Goal: Task Accomplishment & Management: Use online tool/utility

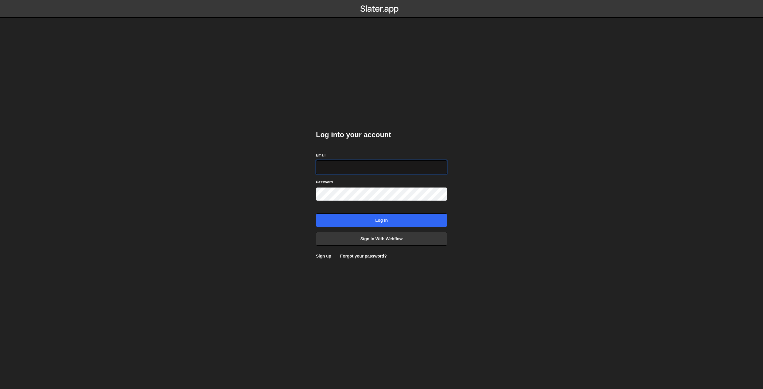
paste input "accounts@cutthecode.com"
type input "accounts@cutthecode.com"
click at [370, 223] on input "Log in" at bounding box center [381, 220] width 131 height 14
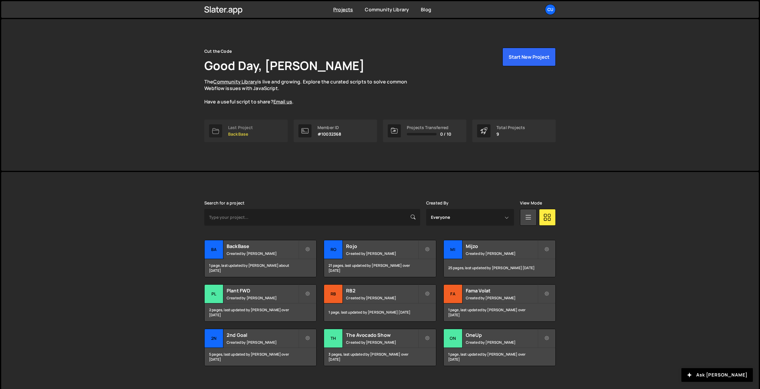
click at [244, 135] on p "BackBase" at bounding box center [240, 134] width 25 height 5
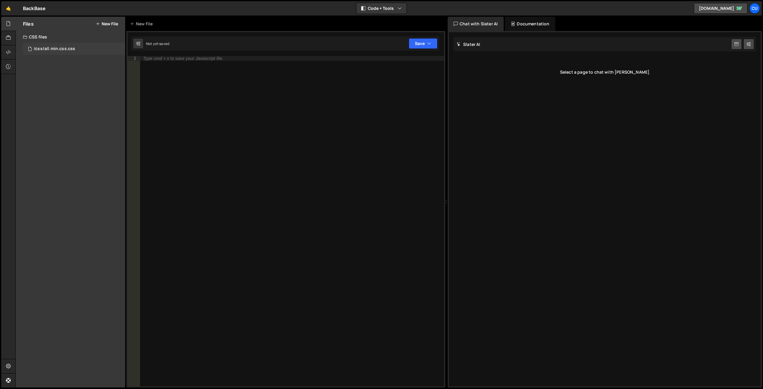
click at [60, 54] on div "/css/all.min.css.css 0" at bounding box center [74, 49] width 102 height 12
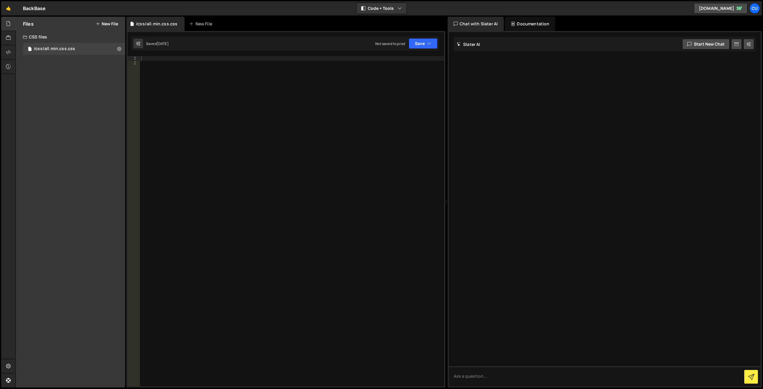
drag, startPoint x: 42, startPoint y: 39, endPoint x: 46, endPoint y: 37, distance: 4.5
click at [43, 39] on div "CSS files" at bounding box center [70, 37] width 109 height 12
click at [6, 21] on div at bounding box center [8, 24] width 15 height 14
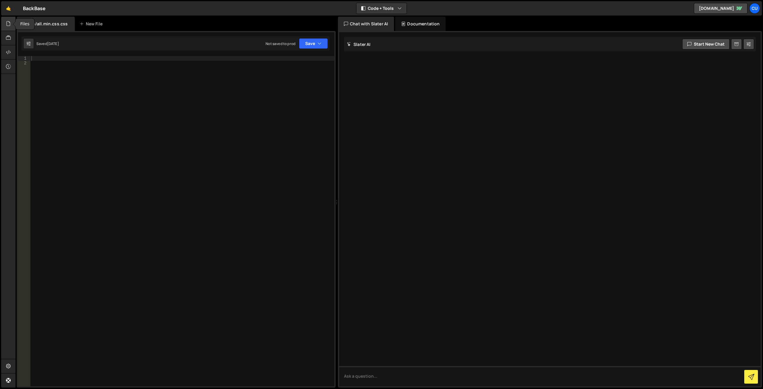
click at [9, 23] on icon at bounding box center [8, 23] width 5 height 7
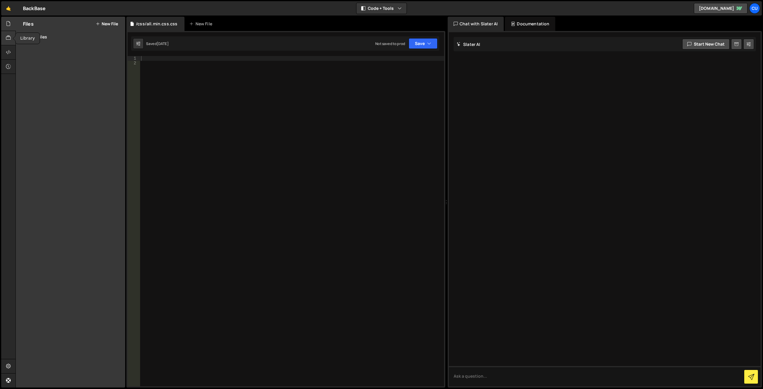
click at [12, 43] on div at bounding box center [8, 38] width 15 height 14
click at [7, 54] on icon at bounding box center [8, 52] width 5 height 7
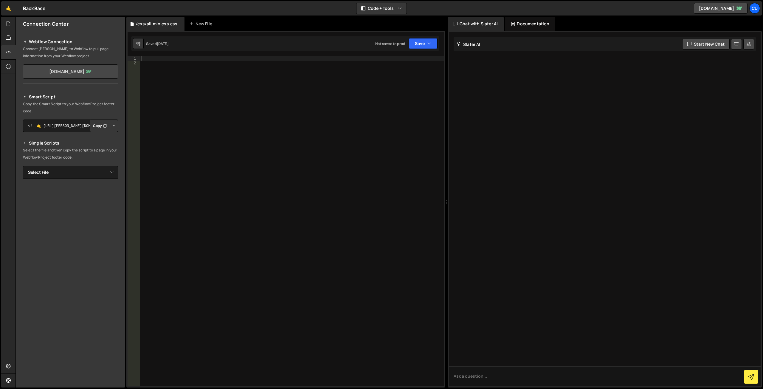
click at [61, 73] on link "backbase-demo.webflow.io" at bounding box center [70, 71] width 95 height 14
click at [6, 24] on icon at bounding box center [8, 23] width 5 height 7
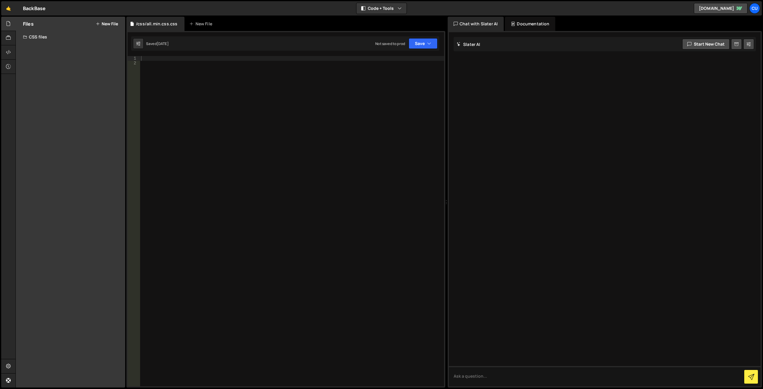
click at [51, 49] on div "Files New File Javascript files CSS files /css/all.min.css.css 0 Copy share lin…" at bounding box center [70, 202] width 109 height 371
click at [7, 34] on div at bounding box center [8, 38] width 15 height 14
click at [7, 51] on icon at bounding box center [8, 52] width 5 height 7
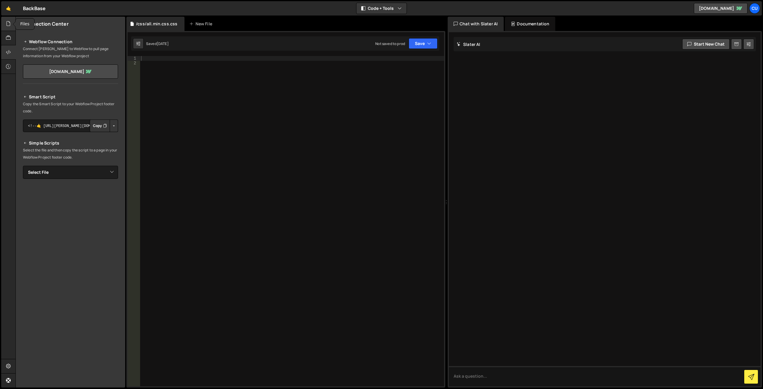
click at [6, 24] on icon at bounding box center [8, 23] width 5 height 7
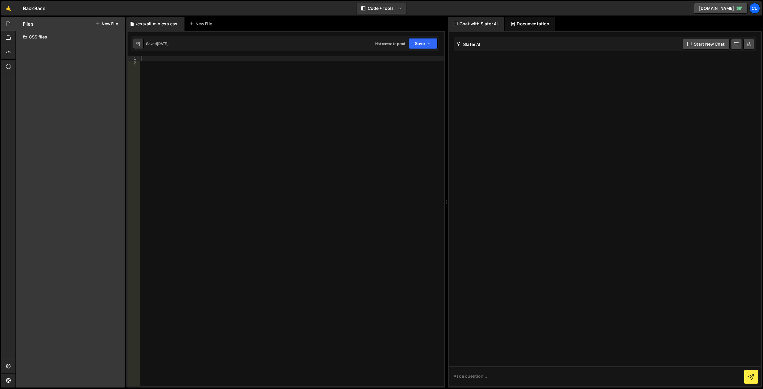
click at [103, 24] on button "New File" at bounding box center [107, 23] width 22 height 5
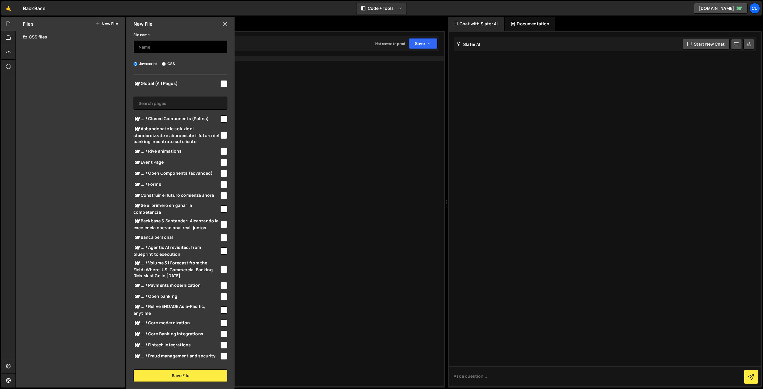
click at [159, 44] on input "text" at bounding box center [181, 46] width 94 height 13
type input "Ы"
type input "Sticky Section"
click at [221, 84] on input "checkbox" at bounding box center [223, 83] width 7 height 7
checkbox input "true"
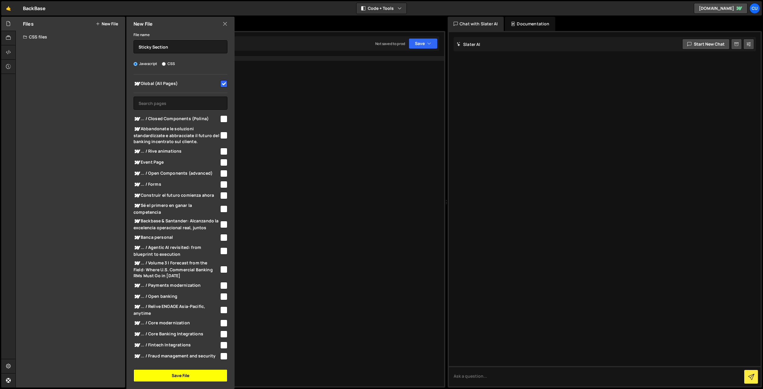
click at [180, 376] on button "Save File" at bounding box center [181, 375] width 94 height 13
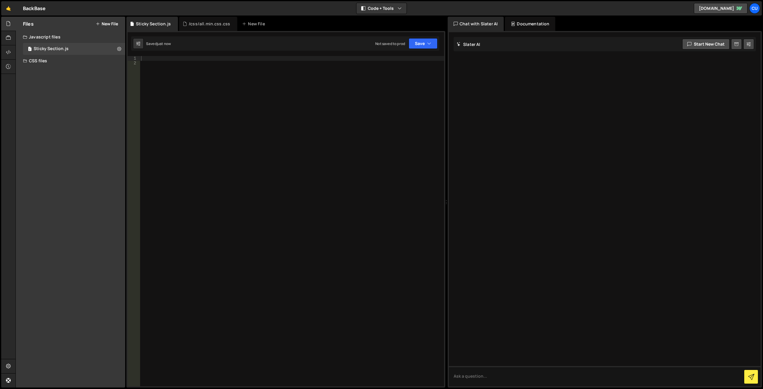
click at [209, 108] on div at bounding box center [292, 226] width 304 height 340
paste textarea "</script>"
type textarea "</script>"
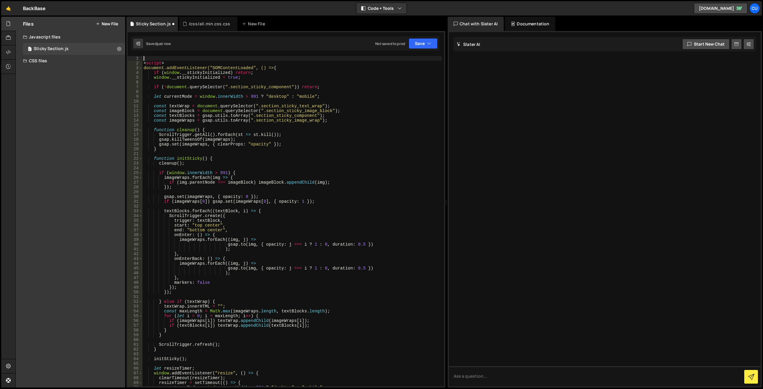
click at [159, 60] on div "< script > document.addEventListener("DOMContentLoaded", () => { if ( window . …" at bounding box center [291, 226] width 299 height 340
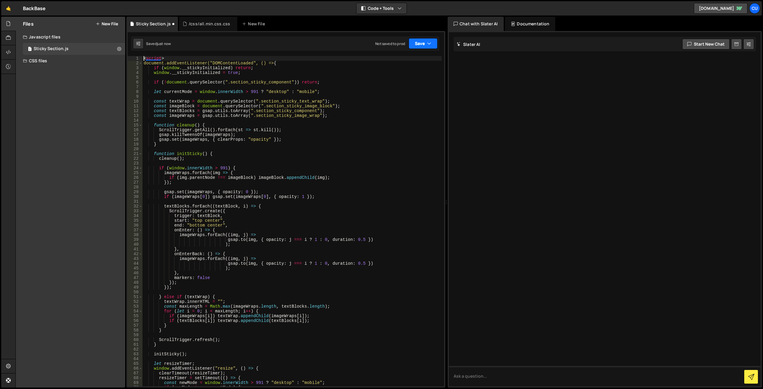
click at [414, 45] on button "Save" at bounding box center [423, 43] width 29 height 11
click at [394, 82] on div "Not saved to prod" at bounding box center [403, 83] width 62 height 7
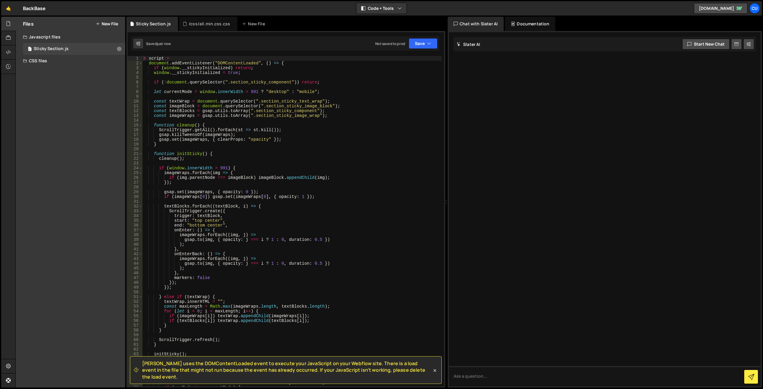
scroll to position [89, 0]
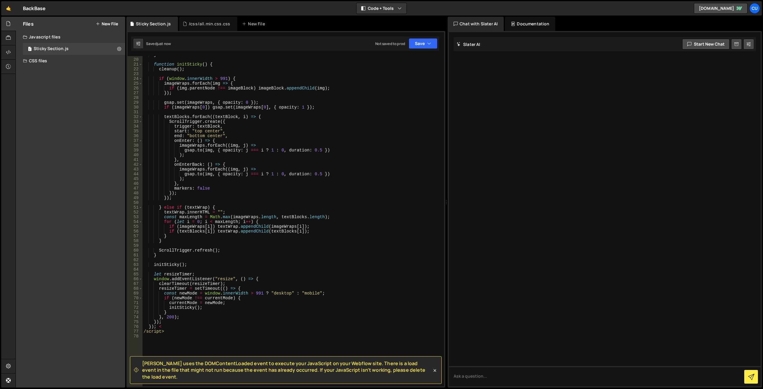
click at [145, 334] on div "} function initSticky ( ) { cleanup ( ) ; if ( window . innerWidth > 991 ) { im…" at bounding box center [291, 222] width 299 height 340
click at [164, 326] on div "} function initSticky ( ) { cleanup ( ) ; if ( window . innerWidth > 991 ) { im…" at bounding box center [291, 222] width 299 height 340
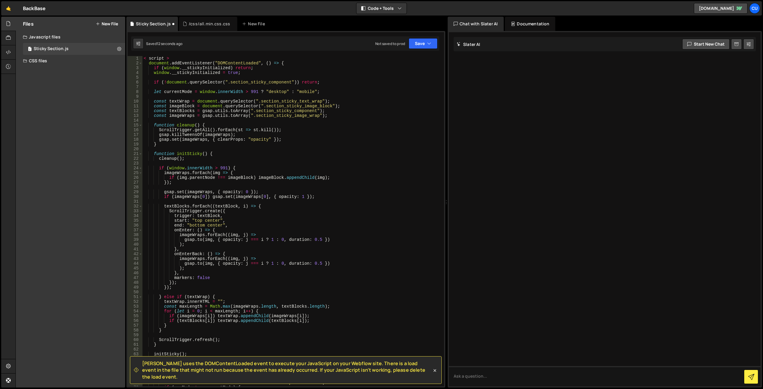
scroll to position [0, 0]
drag, startPoint x: 147, startPoint y: 59, endPoint x: 155, endPoint y: 61, distance: 8.0
click at [148, 59] on div "< script > document . addEventListener ( "DOMContentLoaded" , ( ) => { if ( win…" at bounding box center [291, 226] width 299 height 340
click at [341, 134] on div "< script > document.addEventListener("DOMContentLoaded", () => { if ( window . …" at bounding box center [291, 226] width 299 height 340
type textarea "gsap.killTweensOf(imageWraps);"
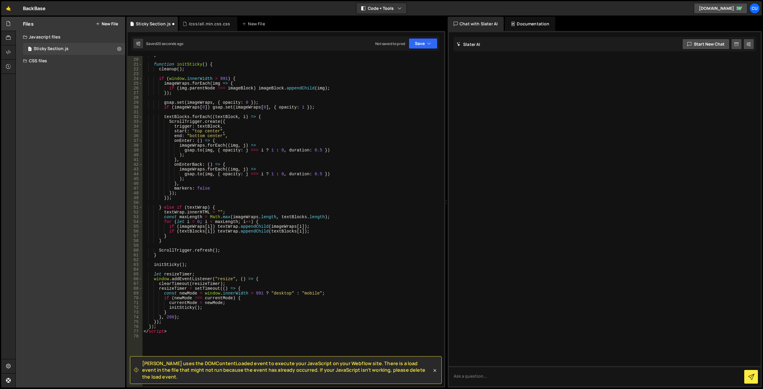
scroll to position [107, 0]
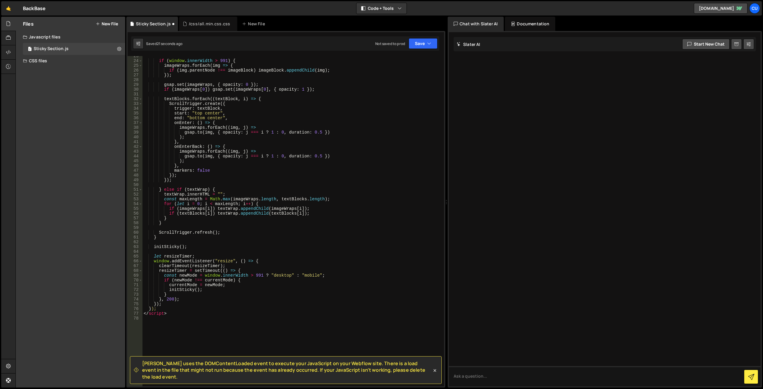
click at [159, 321] on div "if ( window . innerWidth > 991 ) { imageWraps . forEach ( img => { if ( img . p…" at bounding box center [291, 224] width 299 height 340
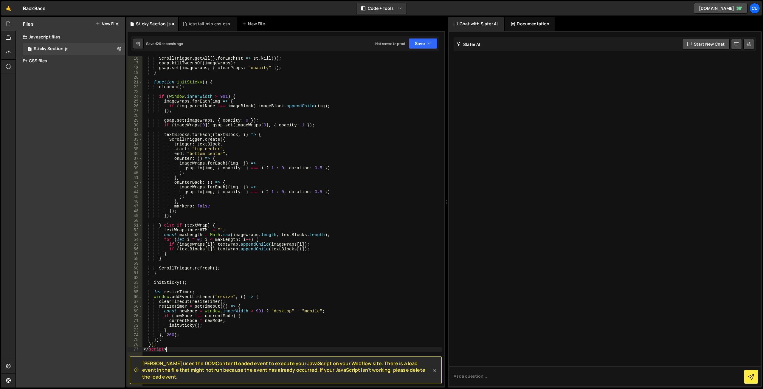
scroll to position [0, 0]
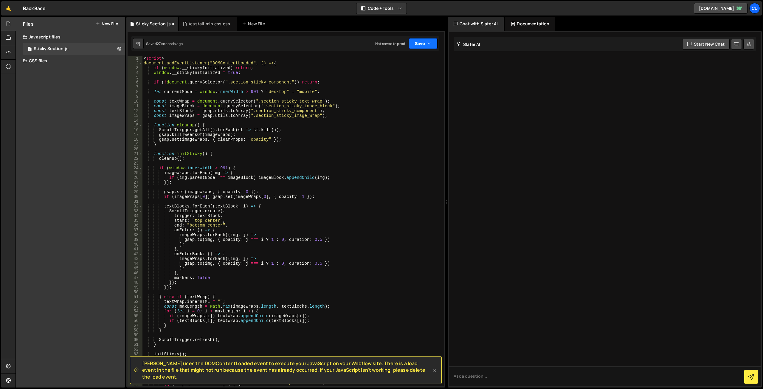
click at [422, 41] on button "Save" at bounding box center [423, 43] width 29 height 11
click at [405, 84] on div "Not saved to prod" at bounding box center [403, 83] width 62 height 7
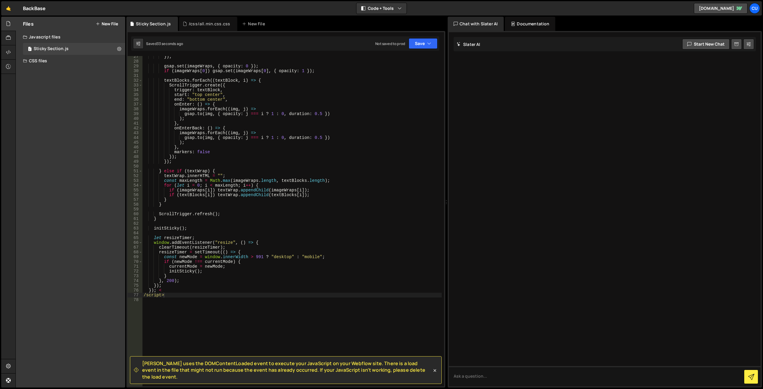
scroll to position [72, 0]
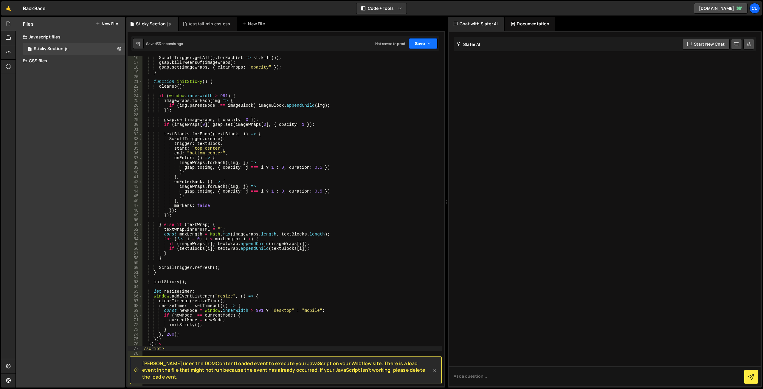
click at [419, 44] on button "Save" at bounding box center [423, 43] width 29 height 11
click at [405, 61] on div "Saved 34 seconds ago" at bounding box center [403, 64] width 62 height 7
click at [270, 377] on span "Slater uses the DOMContentLoaded event to execute your JavaScript on your Webfl…" at bounding box center [287, 370] width 290 height 20
click at [266, 380] on div at bounding box center [266, 380] width 0 height 0
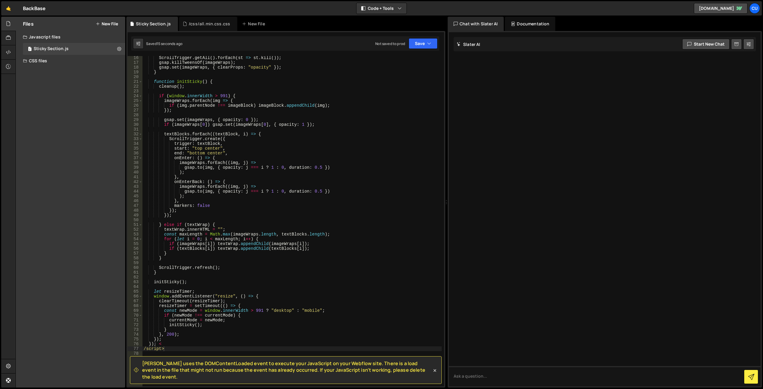
click at [293, 378] on span "Slater uses the DOMContentLoaded event to execute your JavaScript on your Webfl…" at bounding box center [287, 370] width 290 height 20
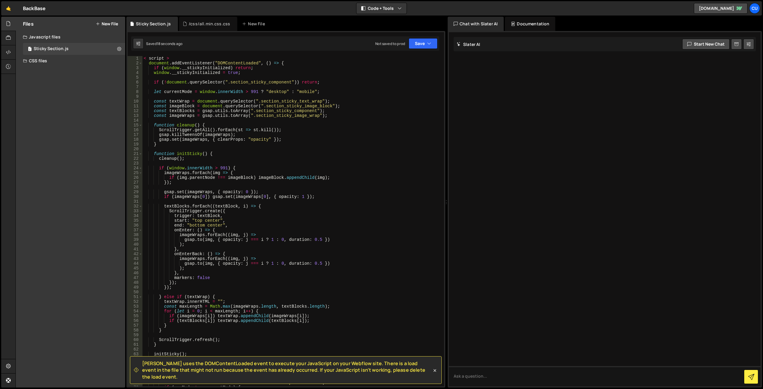
scroll to position [0, 0]
type textarea "document.addEventListener("DOMContentLoaded", () => {"
drag, startPoint x: 286, startPoint y: 64, endPoint x: 146, endPoint y: 64, distance: 140.4
click at [146, 64] on div "< script > document . addEventListener ( "DOMContentLoaded" , ( ) => { if ( win…" at bounding box center [291, 226] width 299 height 340
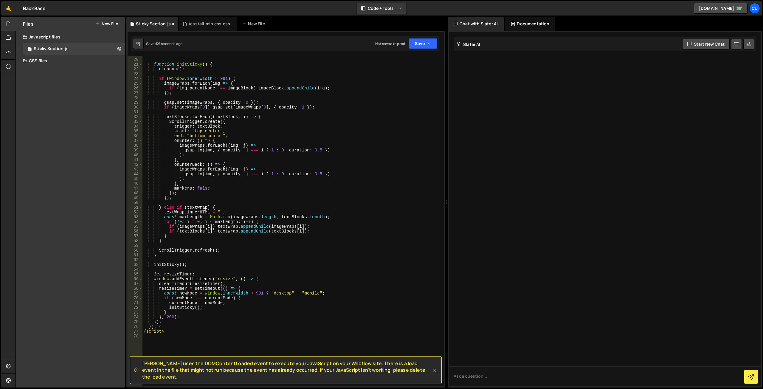
scroll to position [161, 0]
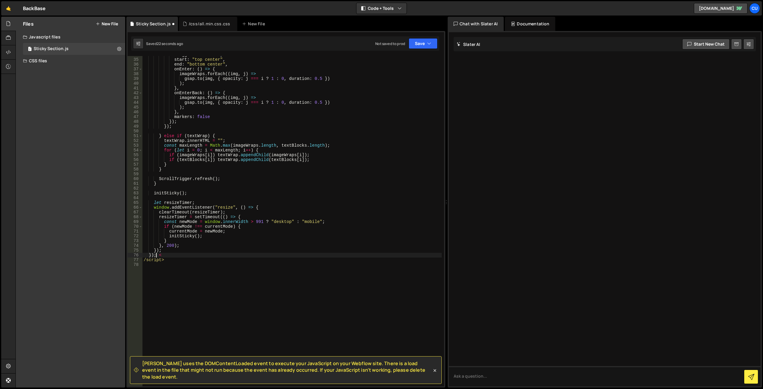
drag, startPoint x: 156, startPoint y: 255, endPoint x: 139, endPoint y: 255, distance: 17.3
click at [139, 255] on div "34 35 36 37 38 39 40 41 42 43 44 45 46 47 48 49 50 51 52 53 54 55 56 57 58 59 6…" at bounding box center [286, 221] width 316 height 330
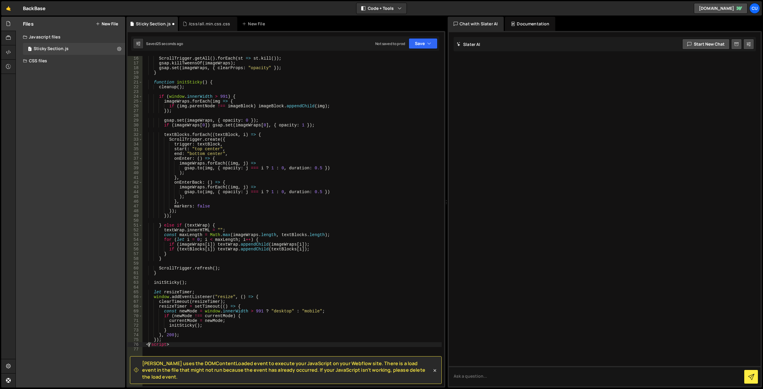
scroll to position [0, 0]
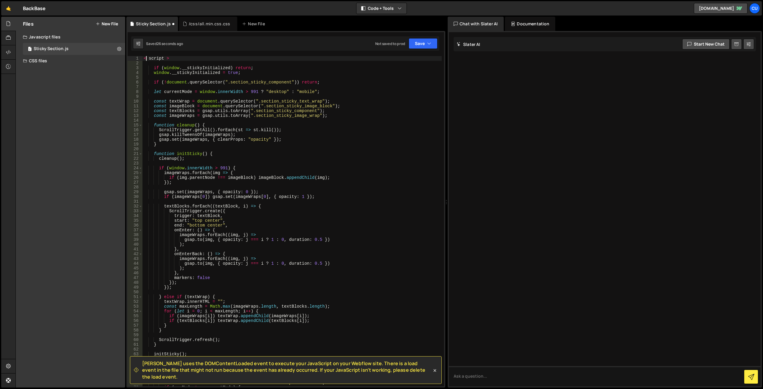
click at [146, 57] on div "< script > if ( window . __stickyInitialized ) return ; window . __stickyInitia…" at bounding box center [291, 226] width 299 height 340
click at [164, 58] on div "< script > if ( window . __stickyInitialized ) return ; window . __stickyInitia…" at bounding box center [291, 226] width 299 height 340
type textarea "<script>"
click at [164, 63] on div "< script > if ( window . __stickyInitialized ) return ; window . __stickyInitia…" at bounding box center [291, 226] width 299 height 340
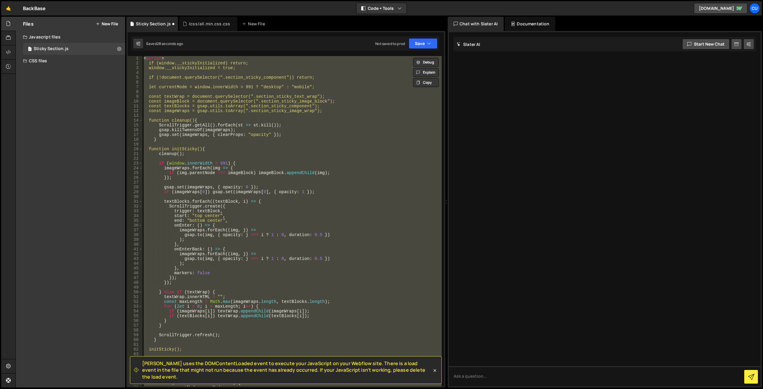
type textarea "</script>"
click at [286, 89] on div "< script > if (window.__stickyInitialized) return; window.__stickyInitialized =…" at bounding box center [291, 221] width 299 height 330
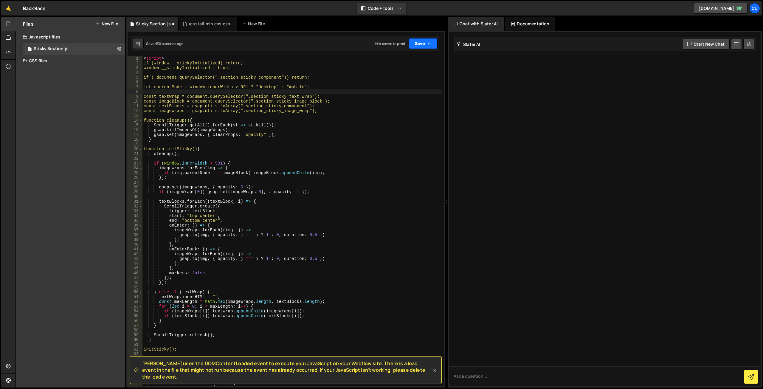
click at [419, 43] on button "Save" at bounding box center [423, 43] width 29 height 11
click at [395, 63] on div "31 seconds ago" at bounding box center [395, 64] width 26 height 5
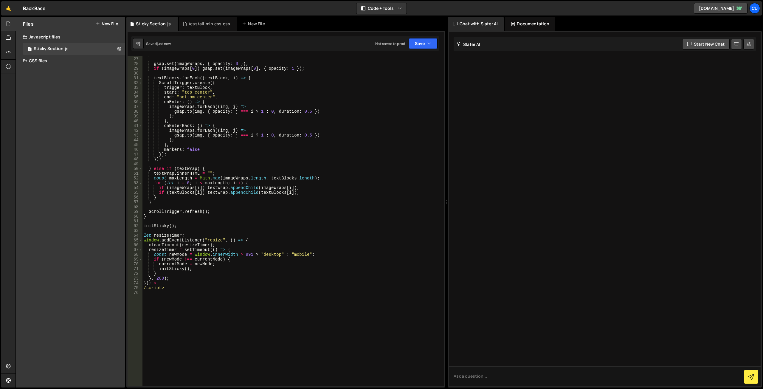
scroll to position [70, 0]
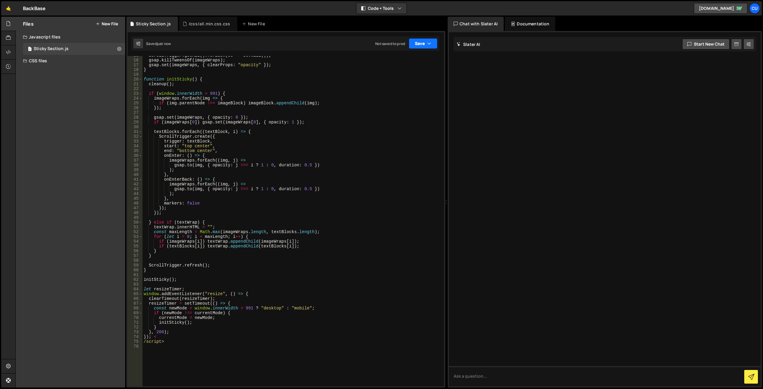
click at [417, 42] on button "Save" at bounding box center [423, 43] width 29 height 11
click at [394, 80] on div "Not saved to prod" at bounding box center [403, 83] width 62 height 7
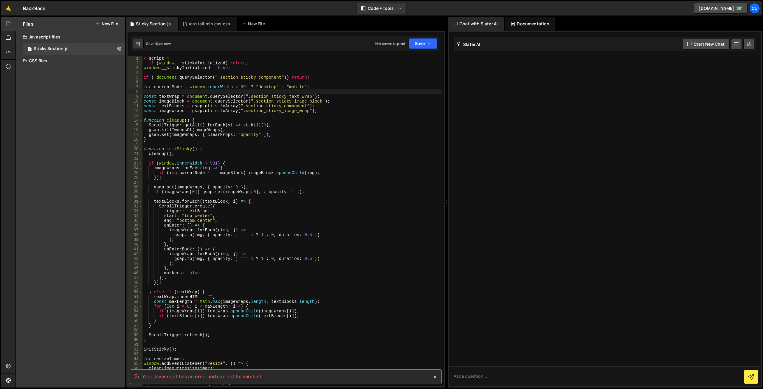
scroll to position [89, 0]
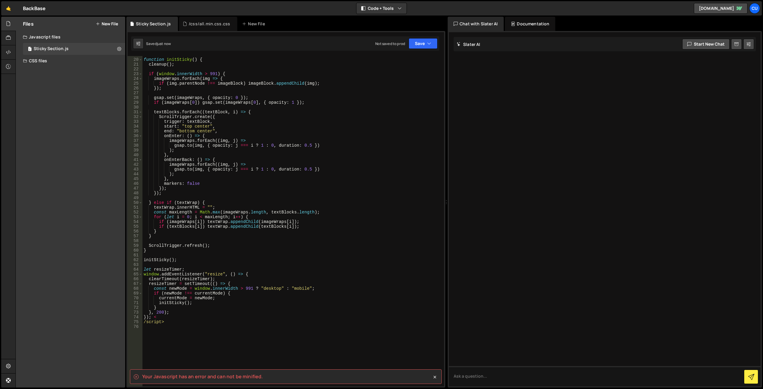
click at [249, 375] on spa "Your Javascript has an error and can not be minified." at bounding box center [202, 376] width 121 height 7
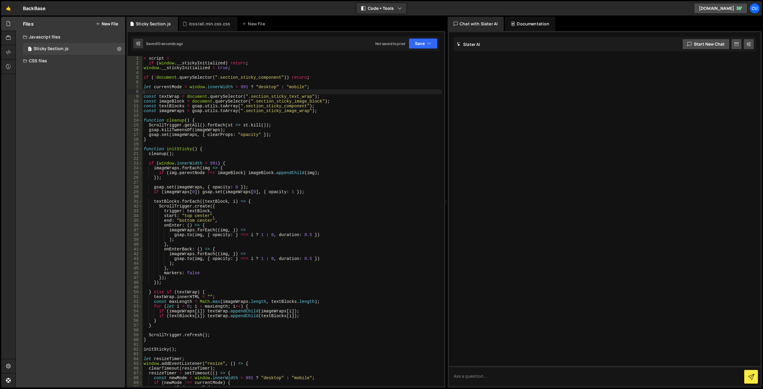
scroll to position [0, 0]
click at [269, 129] on div "< script > if ( window . __stickyInitialized ) return ; window . __stickyInitia…" at bounding box center [291, 226] width 299 height 340
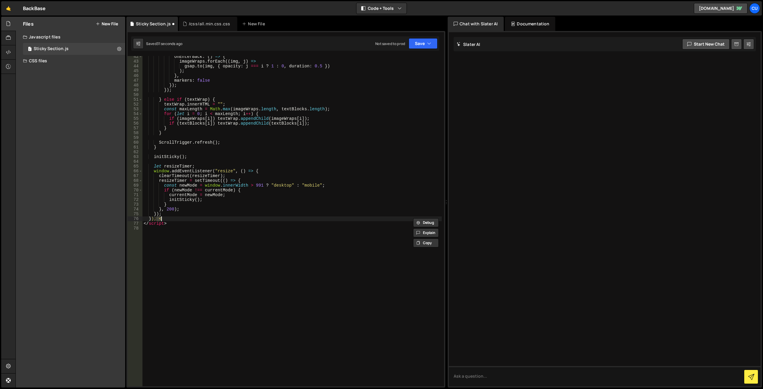
scroll to position [197, 0]
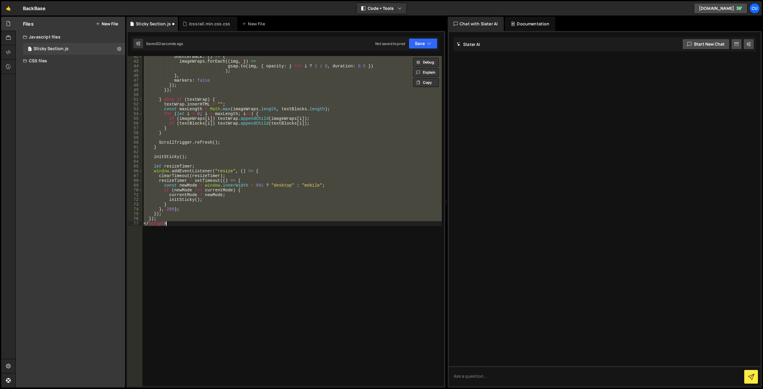
type textarea "<script>"
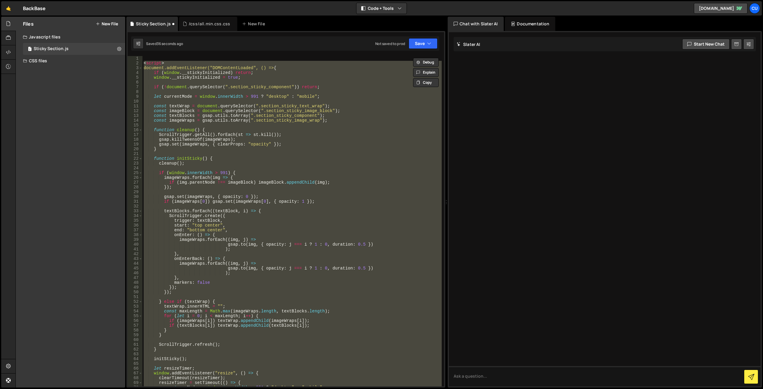
scroll to position [0, 0]
click at [281, 70] on div "< script > document.addEventListener("DOMContentLoaded", () => { if ( window . …" at bounding box center [291, 221] width 299 height 330
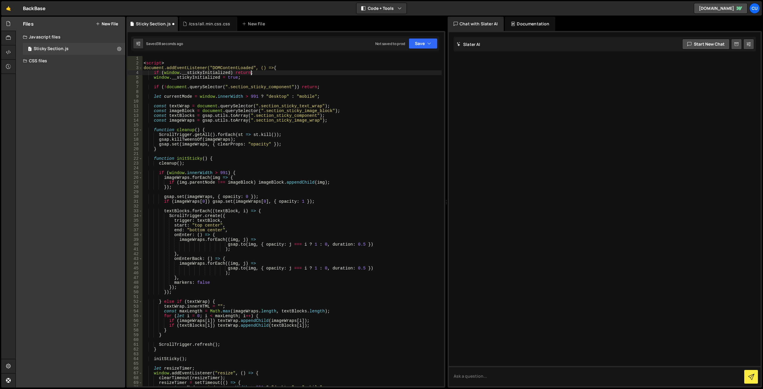
scroll to position [72, 0]
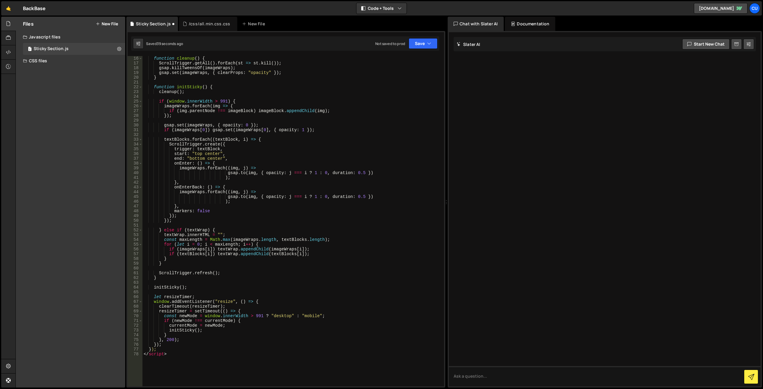
click at [158, 349] on div "function cleanup ( ) { ScrollTrigger . getAll ( ) . forEach ( st => st . kill (…" at bounding box center [291, 226] width 299 height 340
type textarea "});"
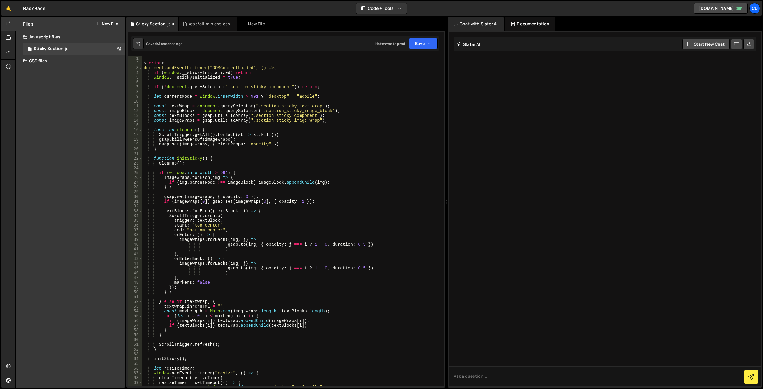
scroll to position [107, 0]
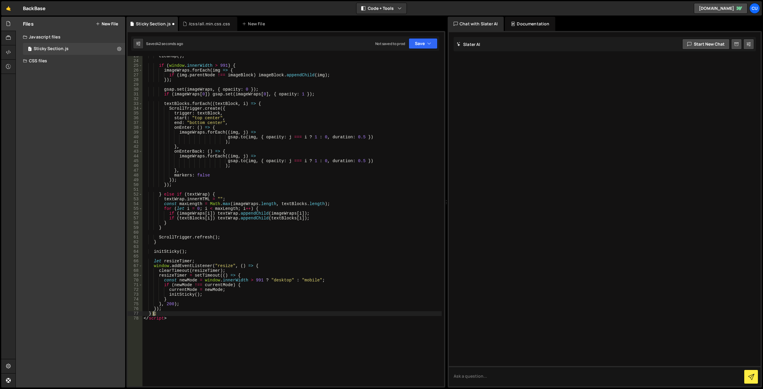
drag, startPoint x: 164, startPoint y: 314, endPoint x: 133, endPoint y: 314, distance: 31.0
click at [133, 314] on div "}); 23 24 25 26 27 28 29 30 31 32 33 34 35 36 37 38 39 40 41 42 43 44 45 46 47 …" at bounding box center [286, 221] width 316 height 330
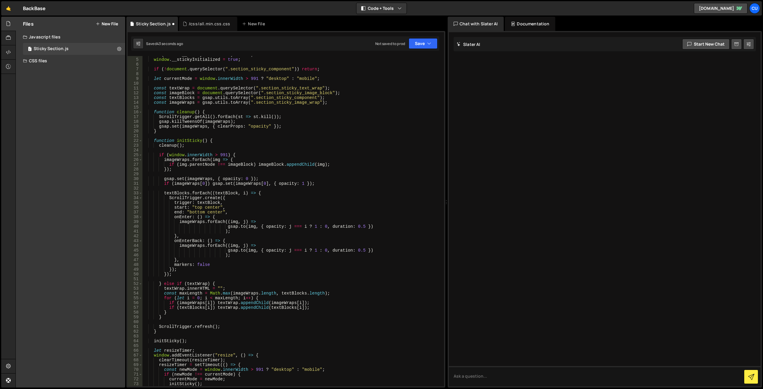
scroll to position [0, 0]
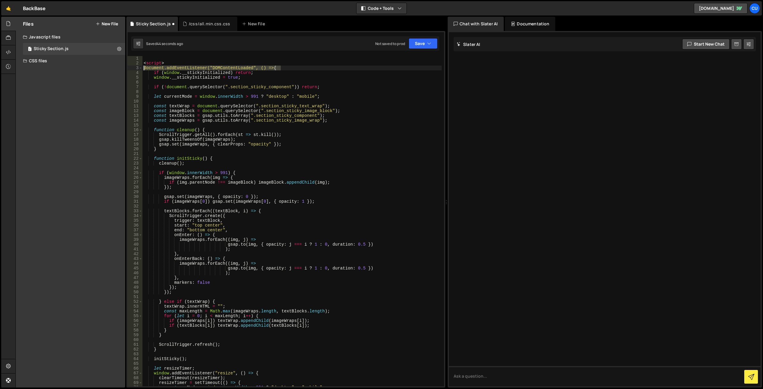
drag, startPoint x: 285, startPoint y: 70, endPoint x: 144, endPoint y: 68, distance: 141.0
click at [144, 68] on div "< script > document.addEventListener("DOMContentLoaded", () => { if ( window . …" at bounding box center [291, 226] width 299 height 340
type textarea "document.addEventListener("DOMContentLoaded", () => {"
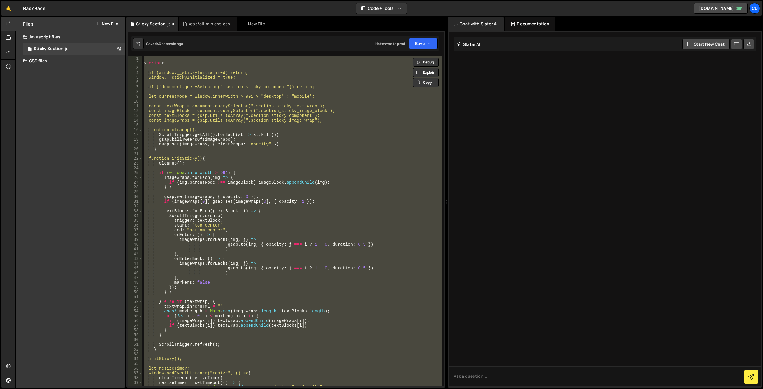
type textarea "}); </script>"
click at [164, 68] on div "< script > if (window.__stickyInitialized) return; window.__stickyInitialized =…" at bounding box center [291, 221] width 299 height 330
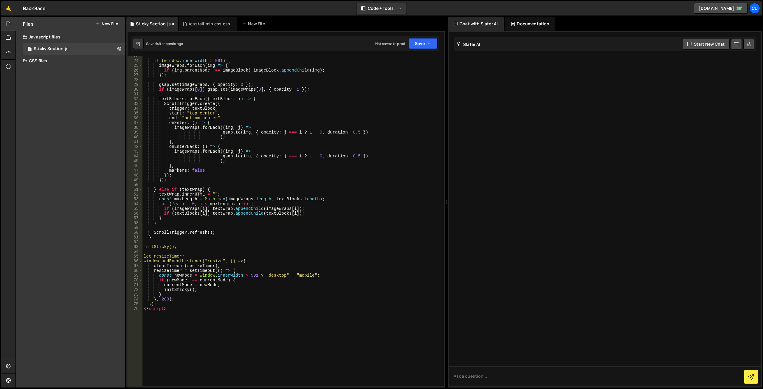
scroll to position [161, 0]
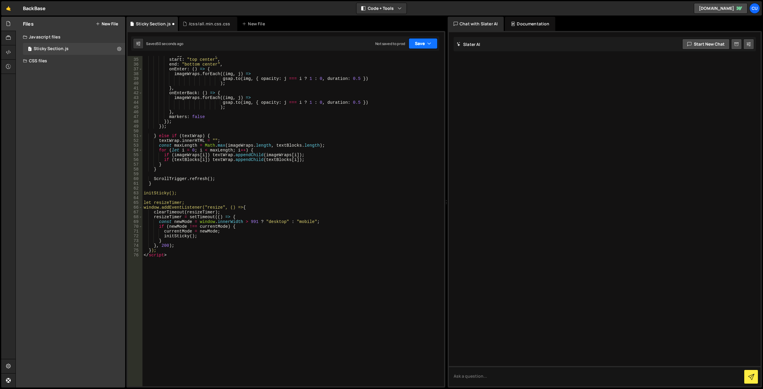
click at [418, 41] on button "Save" at bounding box center [423, 43] width 29 height 11
click at [403, 61] on div "Saved 51 seconds ago" at bounding box center [403, 64] width 62 height 7
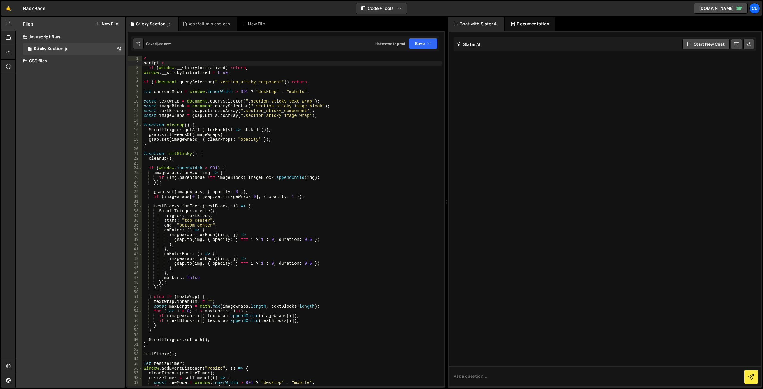
scroll to position [107, 0]
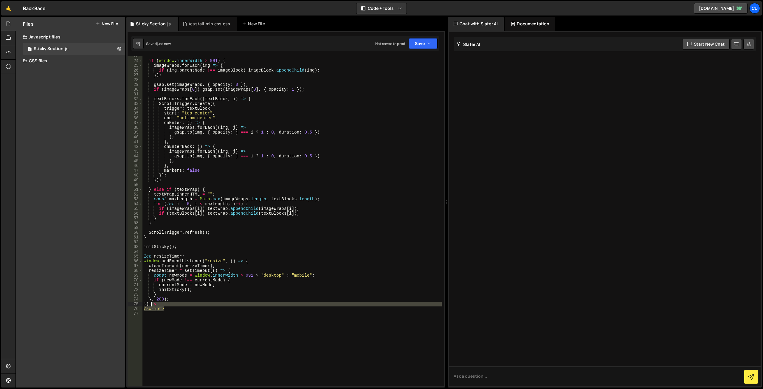
drag, startPoint x: 165, startPoint y: 310, endPoint x: 151, endPoint y: 305, distance: 14.8
click at [151, 305] on div "if ( window . innerWidth > 991 ) { imageWraps . forEach ( img => { if ( img . p…" at bounding box center [291, 224] width 299 height 340
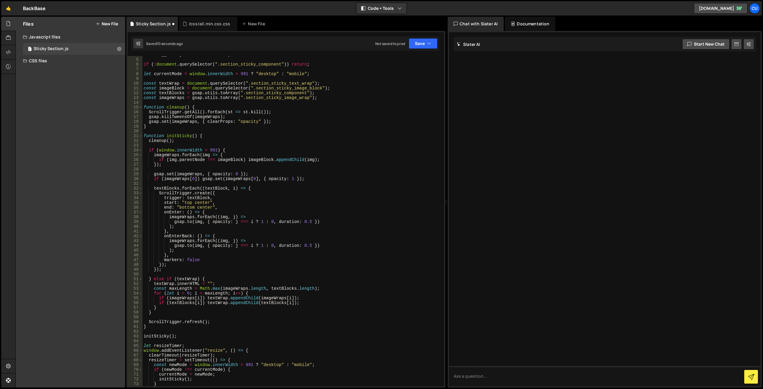
scroll to position [0, 0]
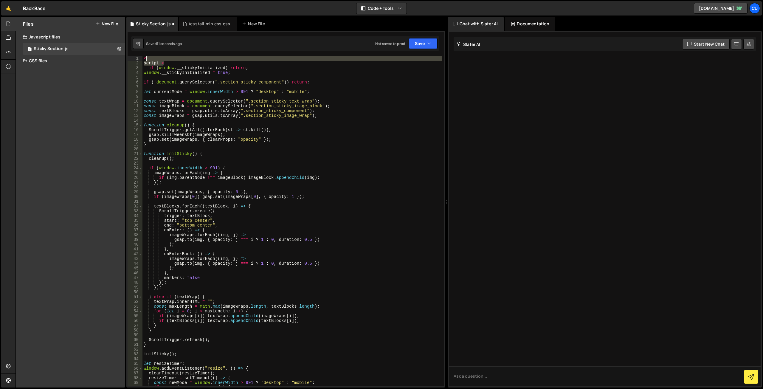
drag, startPoint x: 148, startPoint y: 58, endPoint x: 125, endPoint y: 52, distance: 23.6
click at [125, 52] on div "Files New File Javascript files 1 Sticky Section.js 0 CSS files /css/all.min.cs…" at bounding box center [388, 202] width 747 height 371
type textarea "< script >"
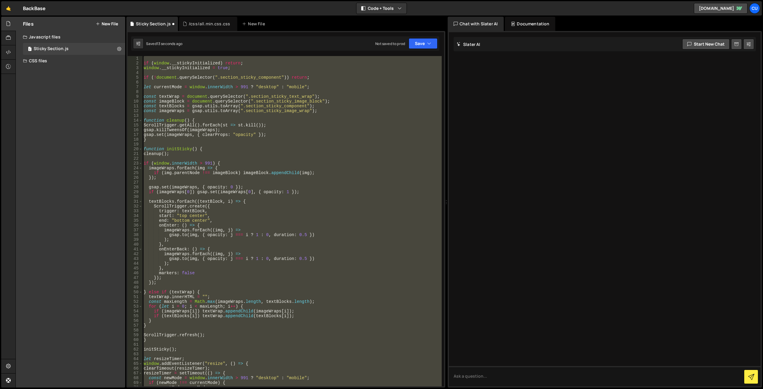
click at [342, 129] on div "if ( window . __stickyInitialized ) return ; window . __stickyInitialized = tru…" at bounding box center [291, 221] width 299 height 330
type textarea "gsap.killTweensOf(imageWraps);"
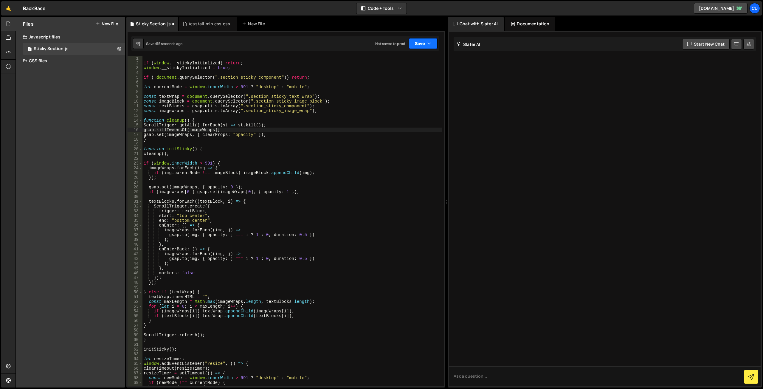
click at [417, 47] on button "Save" at bounding box center [423, 43] width 29 height 11
click at [403, 81] on div "Not saved to prod" at bounding box center [403, 83] width 62 height 7
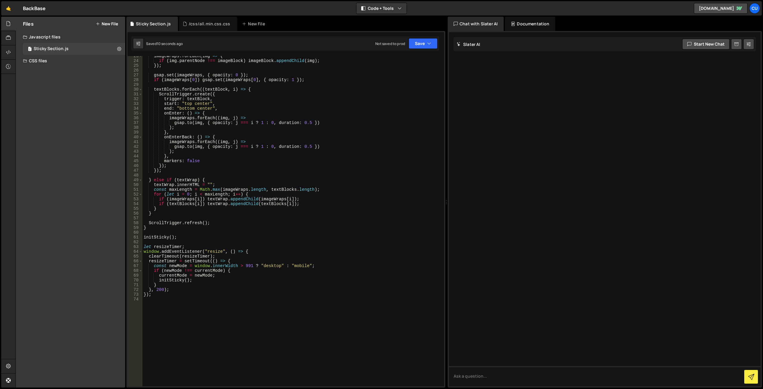
scroll to position [89, 0]
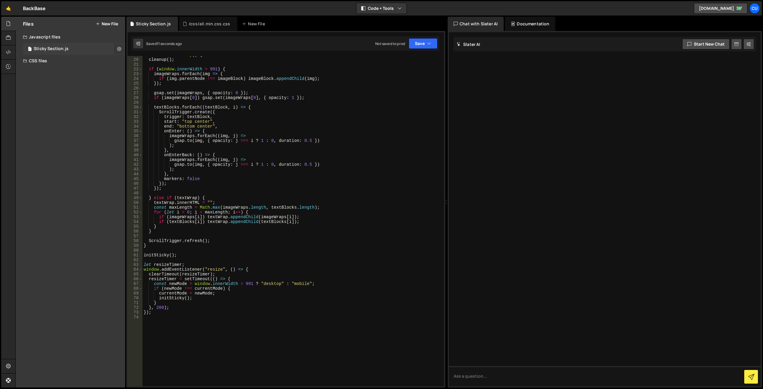
click at [119, 50] on icon at bounding box center [119, 49] width 4 height 6
click at [393, 103] on div "function initSticky ( ) { cleanup ( ) ; if ( window . innerWidth > 991 ) { imag…" at bounding box center [291, 222] width 299 height 340
click at [422, 43] on button "Save" at bounding box center [423, 43] width 29 height 11
click at [407, 80] on div "Not saved to prod" at bounding box center [403, 83] width 62 height 7
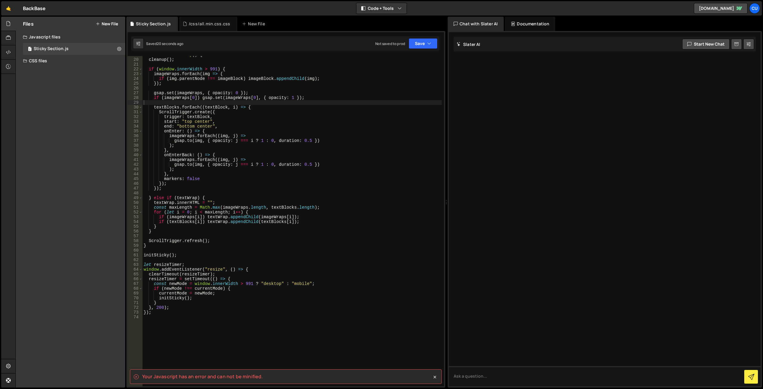
click at [239, 376] on spa "Your Javascript has an error and can not be minified." at bounding box center [202, 376] width 121 height 7
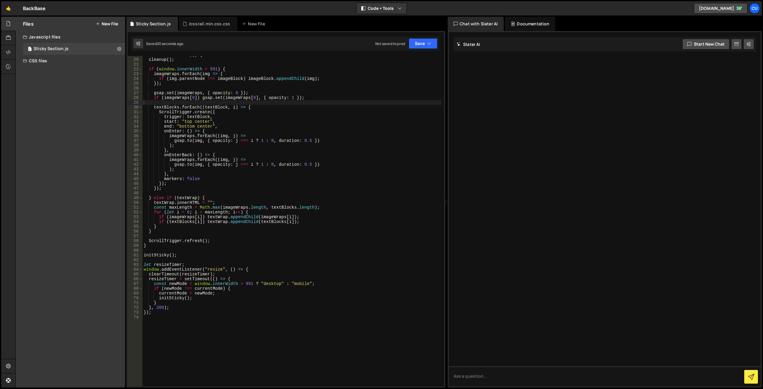
click at [235, 365] on div at bounding box center [235, 365] width 0 height 0
click at [358, 265] on div "function initSticky ( ) { cleanup ( ) ; if ( window . innerWidth > 991 ) { imag…" at bounding box center [291, 222] width 299 height 340
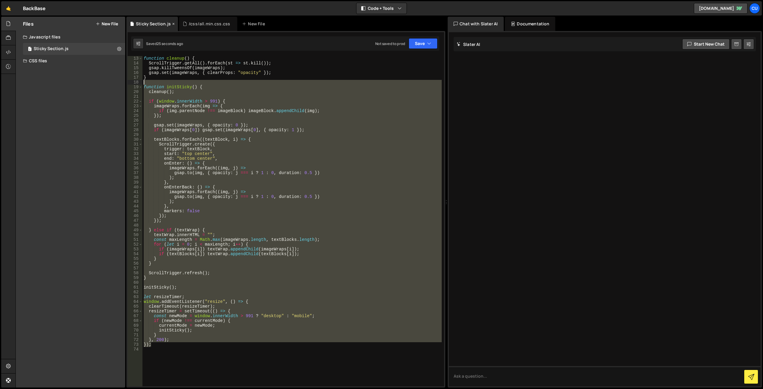
scroll to position [0, 0]
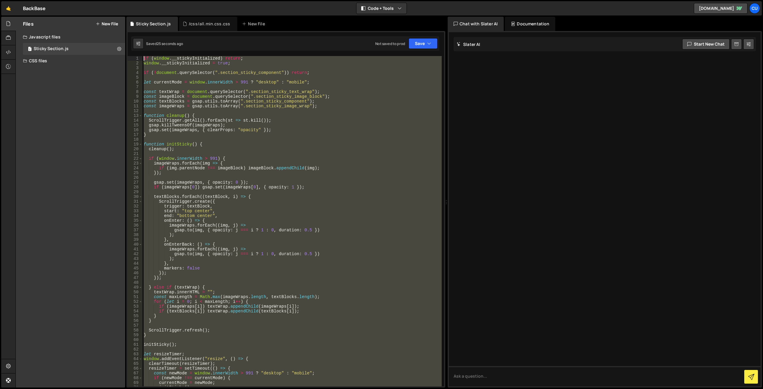
drag, startPoint x: 159, startPoint y: 313, endPoint x: 186, endPoint y: 44, distance: 270.8
click at [142, 48] on div "Debug Explain Copy Sticky Section.js /css/all.min.css.css New File Saved 25 sec…" at bounding box center [285, 202] width 319 height 371
type textarea "if (window.__stickyInitialized) return; window.__stickyInitialized = true;"
click at [262, 139] on div "if ( window . __stickyInitialized ) return ; window . __stickyInitialized = tru…" at bounding box center [291, 221] width 299 height 330
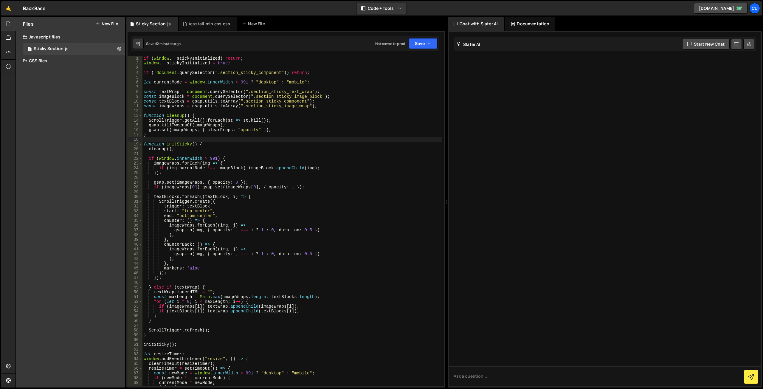
type textarea "});"
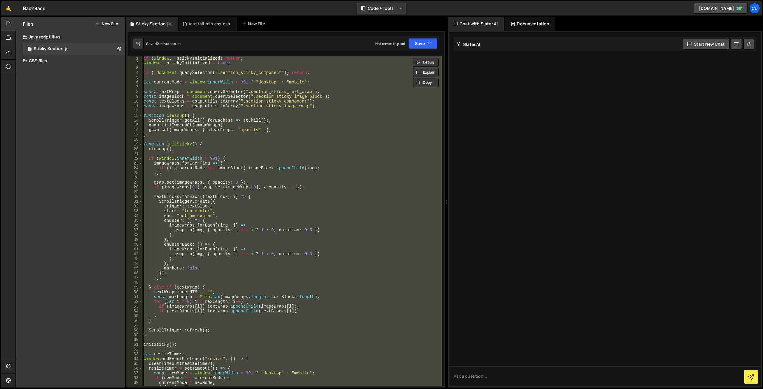
paste textarea
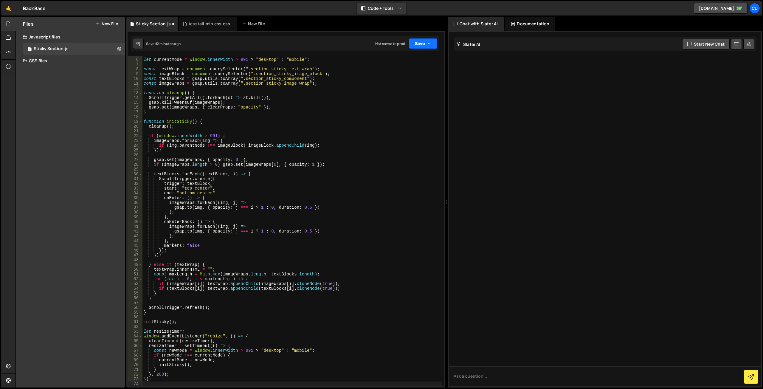
click at [421, 43] on button "Save" at bounding box center [423, 43] width 29 height 11
click at [397, 81] on div "Not saved to prod" at bounding box center [403, 83] width 62 height 7
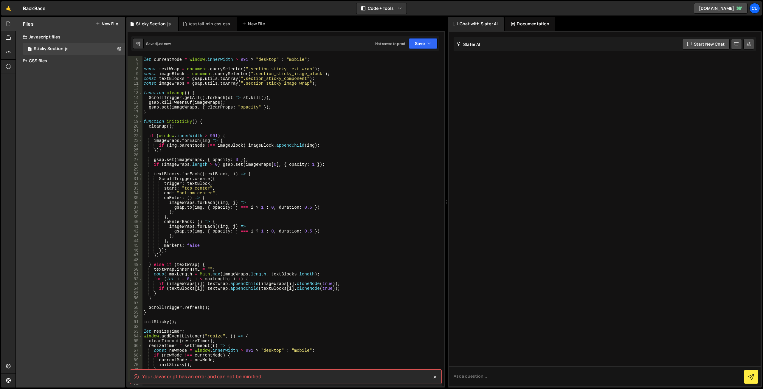
click at [361, 177] on div "let currentMode = window . innerWidth > 991 ? "desktop" : "mobile" ; const text…" at bounding box center [291, 222] width 299 height 340
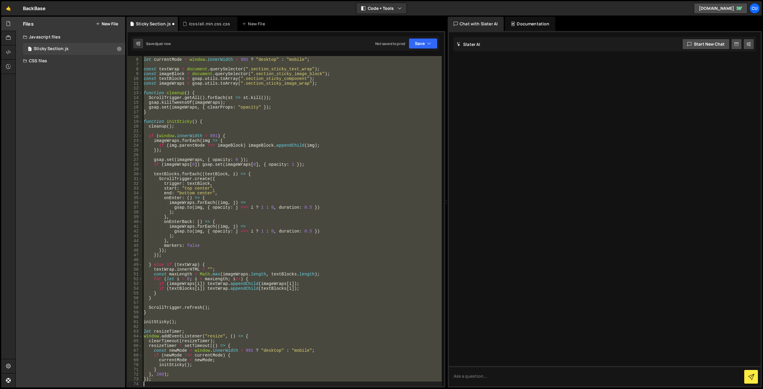
scroll to position [0, 0]
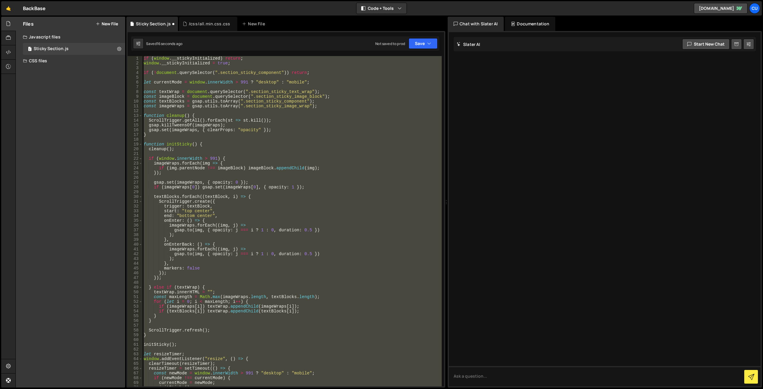
click at [142, 58] on div "1" at bounding box center [135, 58] width 15 height 5
click at [144, 58] on div "if ( window . __stickyInitialized ) return ; window . __stickyInitialized = tru…" at bounding box center [291, 221] width 299 height 330
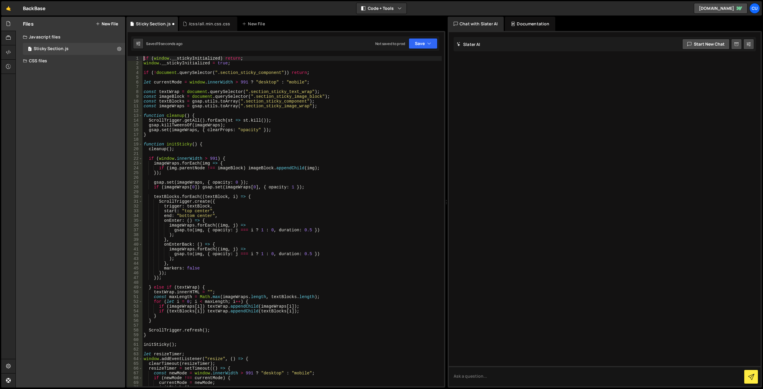
type textarea "if (window.__stickyInitialized) return;"
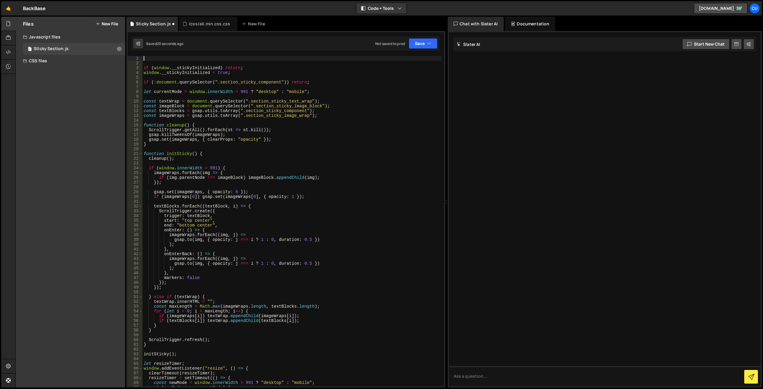
paste textarea
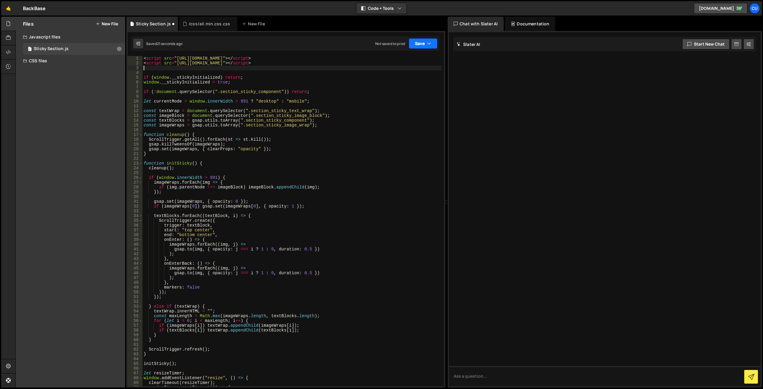
click at [423, 47] on button "Save" at bounding box center [423, 43] width 29 height 11
click at [393, 77] on div "Save to Production S" at bounding box center [403, 77] width 62 height 6
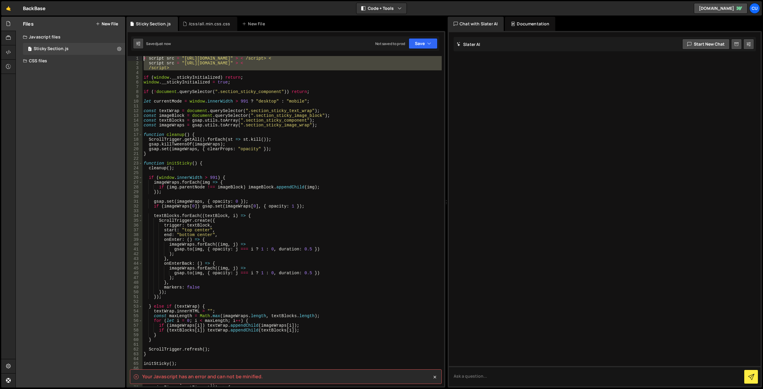
drag, startPoint x: 151, startPoint y: 71, endPoint x: 135, endPoint y: 47, distance: 28.5
click at [133, 53] on div "Your Javascript has an error and can not be minified. 1 Type cmd + s to save yo…" at bounding box center [285, 209] width 319 height 356
type textarea "< script src = "https://cdnjs.cloudflare.com/ajax/libs/gsap/3.13.0/gsap.min.js"…"
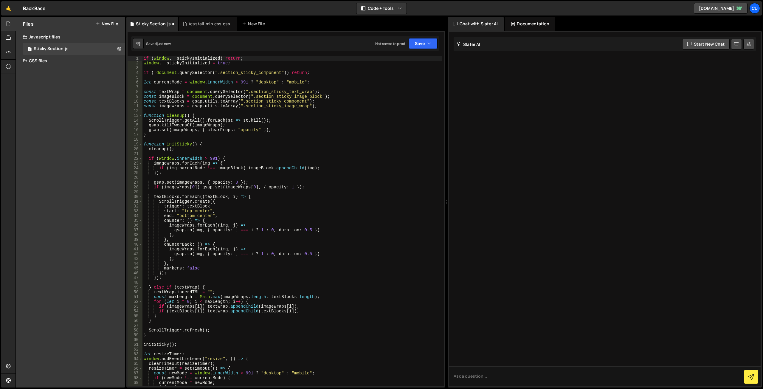
drag, startPoint x: 543, startPoint y: 156, endPoint x: 538, endPoint y: 146, distance: 10.7
click at [543, 151] on div at bounding box center [605, 209] width 312 height 354
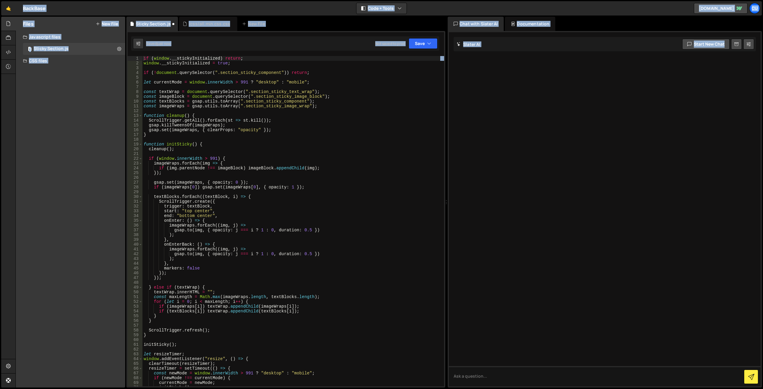
type textarea "function cleanup() {"
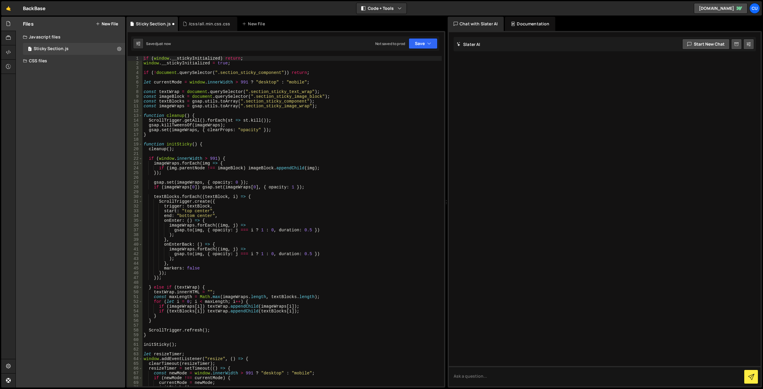
click at [306, 114] on div "if ( window . __stickyInitialized ) return ; window . __stickyInitialized = tru…" at bounding box center [291, 226] width 299 height 340
click at [419, 49] on div "Saved 10 seconds ago Not saved to prod Upgrade to Edit Save Save to Staging S S…" at bounding box center [285, 43] width 308 height 14
click at [415, 42] on button "Save" at bounding box center [423, 43] width 29 height 11
click at [416, 58] on div "Save to Staging S" at bounding box center [403, 58] width 62 height 6
click at [193, 22] on div "/css/all.min.css.css" at bounding box center [209, 24] width 41 height 6
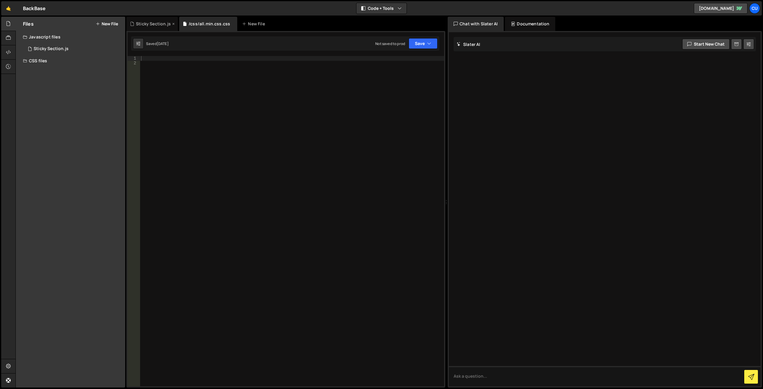
drag, startPoint x: 162, startPoint y: 22, endPoint x: 167, endPoint y: 24, distance: 5.7
click at [162, 22] on div "Sticky Section.js" at bounding box center [153, 24] width 35 height 6
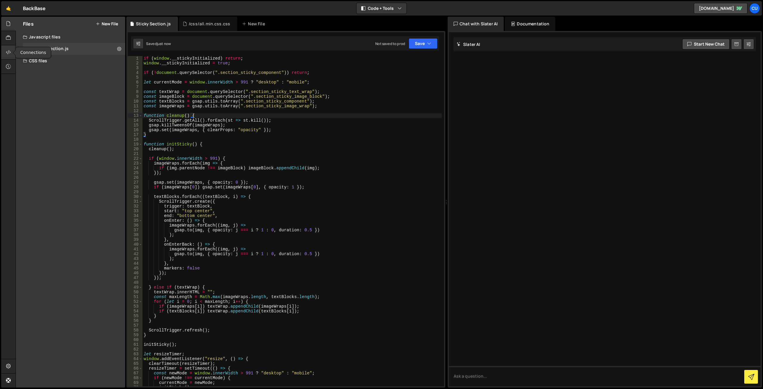
click at [10, 54] on icon at bounding box center [8, 52] width 5 height 7
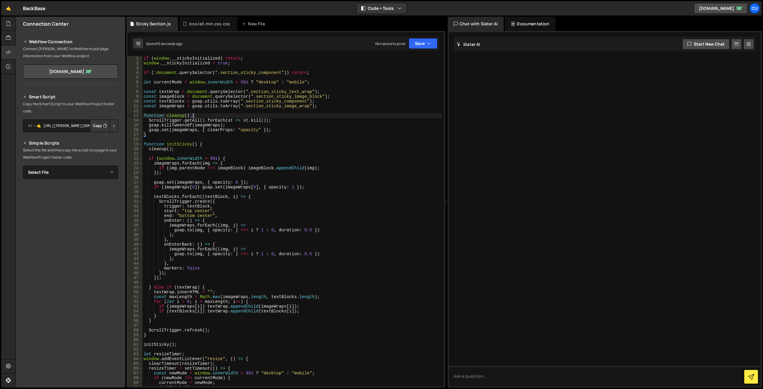
click at [100, 125] on button "Copy" at bounding box center [100, 125] width 20 height 13
click at [74, 172] on select "Select File /css/all.min.css.css Sticky Section.js" at bounding box center [70, 172] width 95 height 13
select select "48028"
click at [23, 166] on select "Select File /css/all.min.css.css Sticky Section.js" at bounding box center [70, 172] width 95 height 13
click at [538, 26] on div "Documentation" at bounding box center [530, 24] width 50 height 14
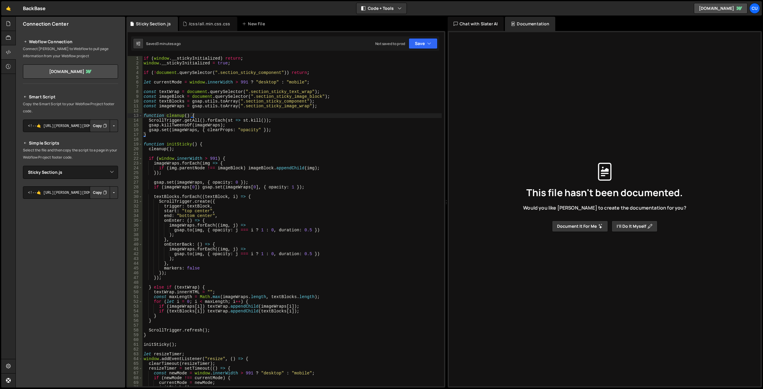
click at [478, 23] on div "Chat with Slater AI" at bounding box center [476, 24] width 56 height 14
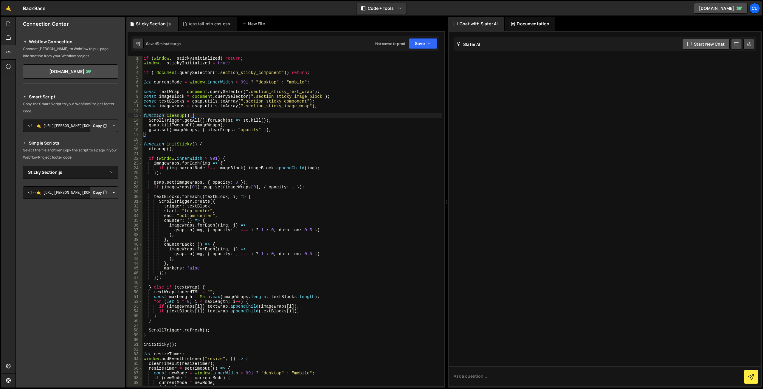
click at [694, 42] on button "Start new chat" at bounding box center [705, 44] width 47 height 11
click at [261, 62] on div "if ( window . __stickyInitialized ) return ; window . __stickyInitialized = tru…" at bounding box center [291, 226] width 299 height 340
click at [416, 43] on button "Save" at bounding box center [423, 43] width 29 height 11
click at [401, 77] on div "Save to Production S" at bounding box center [403, 77] width 62 height 6
click at [420, 44] on button "Save" at bounding box center [423, 43] width 29 height 11
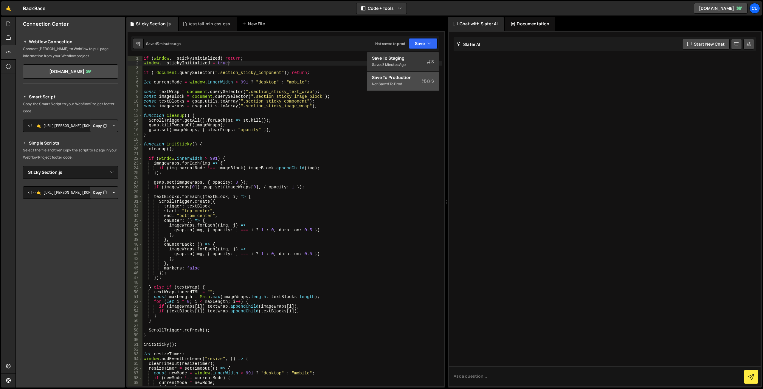
click at [384, 77] on div "Save to Production S" at bounding box center [403, 77] width 62 height 6
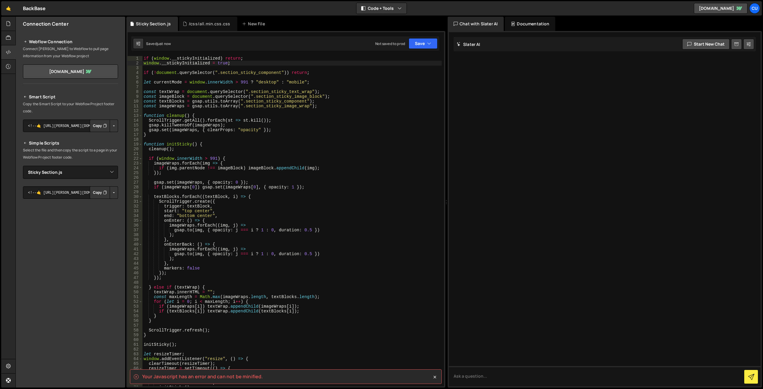
click at [252, 376] on spa "Your Javascript has an error and can not be minified." at bounding box center [202, 376] width 121 height 7
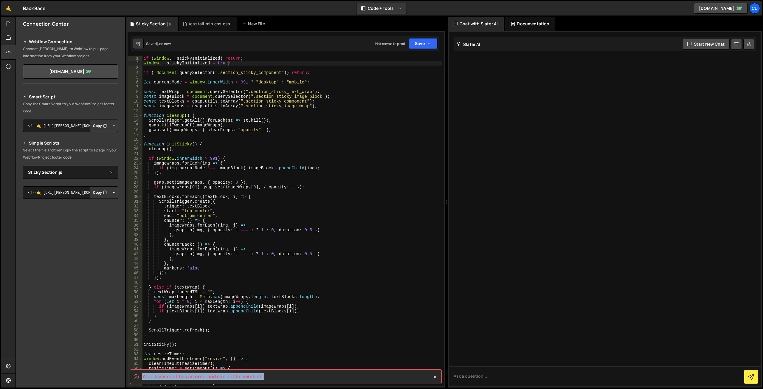
click at [252, 376] on spa "Your Javascript has an error and can not be minified." at bounding box center [202, 376] width 121 height 7
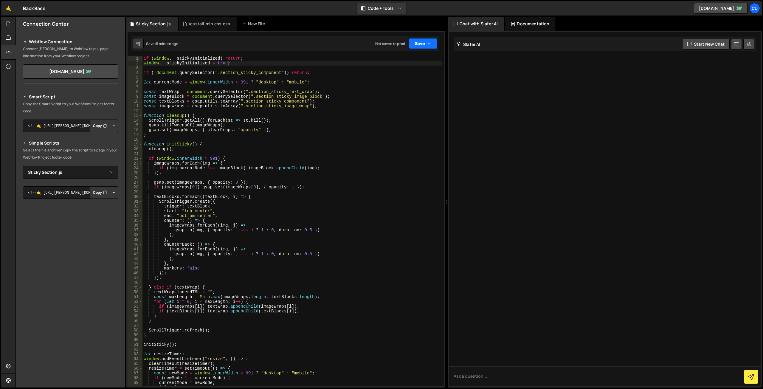
click at [421, 41] on button "Save" at bounding box center [423, 43] width 29 height 11
click at [408, 79] on div "Save to Production S" at bounding box center [403, 77] width 62 height 6
click at [327, 125] on div "if ( window . __stickyInitialized ) return ; window . __stickyInitialized = tru…" at bounding box center [291, 226] width 299 height 340
type textarea "});"
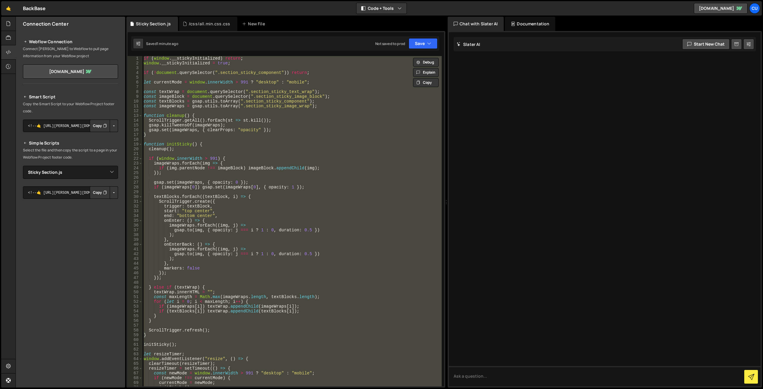
paste textarea
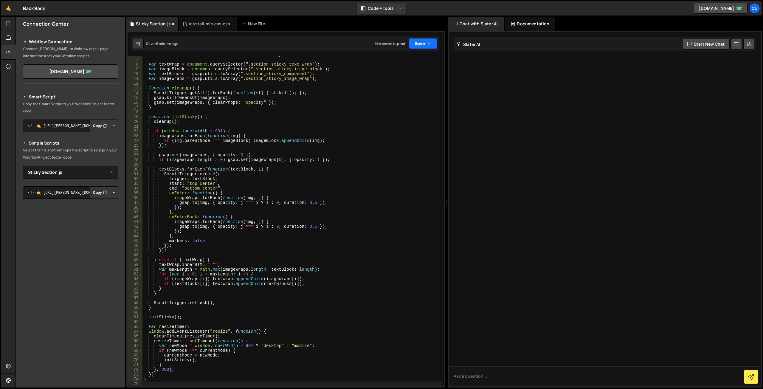
click at [418, 41] on button "Save" at bounding box center [423, 43] width 29 height 11
click at [402, 87] on div "Not saved to prod" at bounding box center [403, 83] width 62 height 7
click at [363, 164] on div "var currentMode = window . innerWidth > 991 ? "desktop" : "mobile" ; var textWr…" at bounding box center [291, 222] width 299 height 340
type textarea "}"
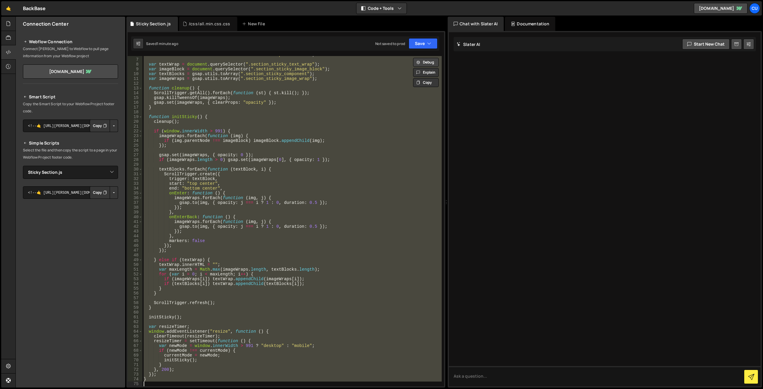
paste textarea
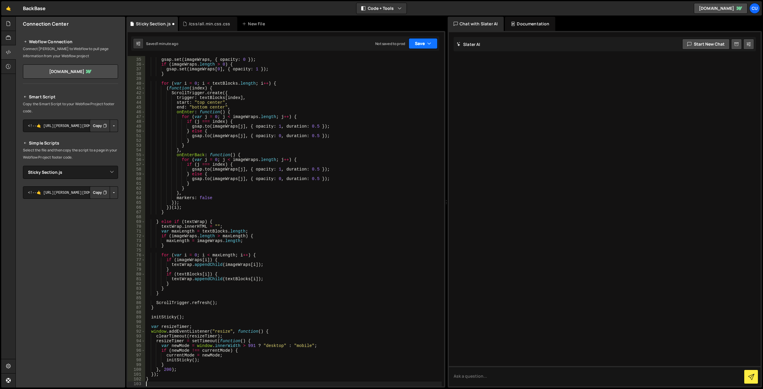
click at [426, 40] on button "Save" at bounding box center [423, 43] width 29 height 11
click at [385, 79] on div "Save to Production S" at bounding box center [403, 77] width 62 height 6
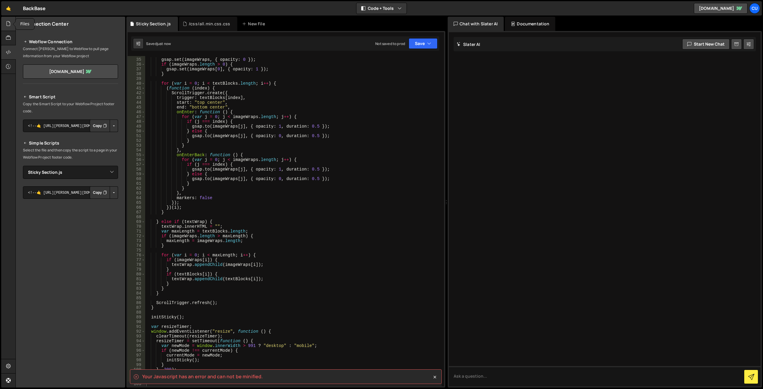
click at [5, 20] on div at bounding box center [8, 24] width 15 height 14
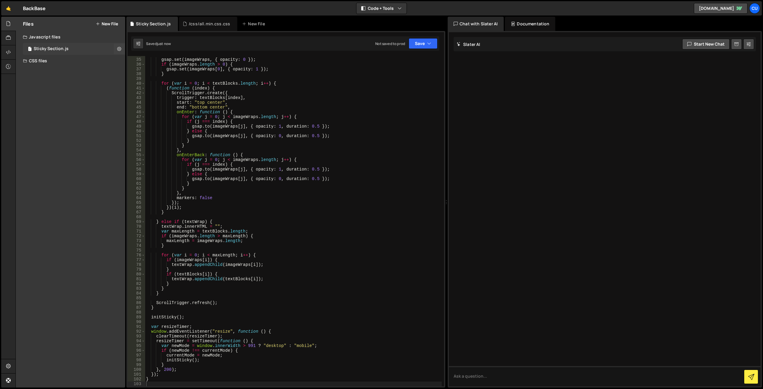
click at [74, 51] on div "1 Sticky Section.js 0" at bounding box center [74, 49] width 102 height 12
click at [710, 43] on button "Start new chat" at bounding box center [705, 44] width 47 height 11
click at [748, 45] on icon at bounding box center [748, 44] width 4 height 6
select select "chat"
click at [748, 45] on icon at bounding box center [748, 44] width 4 height 6
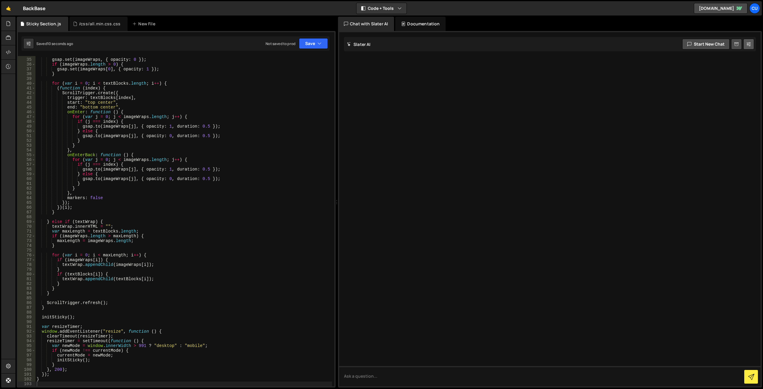
click at [748, 45] on icon at bounding box center [748, 44] width 4 height 6
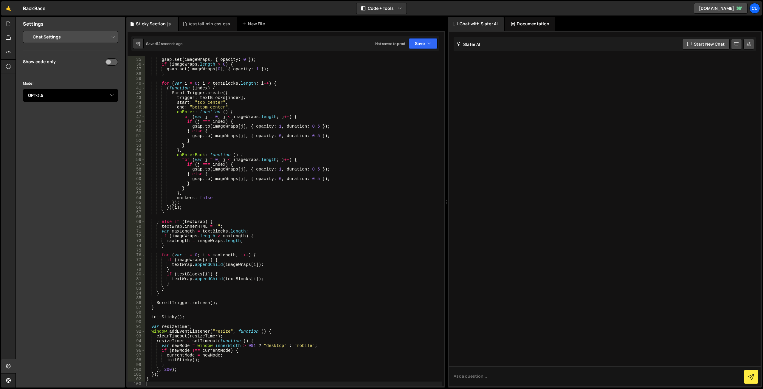
click at [109, 94] on select "Select Model GPT-3.5 GPT-4o mini GPT-4o (Pro) GPT-4.1 (Pro)" at bounding box center [70, 95] width 95 height 13
click at [553, 136] on div at bounding box center [605, 209] width 312 height 354
click at [505, 378] on textarea at bounding box center [605, 376] width 312 height 20
click at [307, 243] on div "gsap . set ( imageWraps , { opacity : 0 }) ; if ( imageWraps . length > 0 ) { g…" at bounding box center [293, 222] width 297 height 340
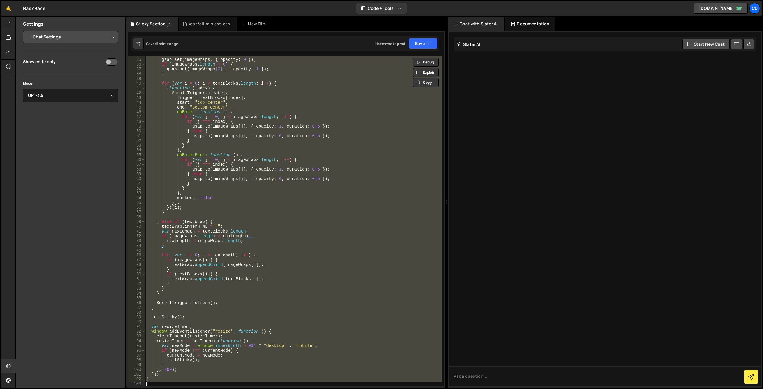
paste textarea "</script>"
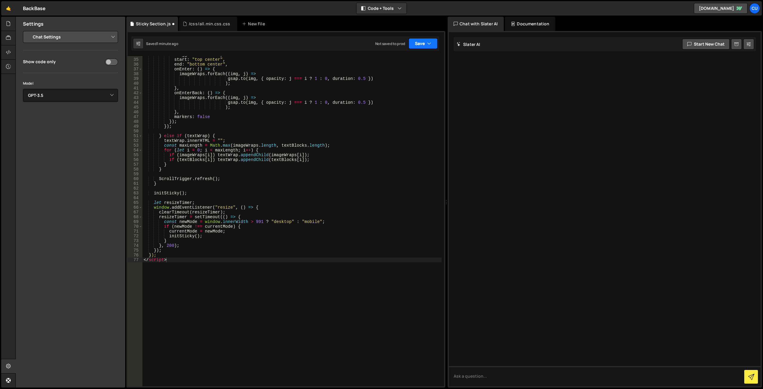
click at [416, 46] on button "Save" at bounding box center [423, 43] width 29 height 11
click at [407, 64] on div "Saved 1 minute ago" at bounding box center [403, 64] width 62 height 7
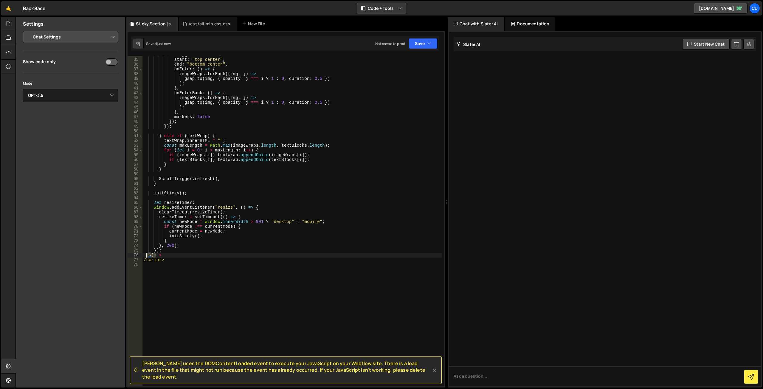
drag, startPoint x: 156, startPoint y: 256, endPoint x: 143, endPoint y: 256, distance: 13.1
click at [143, 256] on div "trigger : textBlock , start : "top center" , end : "bottom center" , onEnter : …" at bounding box center [291, 222] width 299 height 340
click at [214, 249] on div "trigger : textBlock , start : "top center" , end : "bottom center" , onEnter : …" at bounding box center [291, 222] width 299 height 340
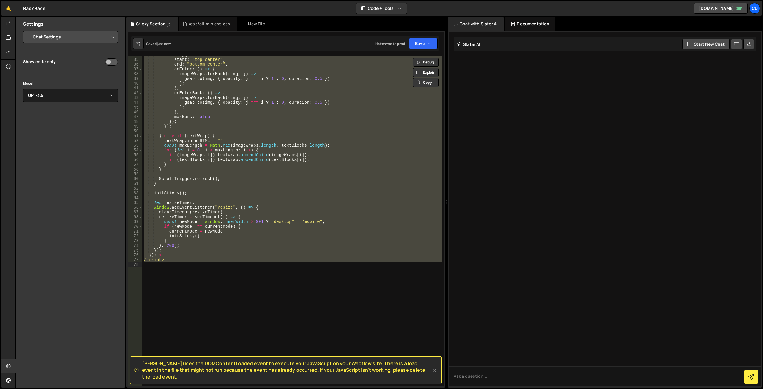
paste textarea "</script>"
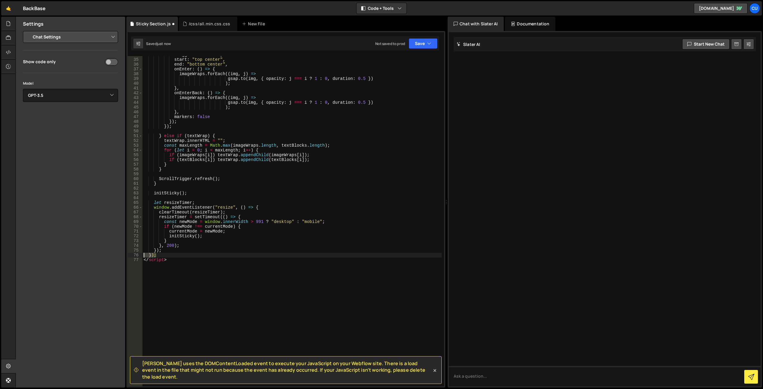
drag, startPoint x: 159, startPoint y: 254, endPoint x: 139, endPoint y: 255, distance: 20.3
click at [139, 255] on div "</script> 34 35 36 37 38 39 40 41 42 43 44 45 46 47 48 49 50 51 52 53 54 55 56 …" at bounding box center [286, 221] width 316 height 330
type textarea "});"
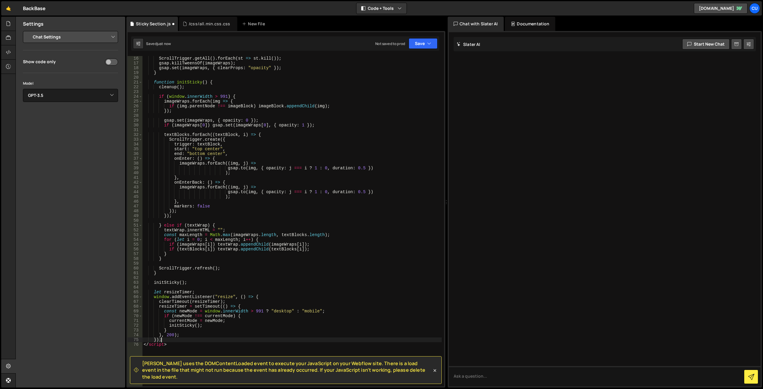
scroll to position [0, 0]
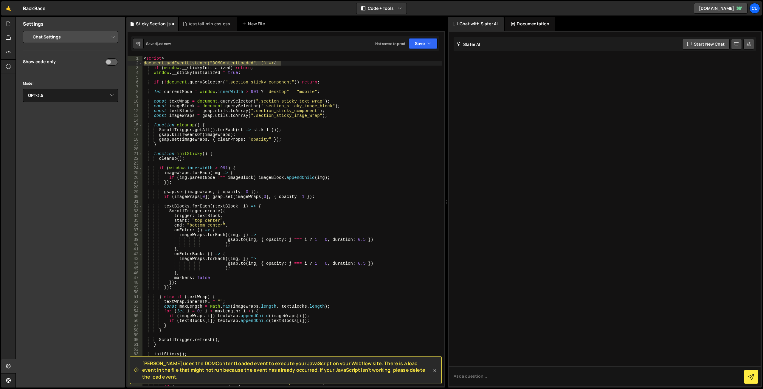
drag, startPoint x: 287, startPoint y: 64, endPoint x: 144, endPoint y: 63, distance: 143.3
click at [144, 63] on div "< script > document.addEventListener("DOMContentLoaded", () => { if ( window . …" at bounding box center [291, 226] width 299 height 340
type textarea "document.addEventListener("DOMContentLoaded", () => {"
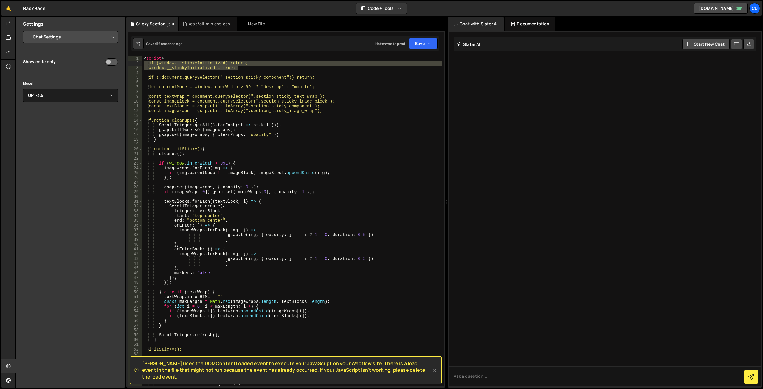
drag, startPoint x: 241, startPoint y: 69, endPoint x: 138, endPoint y: 64, distance: 103.2
click at [138, 64] on div "<script> 1 2 3 4 5 6 7 8 9 10 11 12 13 14 15 16 17 18 19 20 21 22 23 24 25 26 2…" at bounding box center [286, 221] width 316 height 330
type textarea "if (window.__stickyInitialized) return; window.__stickyInitialized = true;"
click at [423, 44] on button "Save" at bounding box center [423, 43] width 29 height 11
click at [424, 60] on div "Save to Staging S" at bounding box center [403, 58] width 62 height 6
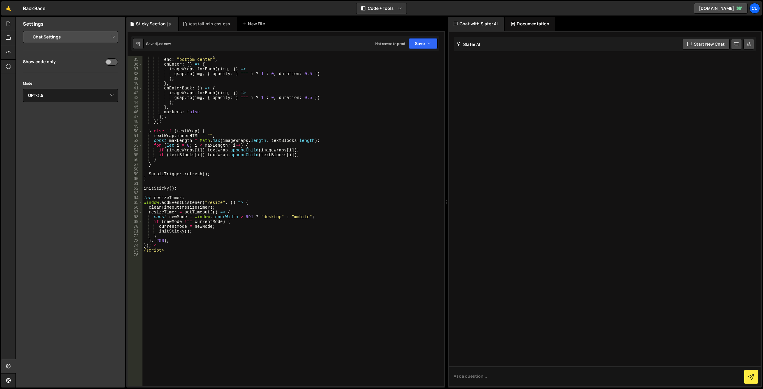
scroll to position [195, 0]
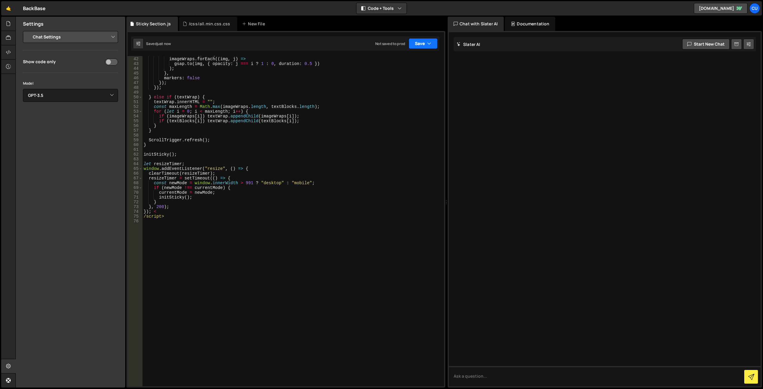
click at [429, 46] on icon "button" at bounding box center [429, 44] width 4 height 6
click at [401, 85] on div "Not saved to prod" at bounding box center [403, 83] width 62 height 7
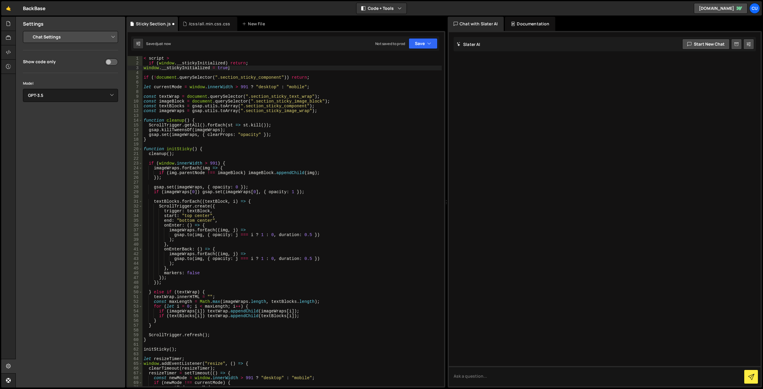
scroll to position [0, 0]
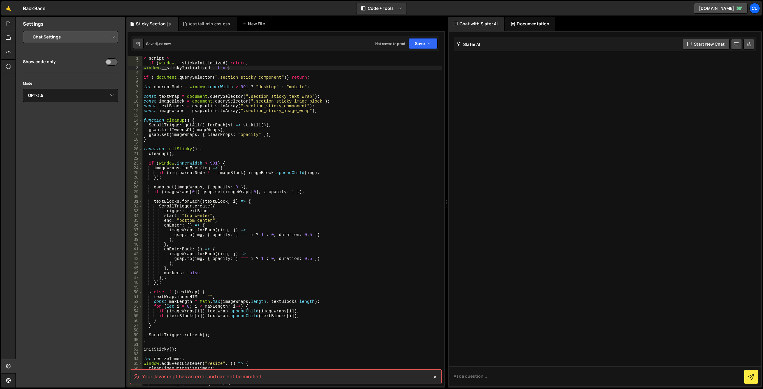
click at [425, 36] on div "Saved just now Not saved to prod Upgrade to Edit Save Save to Staging S Saved j…" at bounding box center [285, 43] width 308 height 14
click at [422, 43] on button "Save" at bounding box center [423, 43] width 29 height 11
click at [394, 62] on div "Saved just now" at bounding box center [403, 64] width 62 height 7
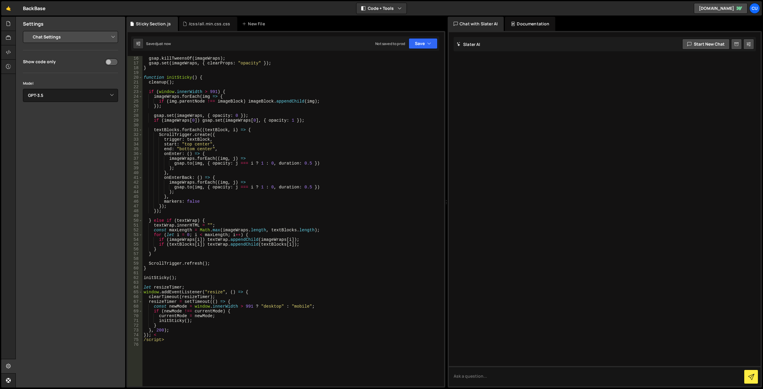
scroll to position [89, 0]
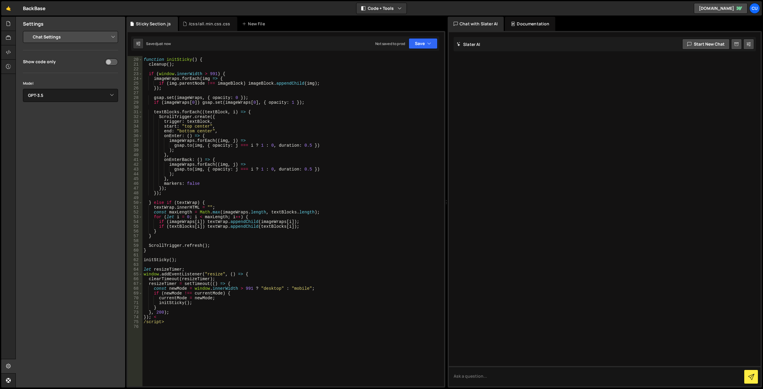
click at [144, 322] on div "function initSticky ( ) { cleanup ( ) ; if ( window . innerWidth > 991 ) { imag…" at bounding box center [291, 222] width 299 height 340
click at [417, 44] on button "Save" at bounding box center [423, 43] width 29 height 11
click at [399, 84] on div "Not saved to prod" at bounding box center [403, 83] width 62 height 7
drag, startPoint x: 184, startPoint y: 318, endPoint x: 152, endPoint y: 317, distance: 32.8
click at [152, 317] on div "function initSticky ( ) { cleanup ( ) ; if ( window . innerWidth > 991 ) { imag…" at bounding box center [291, 222] width 299 height 340
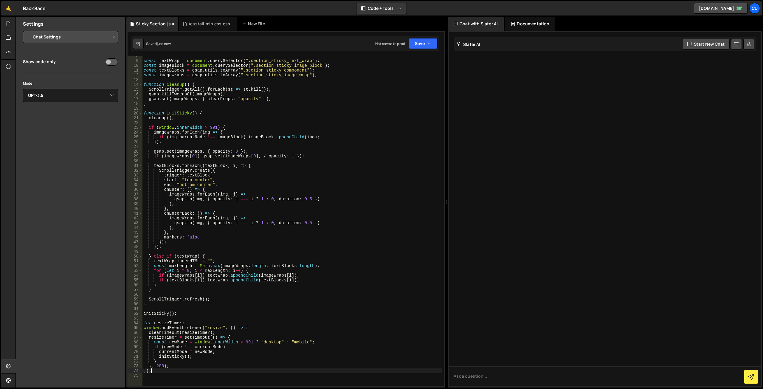
scroll to position [0, 0]
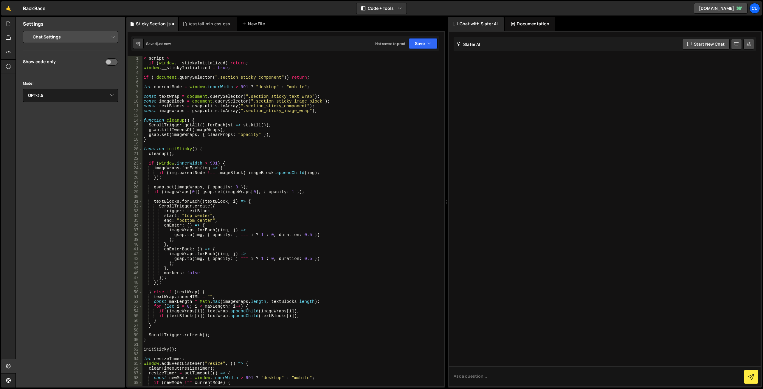
click at [177, 57] on div "< script > if ( window . __stickyInitialized ) return ; window . __stickyInitia…" at bounding box center [291, 226] width 299 height 340
type textarea "<"
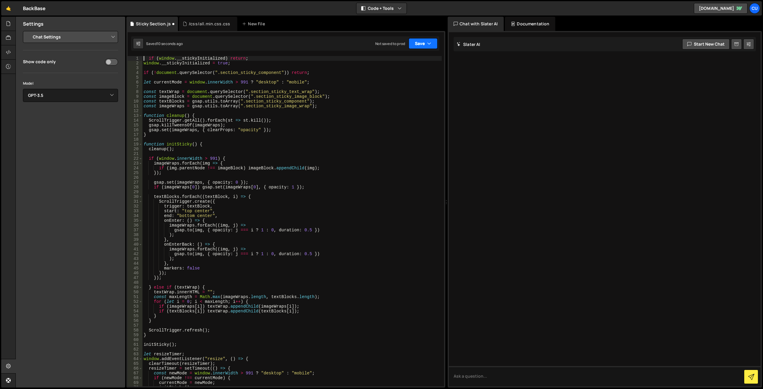
click at [420, 45] on button "Save" at bounding box center [423, 43] width 29 height 11
click at [405, 58] on div "Save to Staging S" at bounding box center [403, 58] width 62 height 6
click at [416, 44] on button "Save" at bounding box center [423, 43] width 29 height 11
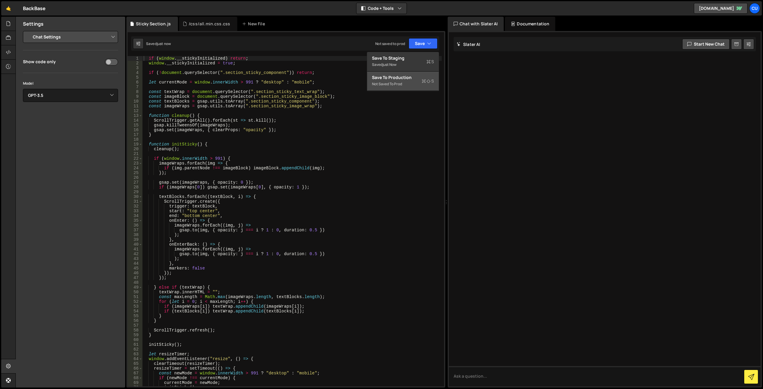
click at [403, 83] on div "Not saved to prod" at bounding box center [403, 83] width 62 height 7
click at [8, 24] on icon at bounding box center [8, 23] width 5 height 7
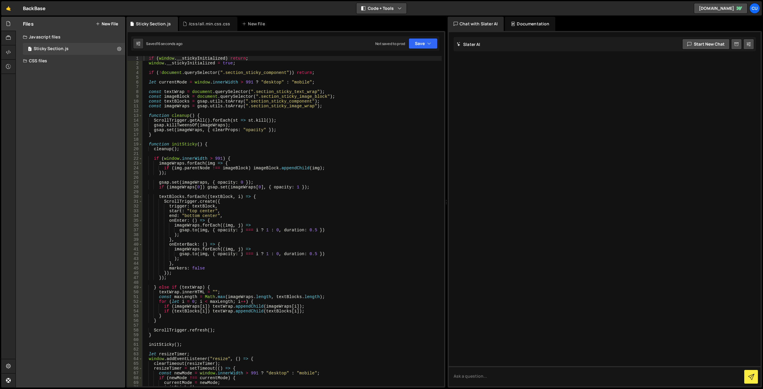
click at [391, 5] on button "Code + Tools" at bounding box center [381, 8] width 50 height 11
click at [496, 85] on div at bounding box center [605, 209] width 312 height 354
click at [537, 20] on div "Documentation" at bounding box center [530, 24] width 50 height 14
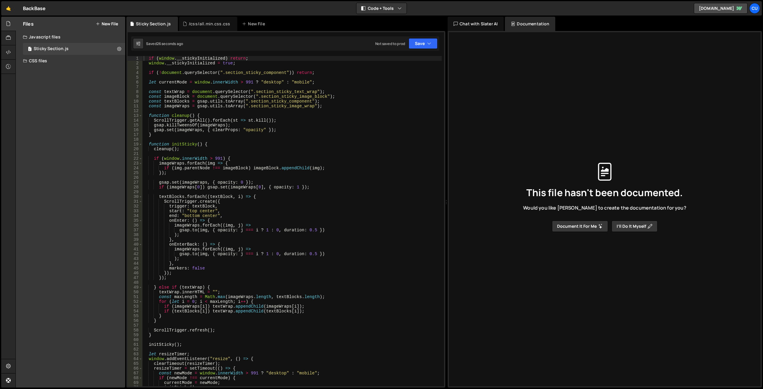
click at [468, 25] on div "Chat with Slater AI" at bounding box center [476, 24] width 56 height 14
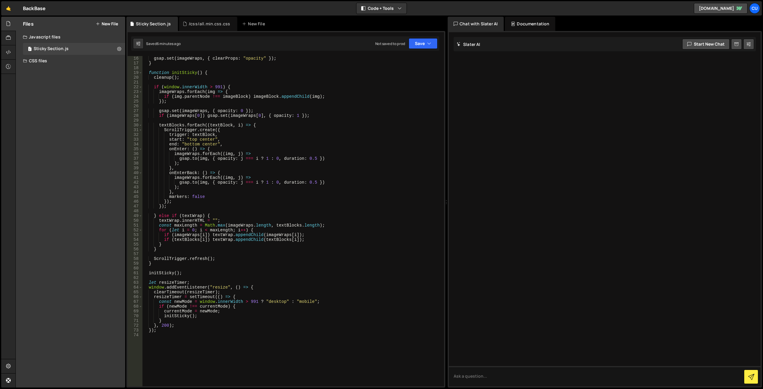
scroll to position [143, 0]
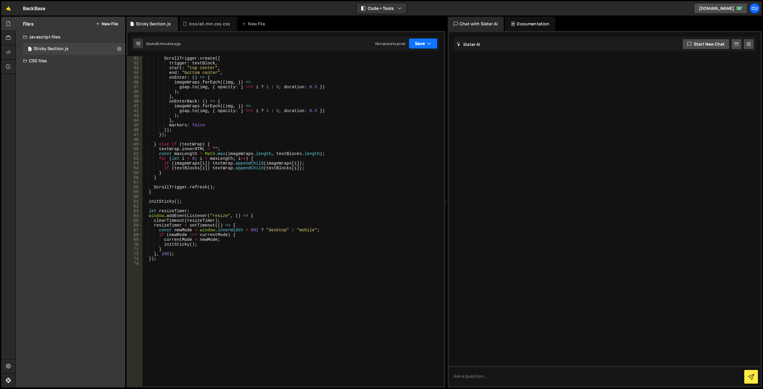
click at [419, 43] on button "Save" at bounding box center [423, 43] width 29 height 11
click at [393, 80] on div "Save to Production S" at bounding box center [403, 77] width 62 height 6
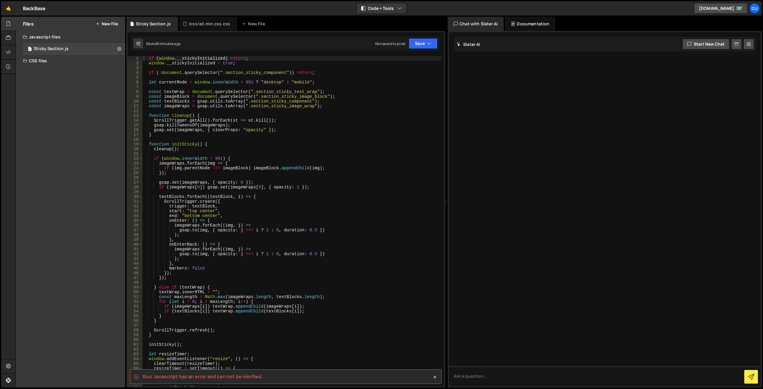
click at [211, 378] on spa "Your Javascript has an error and can not be minified." at bounding box center [202, 376] width 121 height 7
copy div "Your Javascript has an error and can not be minified. 1 Type cmd + s to save yo…"
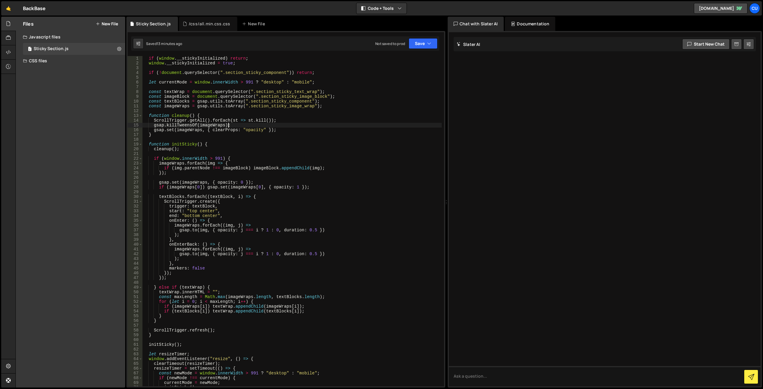
click at [283, 125] on div "if ( window . __stickyInitialized ) return ; window . __stickyInitialized = tru…" at bounding box center [291, 226] width 299 height 340
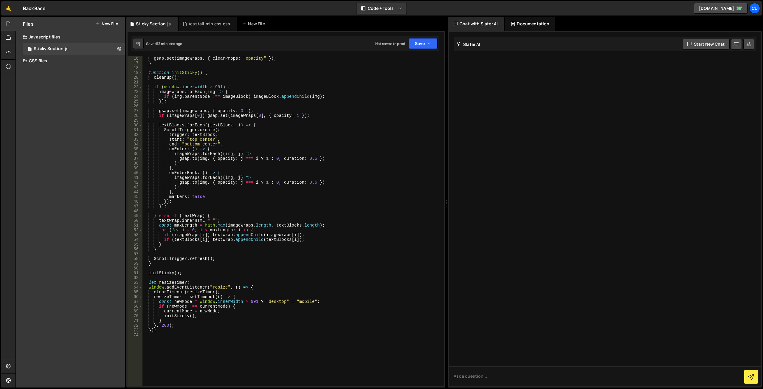
scroll to position [143, 0]
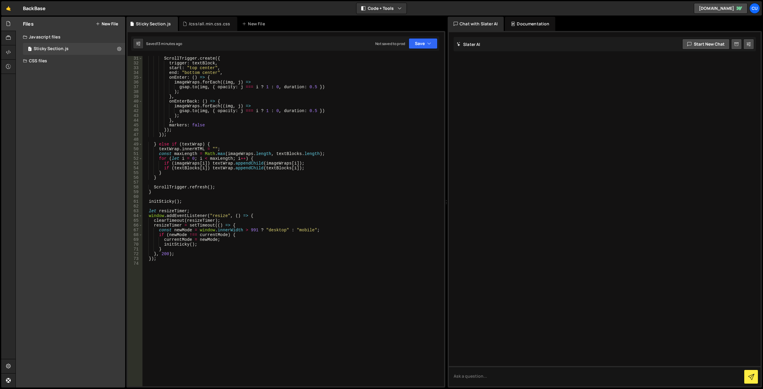
click at [138, 159] on div "52" at bounding box center [135, 158] width 15 height 5
type textarea "for (let i = 0; i < maxLength; i++) { if (imageWraps[i]) textWrap.appendChild(i…"
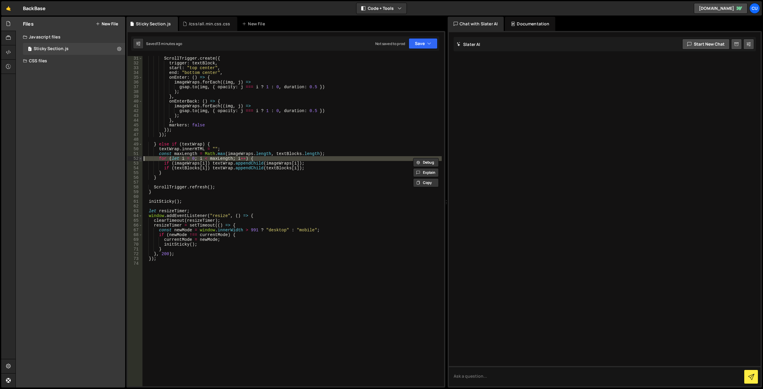
click at [140, 159] on span at bounding box center [140, 158] width 3 height 5
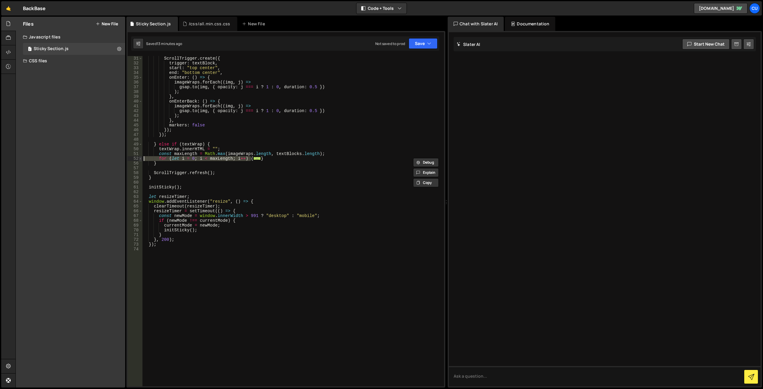
click at [140, 159] on span at bounding box center [140, 158] width 3 height 5
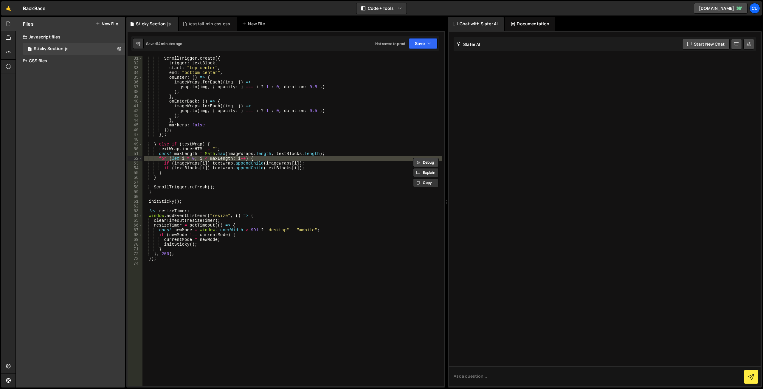
click at [427, 164] on button "Debug" at bounding box center [426, 162] width 26 height 9
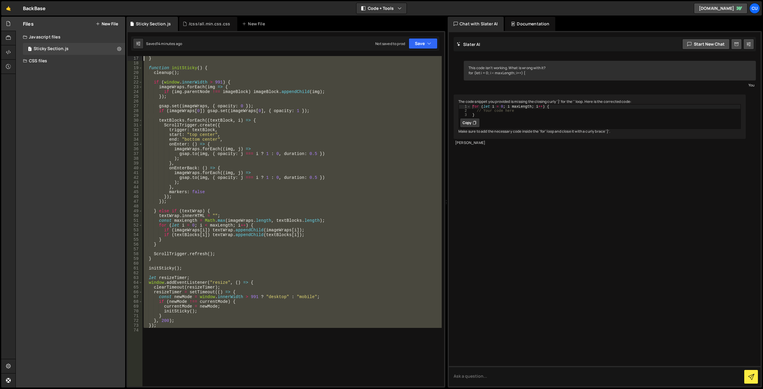
scroll to position [0, 0]
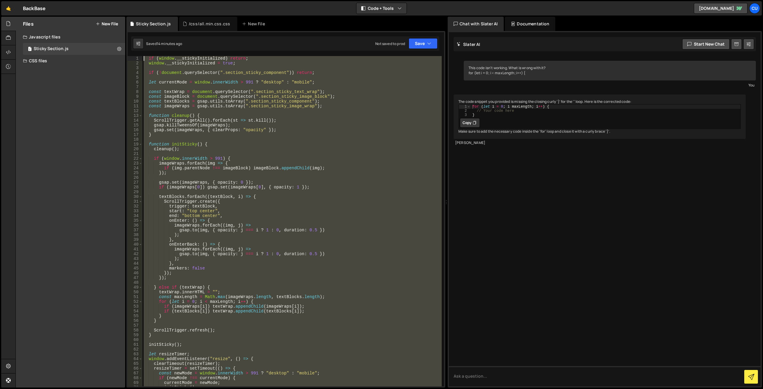
drag, startPoint x: 160, startPoint y: 265, endPoint x: 120, endPoint y: -4, distance: 271.1
click at [120, 0] on html "Projects Community Library Blog Cu Projects Your Teams Invite team member Accou…" at bounding box center [381, 194] width 763 height 389
type textarea "if (window.__stickyInitialized) return; window.__stickyInitialized = true;"
click at [430, 63] on button "Debug" at bounding box center [426, 62] width 26 height 9
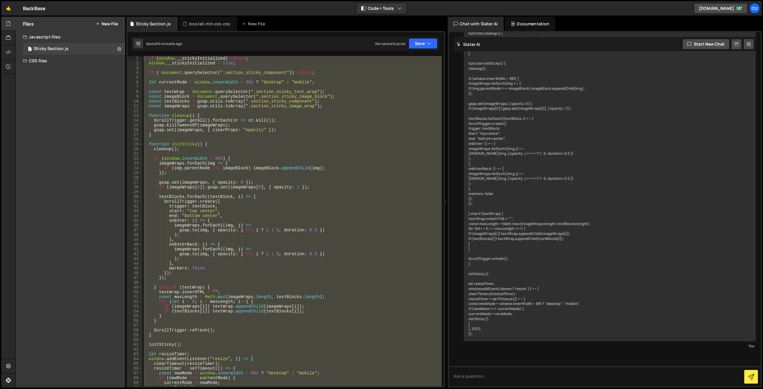
scroll to position [223, 0]
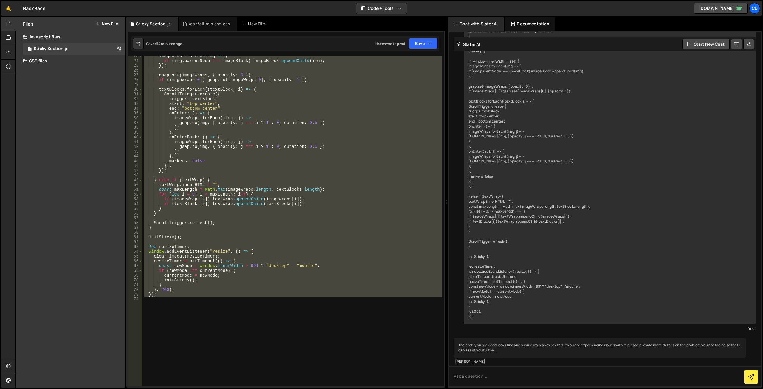
click at [333, 335] on div "imageWraps . forEach ( img => { if ( img . parentNode !== imageBlock ) imageBlo…" at bounding box center [291, 221] width 299 height 330
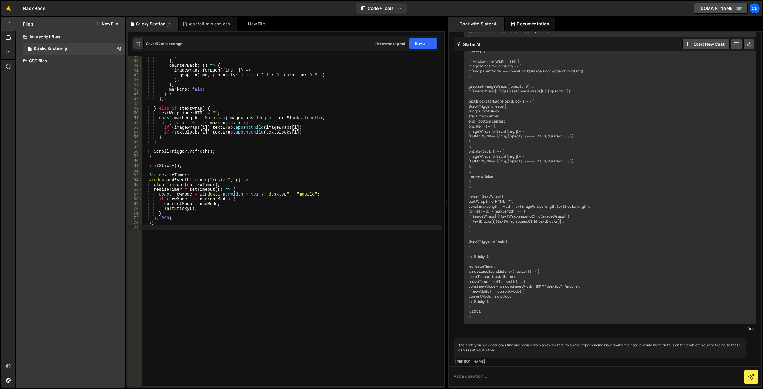
scroll to position [185, 0]
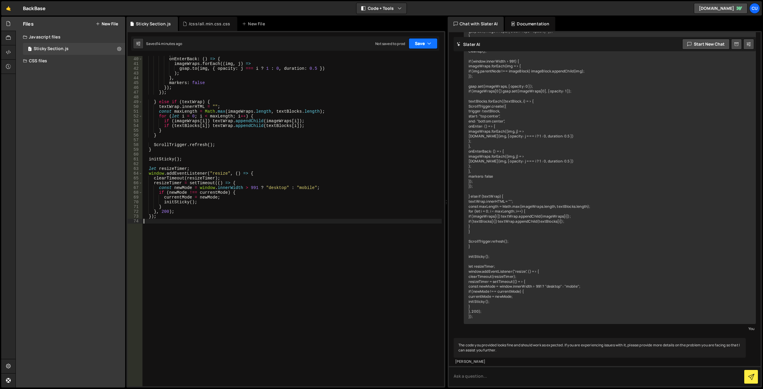
click at [413, 48] on button "Save" at bounding box center [423, 43] width 29 height 11
click at [402, 82] on div "Not saved to prod" at bounding box center [403, 83] width 62 height 7
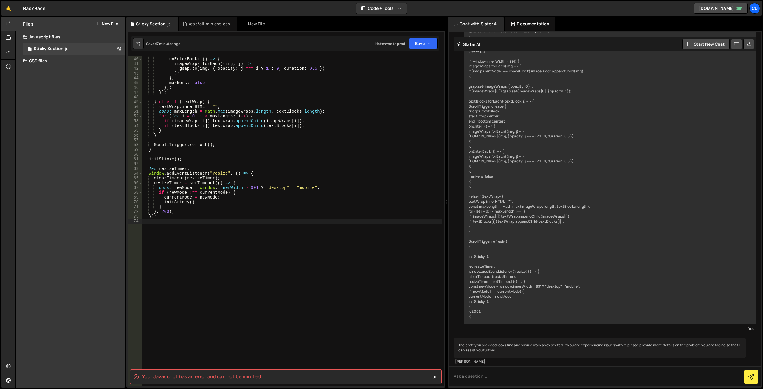
click at [217, 378] on spa "Your Javascript has an error and can not be minified." at bounding box center [202, 376] width 121 height 7
copy div "Your Javascript has an error and can not be minified. 1 Type cmd + s to save yo…"
click at [489, 373] on textarea at bounding box center [605, 376] width 312 height 20
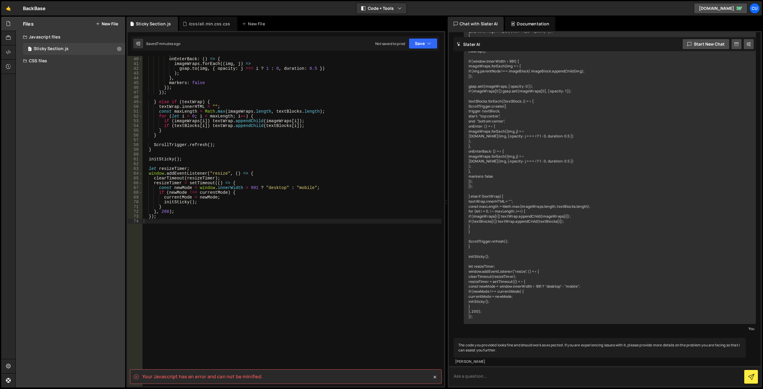
paste textarea "Your Javascript has an error and can not be minified."
type textarea "Your Javascript has an error and can not be minified."
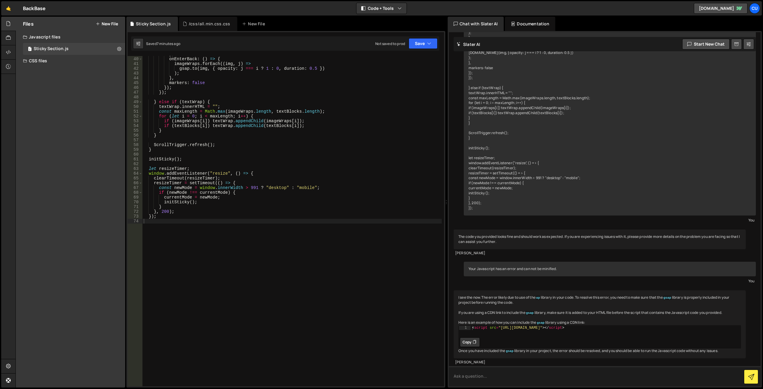
scroll to position [347, 0]
click at [467, 336] on button "Copy" at bounding box center [470, 341] width 20 height 10
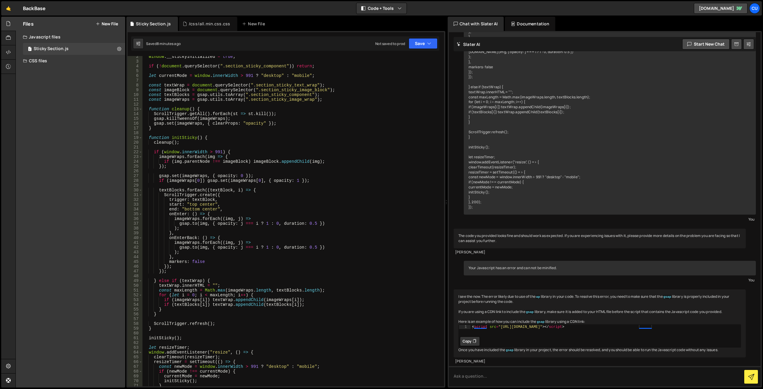
scroll to position [0, 0]
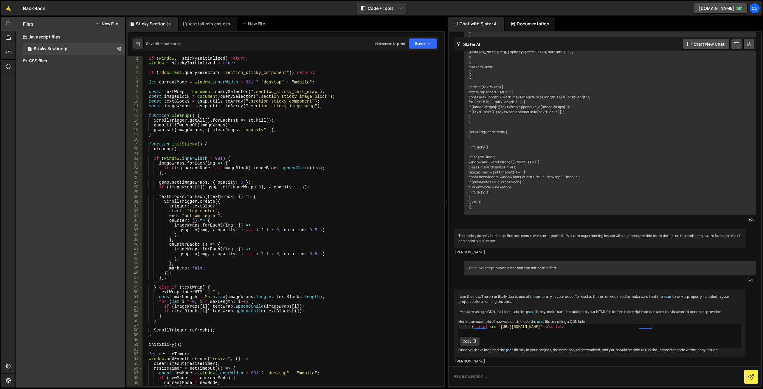
click at [148, 58] on div "if ( window . __stickyInitialized ) return ; window . __stickyInitialized = tru…" at bounding box center [291, 226] width 299 height 340
type textarea "if (window.__stickyInitialized) return;"
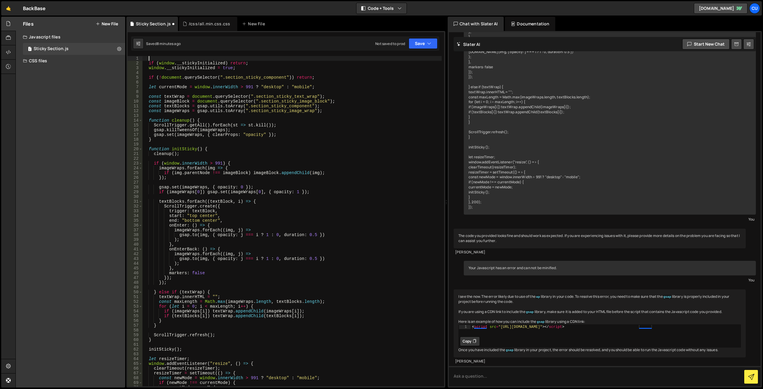
paste textarea "<script src="https://cdnjs.cloudflare.com/ajax/libs/gsap/3.9.1/gsap.min.js"></s…"
click at [422, 44] on button "Save" at bounding box center [423, 43] width 29 height 11
click at [399, 84] on div "Not saved to prod" at bounding box center [403, 83] width 62 height 7
click at [351, 134] on div "< script src = "https://cdnjs.cloudflare.com/ajax/libs/gsap/3.9.1/gsap.min.js" …" at bounding box center [291, 226] width 299 height 340
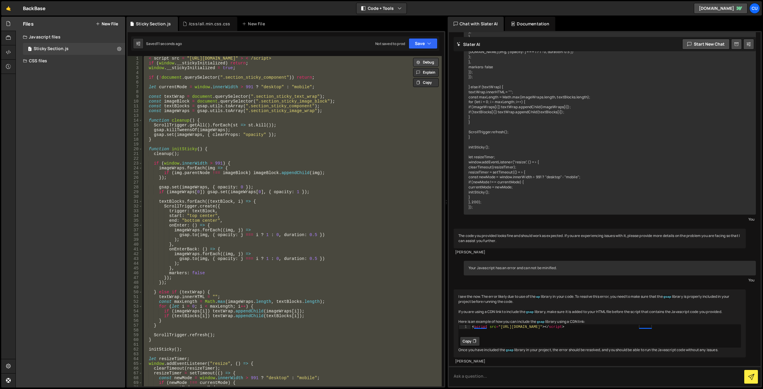
click at [429, 62] on button "Debug" at bounding box center [426, 62] width 26 height 9
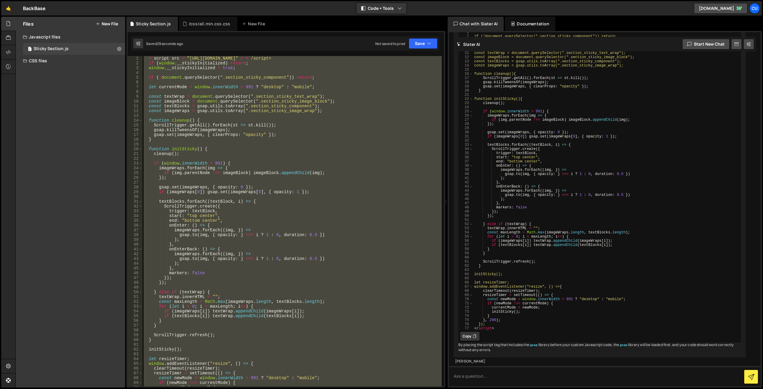
scroll to position [1147, 0]
click at [464, 331] on button "Copy" at bounding box center [470, 336] width 20 height 10
click at [376, 263] on div "< script src = "https://cdnjs.cloudflare.com/ajax/libs/gsap/3.9.1/gsap.min.js" …" at bounding box center [291, 221] width 299 height 330
paste textarea "</script>"
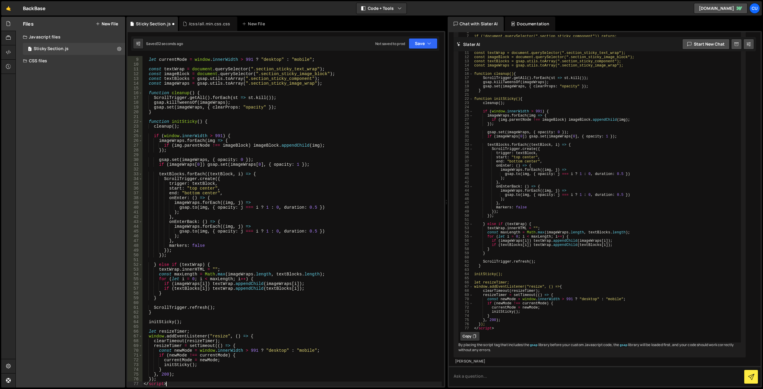
scroll to position [0, 0]
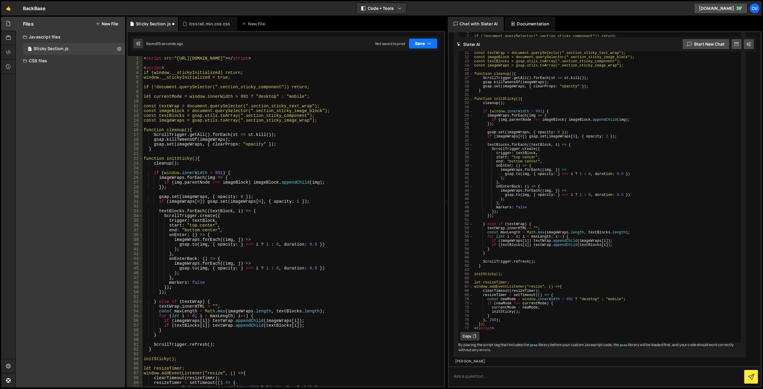
click at [423, 43] on button "Save" at bounding box center [423, 43] width 29 height 11
click at [397, 83] on div "Not saved to prod" at bounding box center [403, 83] width 62 height 7
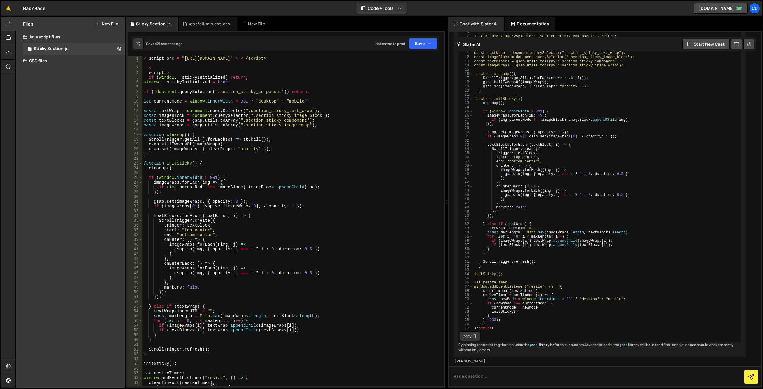
click at [353, 230] on div "< script src = "https://cdnjs.cloudflare.com/ajax/libs/gsap/3.9.1/gsap.min.js" …" at bounding box center [291, 226] width 299 height 340
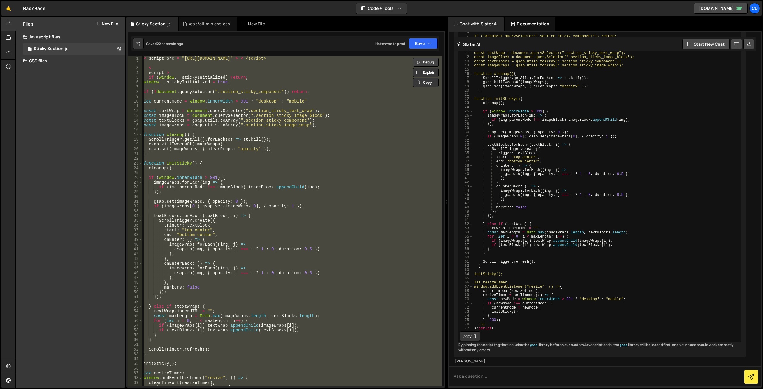
click at [424, 58] on button "Debug" at bounding box center [426, 62] width 26 height 9
click at [474, 339] on icon at bounding box center [475, 336] width 4 height 6
click at [366, 275] on div "< script src = "https://cdnjs.cloudflare.com/ajax/libs/gsap/3.9.1/gsap.min.js" …" at bounding box center [291, 221] width 299 height 330
paste textarea "</script>"
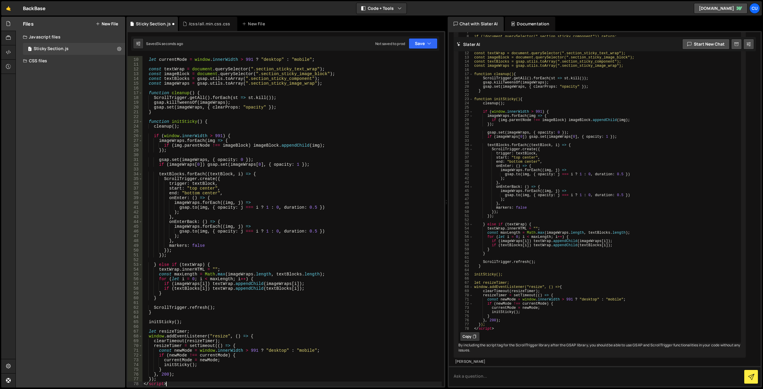
scroll to position [42, 0]
click at [416, 39] on button "Save" at bounding box center [423, 43] width 29 height 11
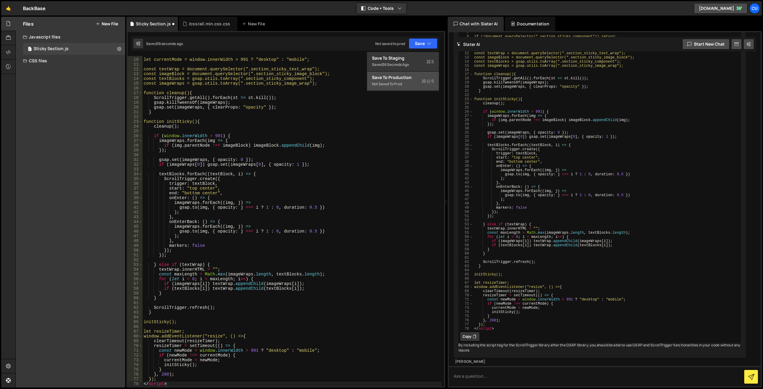
click at [405, 85] on div "Not saved to prod" at bounding box center [403, 83] width 62 height 7
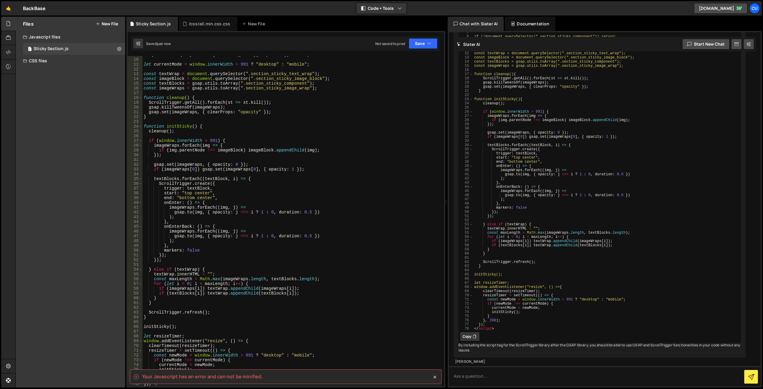
click at [389, 170] on div "if ( ! document . querySelector ( ".section_sticky_component" )) return ; let c…" at bounding box center [291, 222] width 299 height 340
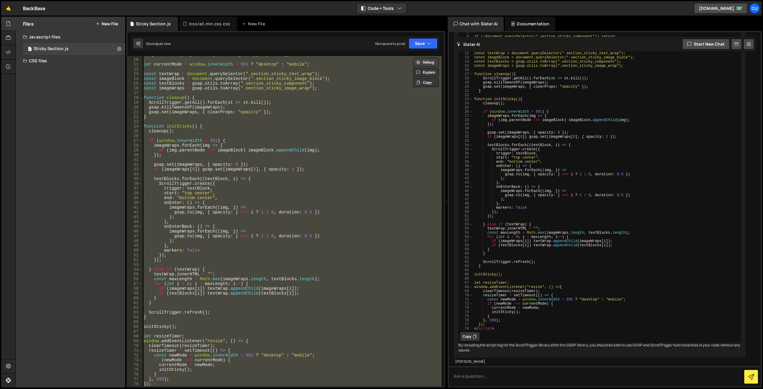
click at [424, 61] on button "Debug" at bounding box center [426, 62] width 26 height 9
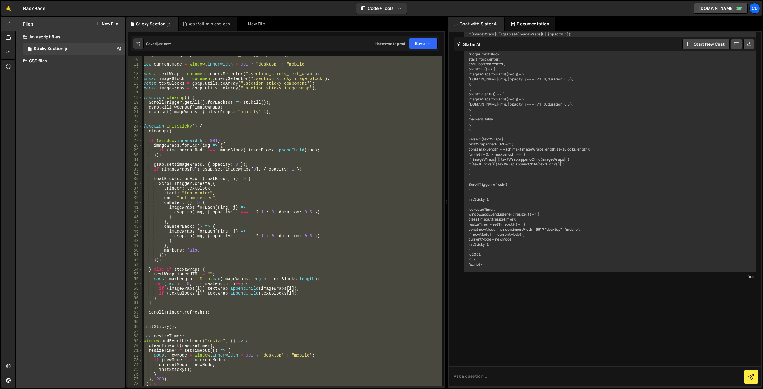
scroll to position [0, 0]
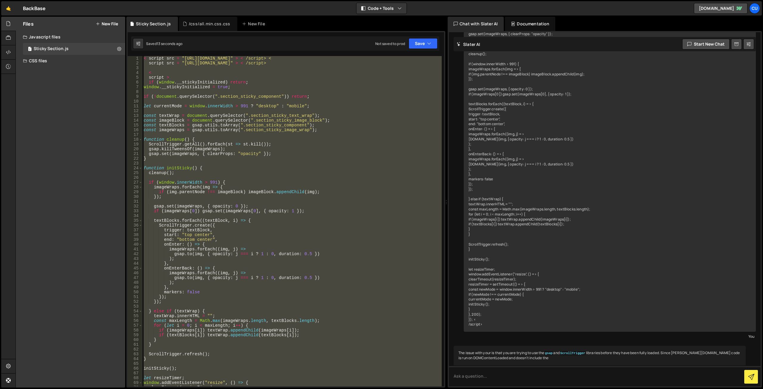
click at [636, 360] on div "The issue with your is that you are trying to use the gsap and ScrollTrigger li…" at bounding box center [600, 356] width 292 height 20
click at [545, 360] on div "The issue with your is that you are trying to use the gsap and ScrollTrigger li…" at bounding box center [600, 356] width 292 height 20
click at [513, 374] on textarea at bounding box center [605, 376] width 312 height 20
click at [168, 71] on div "< script src = "https://cdnjs.cloudflare.com/ajax/libs/gsap/3.9.1/gsap.min.js" …" at bounding box center [291, 221] width 299 height 330
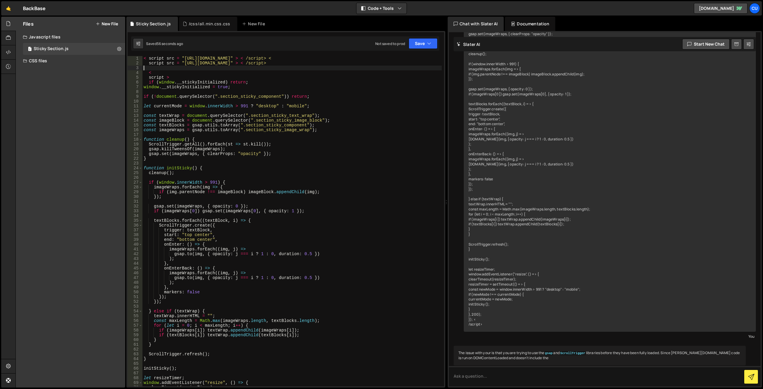
drag, startPoint x: 150, startPoint y: 68, endPoint x: 136, endPoint y: 49, distance: 23.4
click at [137, 49] on div "Debug Explain Copy Sticky Section.js /css/all.min.css.css New File Saved 56 sec…" at bounding box center [285, 202] width 319 height 371
type textarea "< script src = "https://cdnjs.cloudflare.com/ajax/libs/gsap/3.9.1/gsap.min.js" …"
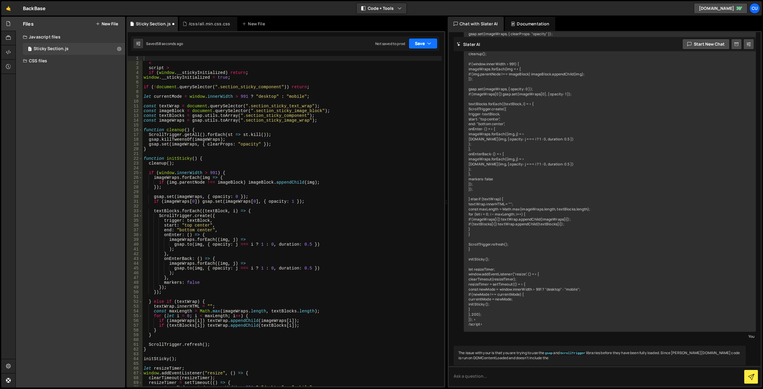
click at [423, 45] on button "Save" at bounding box center [423, 43] width 29 height 11
click at [404, 58] on div "Save to Staging S" at bounding box center [403, 58] width 62 height 6
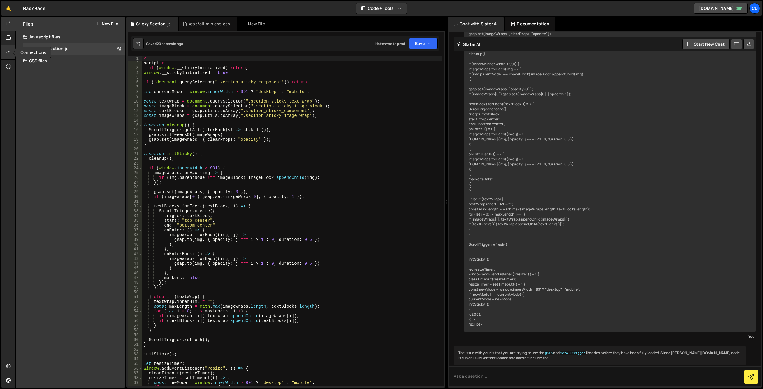
click at [9, 51] on icon at bounding box center [8, 52] width 5 height 7
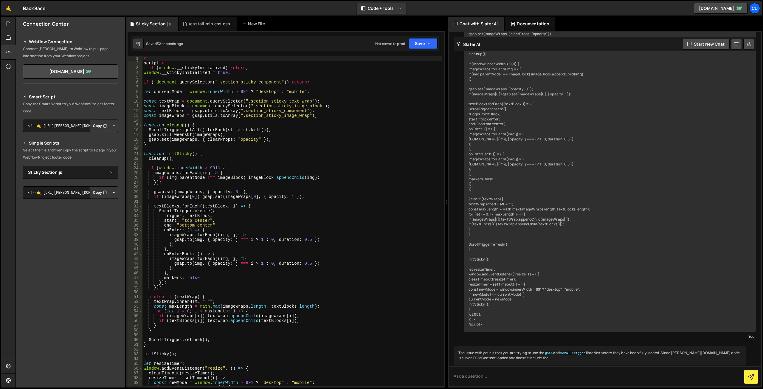
click at [100, 125] on button "Copy" at bounding box center [100, 125] width 20 height 13
click at [737, 44] on icon at bounding box center [736, 44] width 4 height 6
click at [749, 45] on icon at bounding box center [748, 44] width 4 height 6
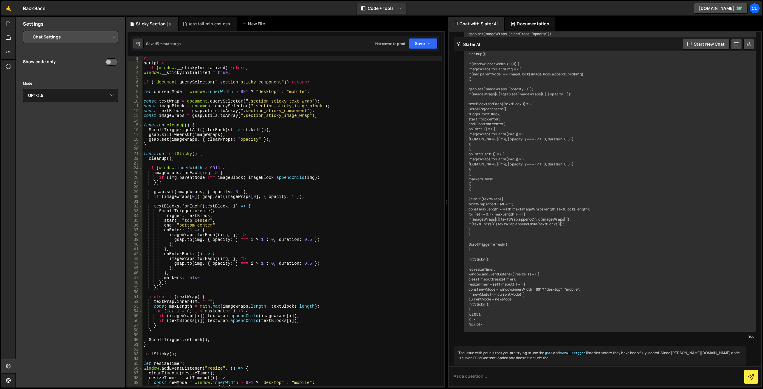
drag, startPoint x: 610, startPoint y: 90, endPoint x: 619, endPoint y: 109, distance: 21.1
click at [610, 91] on div "This code isn't working. What is wrong with it? < script src = "https://cdnjs.c…" at bounding box center [610, 127] width 292 height 410
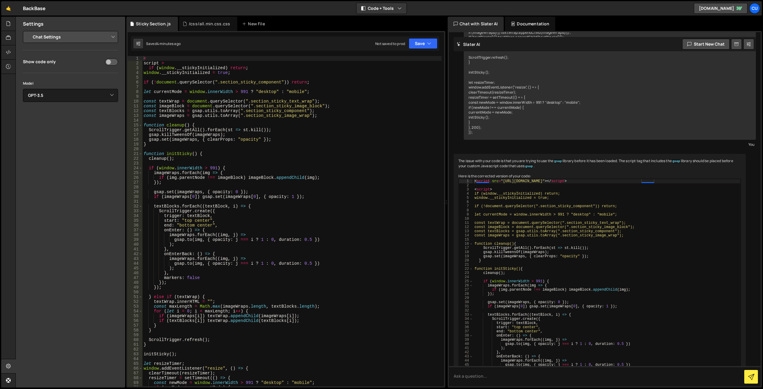
scroll to position [954, 0]
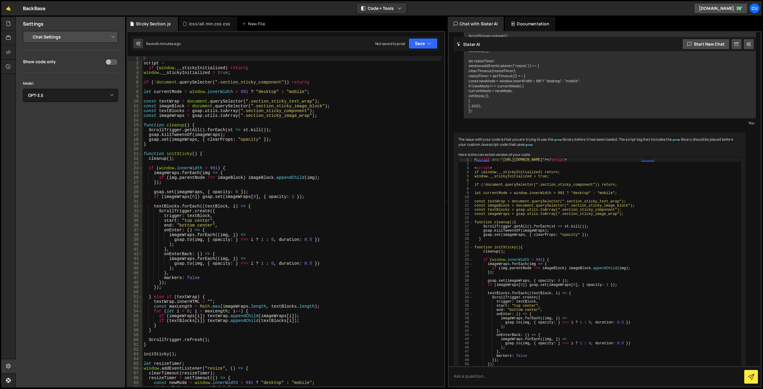
click at [57, 39] on select "Project Settings Code Editor Settings Chat Settings" at bounding box center [71, 36] width 87 height 13
click at [9, 53] on icon at bounding box center [8, 52] width 5 height 7
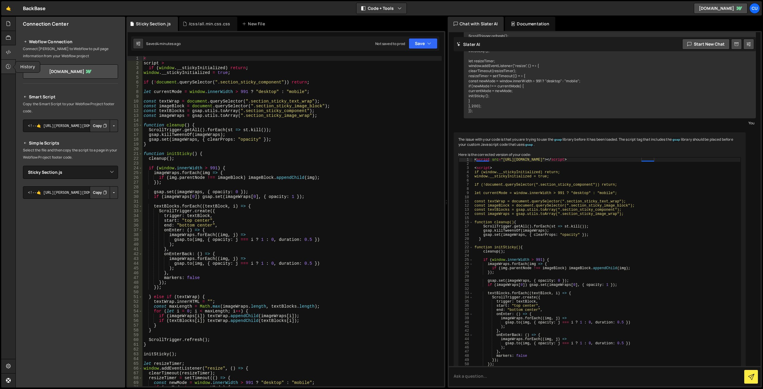
click at [8, 68] on icon at bounding box center [8, 66] width 5 height 7
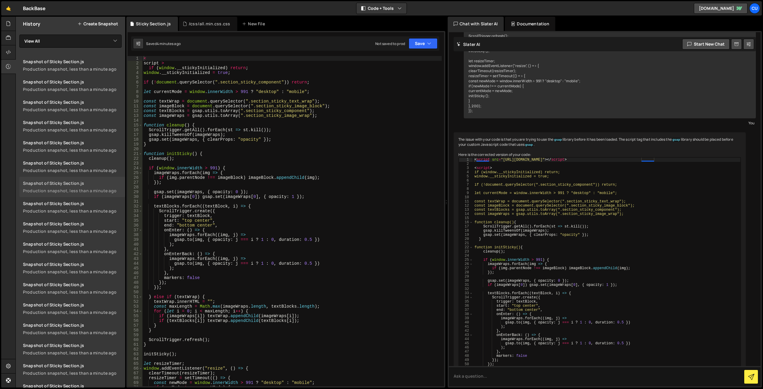
click at [94, 191] on div "Production snapshot, less than a minute ago" at bounding box center [72, 191] width 99 height 6
click at [285, 115] on div "< script > if ( window . __stickyInitialized ) return ; window . __stickyInitia…" at bounding box center [291, 226] width 299 height 340
type textarea "/script>"
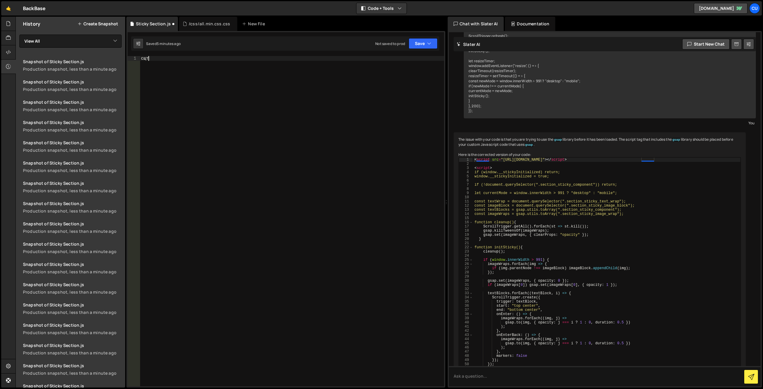
scroll to position [0, 0]
type textarea "с"
click at [286, 114] on div "console . log ( 'test' )" at bounding box center [292, 226] width 304 height 340
type textarea "console.log('test')"
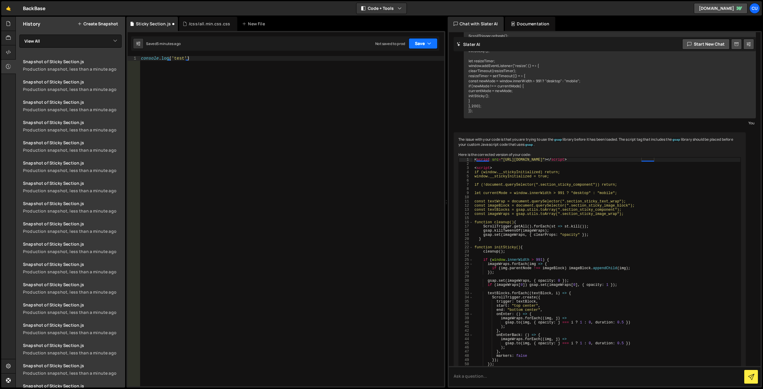
click at [419, 43] on button "Save" at bounding box center [423, 43] width 29 height 11
click at [405, 61] on div "Saved 5 minutes ago" at bounding box center [403, 64] width 62 height 7
click at [9, 22] on icon at bounding box center [8, 23] width 5 height 7
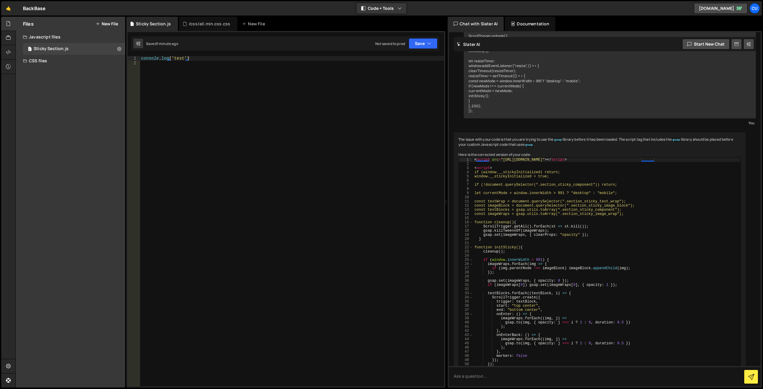
scroll to position [0, 0]
click at [251, 134] on div "console . log ( 'test' )" at bounding box center [292, 226] width 304 height 340
paste textarea "slater"
type textarea "console.log('test')"
click at [333, 123] on div "console . log ( 'test' )" at bounding box center [292, 226] width 304 height 340
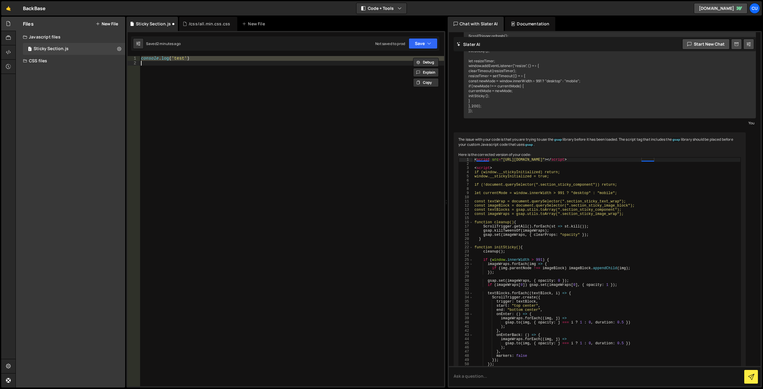
paste textarea "</script>"
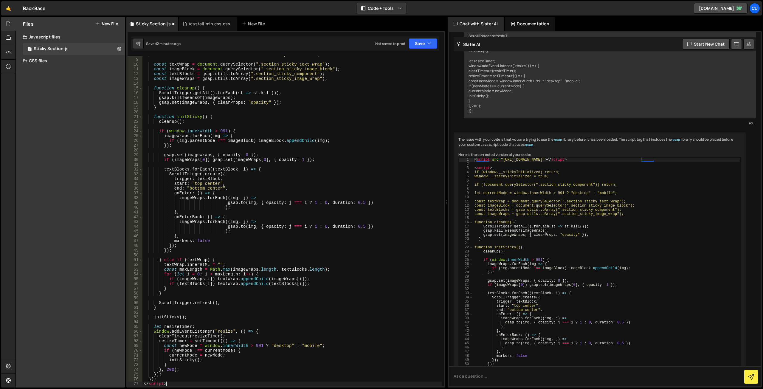
type textarea "console.log('test')"
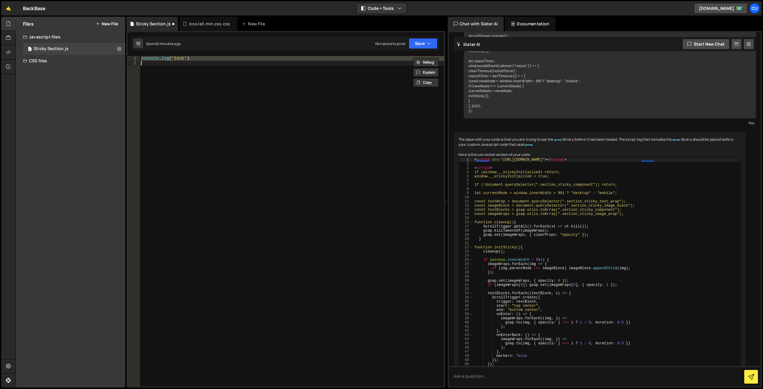
click at [185, 89] on div "console . log ( 'test' )" at bounding box center [292, 221] width 304 height 330
paste textarea "</script>"
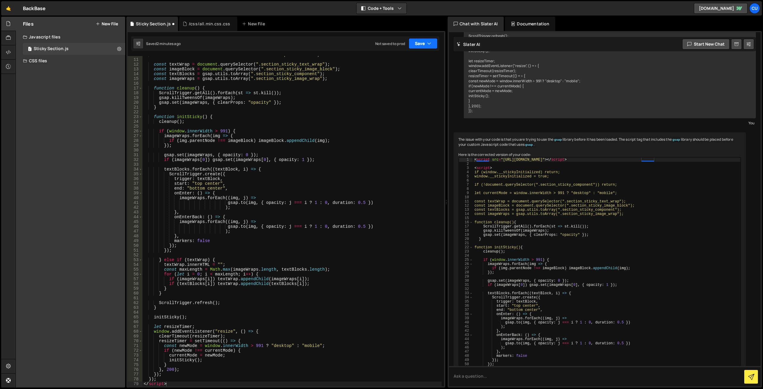
click at [416, 44] on button "Save" at bounding box center [423, 43] width 29 height 11
click at [412, 63] on div "Saved 2 minutes ago" at bounding box center [403, 64] width 62 height 7
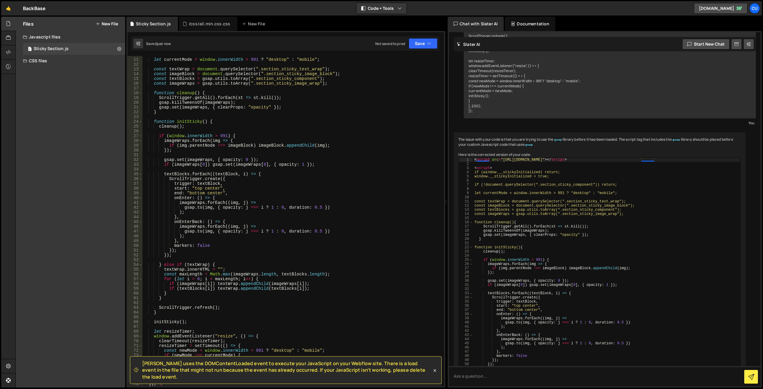
scroll to position [0, 0]
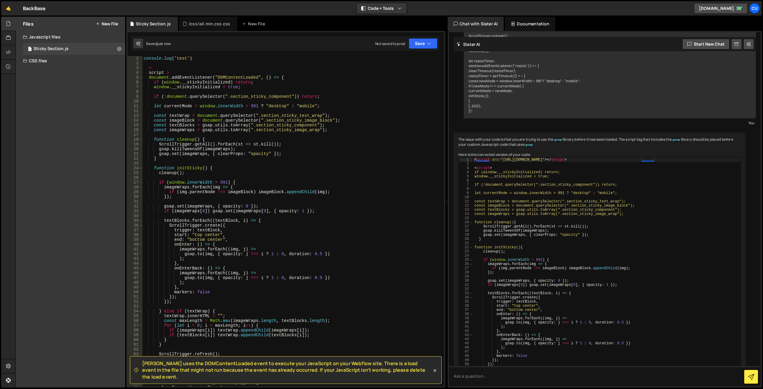
type textarea "document.addEventListener("DOMContentLoaded", () => {"
drag, startPoint x: 284, startPoint y: 77, endPoint x: 145, endPoint y: 77, distance: 138.9
click at [145, 77] on div "console . log ( 'test' ) < script > document . addEventListener ( "DOMContentLo…" at bounding box center [291, 226] width 299 height 340
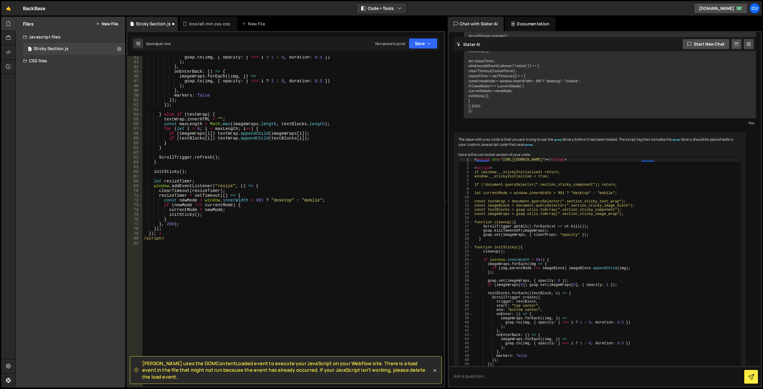
scroll to position [219, 0]
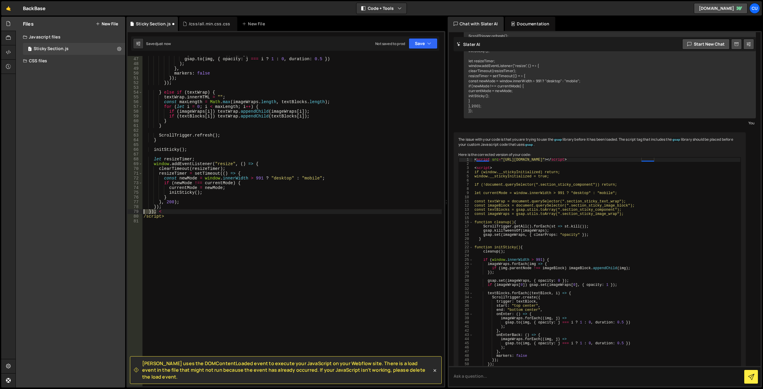
drag, startPoint x: 156, startPoint y: 211, endPoint x: 137, endPoint y: 212, distance: 19.1
click at [136, 212] on div "46 47 48 49 50 51 52 53 54 55 56 57 58 59 60 61 62 63 64 65 66 67 68 69 70 71 7…" at bounding box center [286, 221] width 316 height 330
drag, startPoint x: 421, startPoint y: 45, endPoint x: 419, endPoint y: 50, distance: 5.1
click at [421, 45] on button "Save" at bounding box center [423, 43] width 29 height 11
click at [413, 63] on div "Saved 10 seconds ago" at bounding box center [403, 64] width 62 height 7
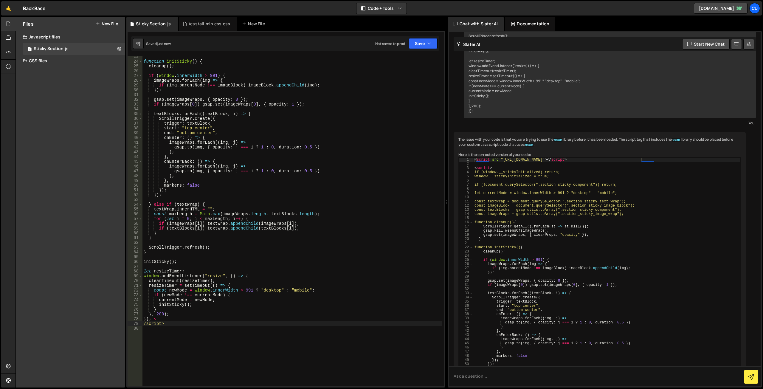
scroll to position [35, 0]
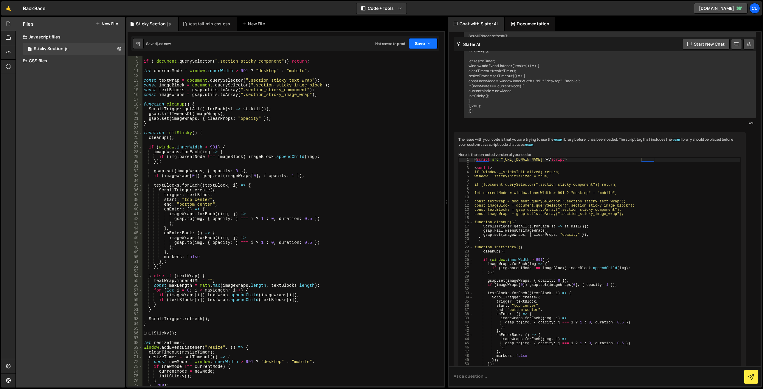
click at [417, 45] on button "Save" at bounding box center [423, 43] width 29 height 11
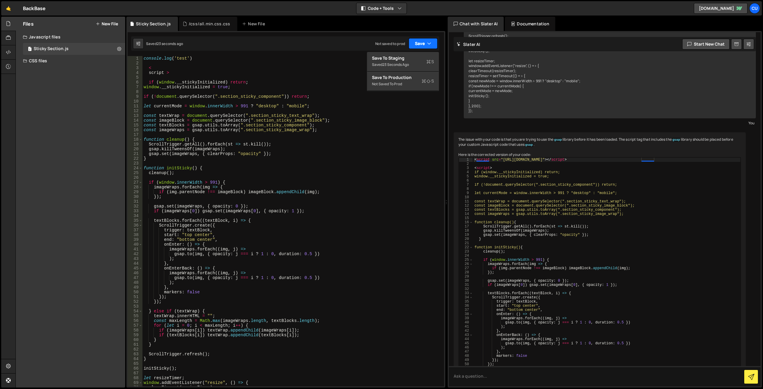
scroll to position [0, 0]
type textarea "console.log('test')"
click at [198, 58] on div "console . log ( 'test' ) < script > if ( window . __stickyInitialized ) return …" at bounding box center [291, 226] width 299 height 340
drag, startPoint x: 198, startPoint y: 58, endPoint x: 139, endPoint y: 59, distance: 58.7
click at [139, 59] on div "console.log('test') 1 2 3 4 5 6 7 8 9 10 11 12 13 14 15 16 17 18 19 20 21 22 23…" at bounding box center [286, 221] width 316 height 330
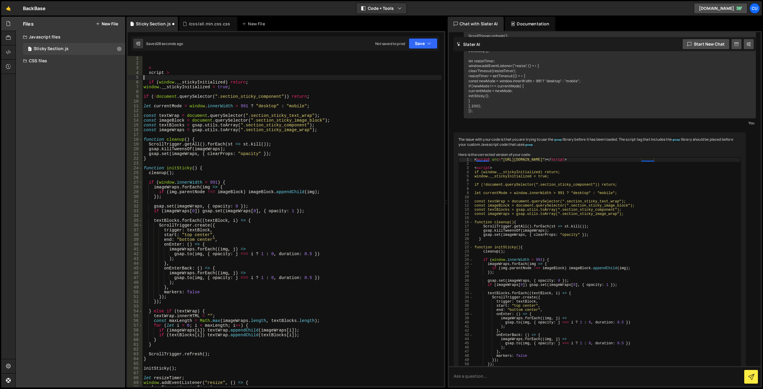
click at [167, 76] on div "< script > if ( window . __stickyInitialized ) return ; window . __stickyInitia…" at bounding box center [291, 226] width 299 height 340
paste textarea "console.log('test')"
click at [418, 46] on button "Save" at bounding box center [423, 43] width 29 height 11
click at [405, 61] on div "Save to Staging S" at bounding box center [403, 58] width 62 height 6
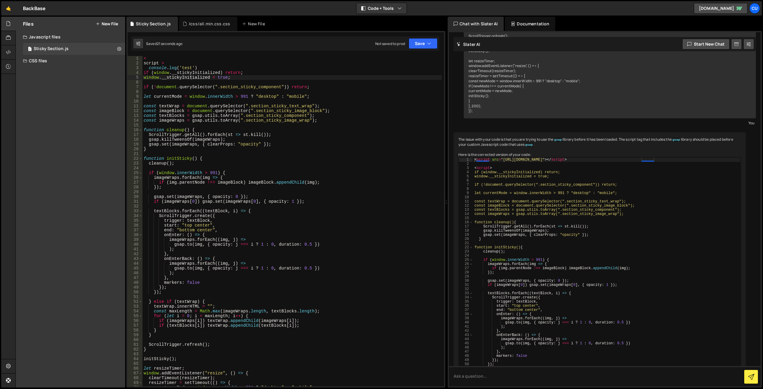
click at [146, 62] on div "< script > console . log ( 'test' ) if ( window . __stickyInitialized ) return …" at bounding box center [291, 226] width 299 height 340
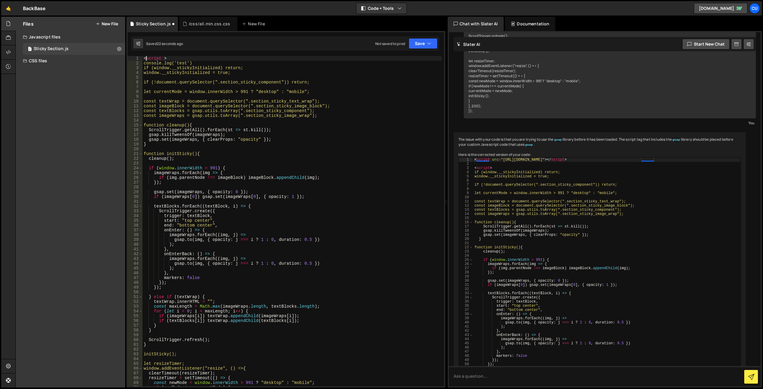
click at [164, 58] on div "< script > console.log('test') if (window.__stickyInitialized) return; window._…" at bounding box center [291, 226] width 299 height 340
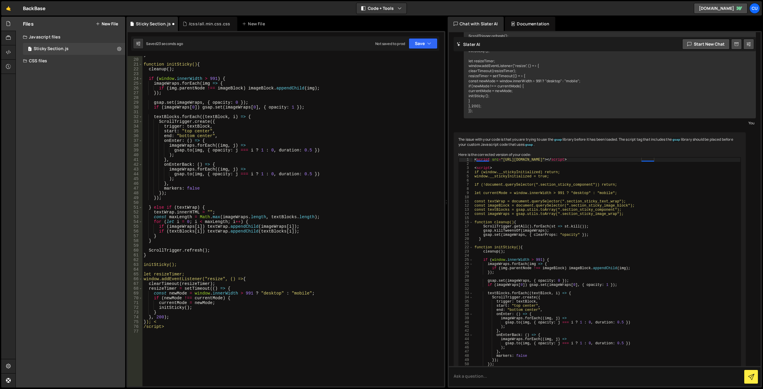
scroll to position [161, 0]
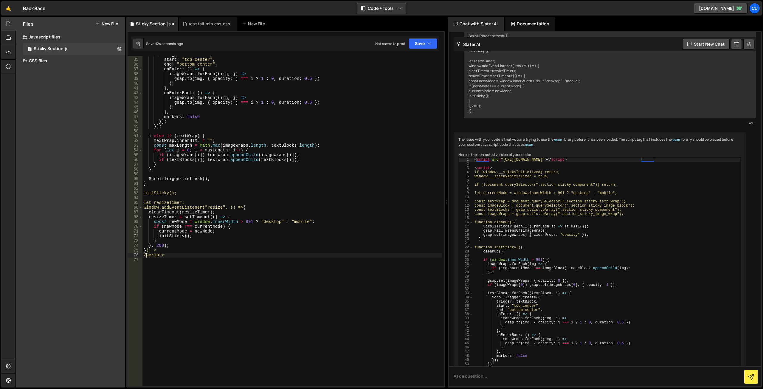
click at [147, 256] on div "trigger : textBlock , start : "top center" , end : "bottom center" , onEnter : …" at bounding box center [291, 222] width 299 height 340
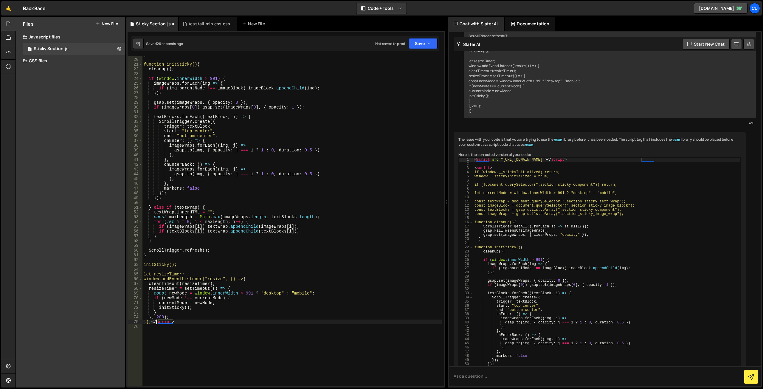
scroll to position [0, 0]
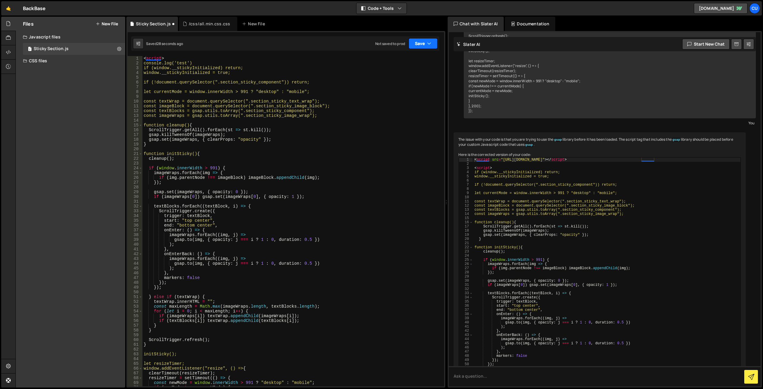
click at [417, 45] on button "Save" at bounding box center [423, 43] width 29 height 11
click at [409, 64] on div "29 seconds ago" at bounding box center [395, 64] width 27 height 5
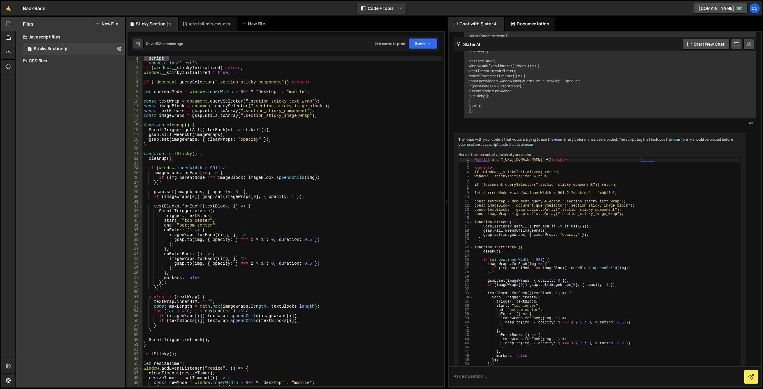
drag, startPoint x: 174, startPoint y: 57, endPoint x: 139, endPoint y: 55, distance: 34.6
click at [139, 56] on div "1 Type cmd + s to save your Javascript file. הההההההההההההההההההההההההההההההההה…" at bounding box center [285, 209] width 319 height 356
click at [177, 55] on div "1 Type cmd + s to save your Javascript file. הההההההההההההההההההההההההההההההההה…" at bounding box center [285, 209] width 319 height 356
click at [182, 58] on div "< script > console . log ( 'test' ) if ( window . __stickyInitialized ) return …" at bounding box center [291, 221] width 299 height 330
click at [182, 58] on div "< script > console . log ( 'test' ) if ( window . __stickyInitialized ) return …" at bounding box center [291, 226] width 299 height 340
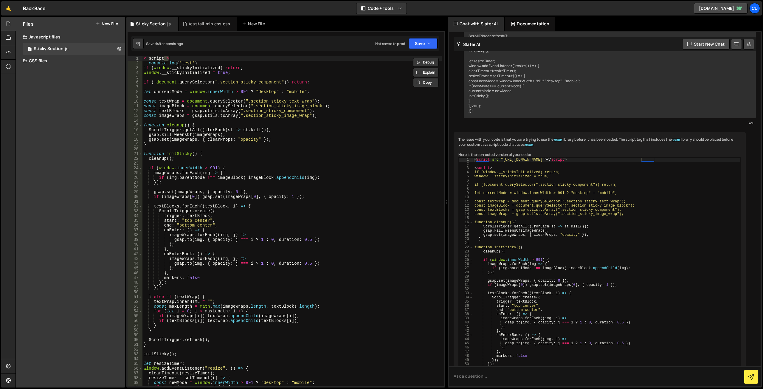
click at [182, 58] on div "< script > console . log ( 'test' ) if ( window . __stickyInitialized ) return …" at bounding box center [291, 226] width 299 height 340
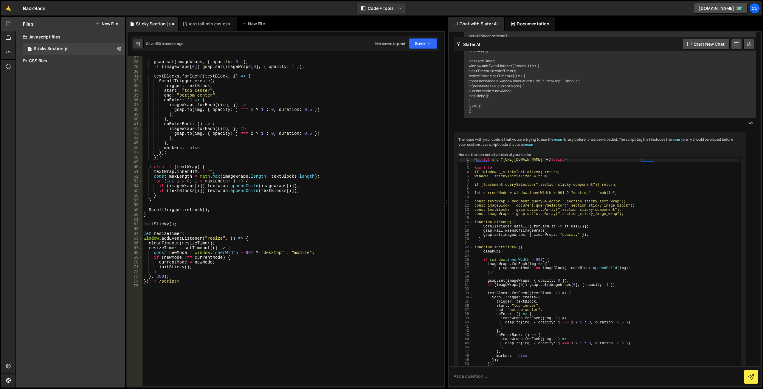
scroll to position [161, 0]
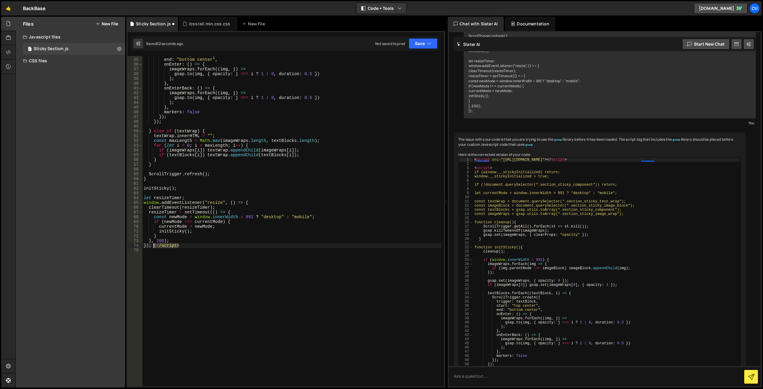
drag, startPoint x: 191, startPoint y: 246, endPoint x: 155, endPoint y: 247, distance: 36.4
click at [155, 247] on div "start : "top center" , end : "bottom center" , onEnter : ( ) => { imageWraps . …" at bounding box center [291, 222] width 299 height 340
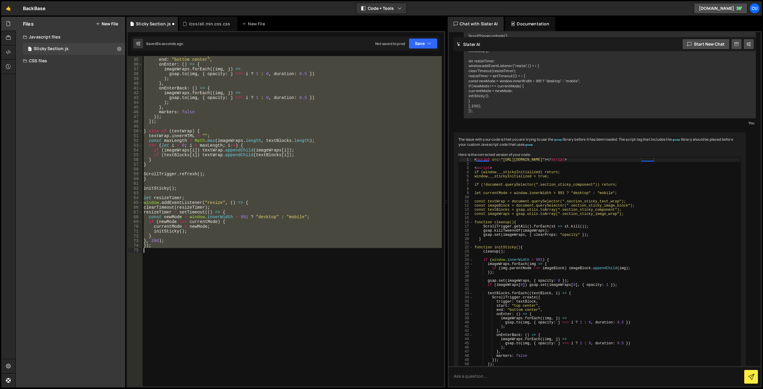
click at [246, 240] on div "start : "top center" , end : "bottom center" , onEnter : ( ) => { imageWraps . …" at bounding box center [291, 221] width 299 height 330
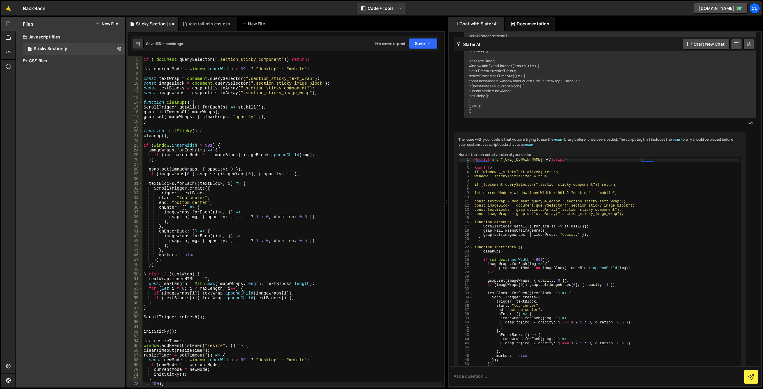
scroll to position [0, 0]
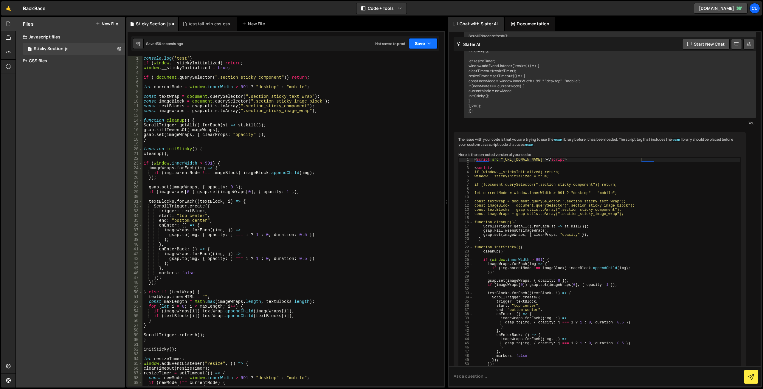
click at [420, 46] on button "Save" at bounding box center [423, 43] width 29 height 11
drag, startPoint x: 397, startPoint y: 65, endPoint x: 384, endPoint y: 69, distance: 13.5
click at [397, 65] on div "57 seconds ago" at bounding box center [395, 64] width 26 height 5
type textarea "if (!document.querySelector(".section_sticky_component")) return;"
drag, startPoint x: 312, startPoint y: 77, endPoint x: 164, endPoint y: 79, distance: 147.8
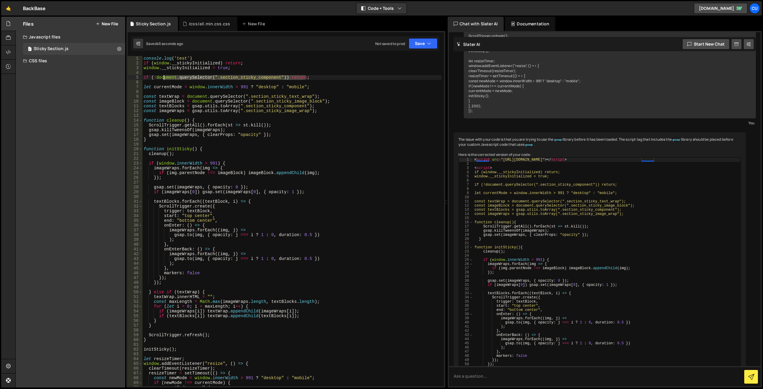
click at [164, 79] on div "console . log ( 'test' ) if ( window . __stickyInitialized ) return ; window . …" at bounding box center [291, 226] width 299 height 340
click at [263, 71] on div "console . log ( 'test' ) if ( window . __stickyInitialized ) return ; window . …" at bounding box center [291, 226] width 299 height 340
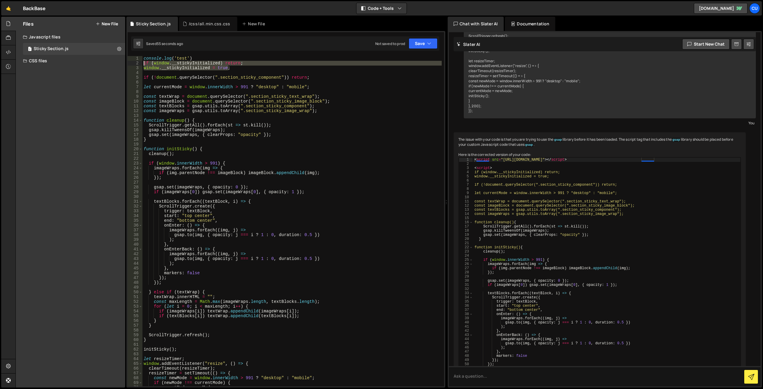
drag, startPoint x: 231, startPoint y: 67, endPoint x: 143, endPoint y: 65, distance: 88.2
click at [143, 65] on div "console . log ( 'test' ) if ( window . __stickyInitialized ) return ; window . …" at bounding box center [291, 226] width 299 height 340
type textarea "if (window.__stickyInitialized) return; window.__stickyInitialized = true;"
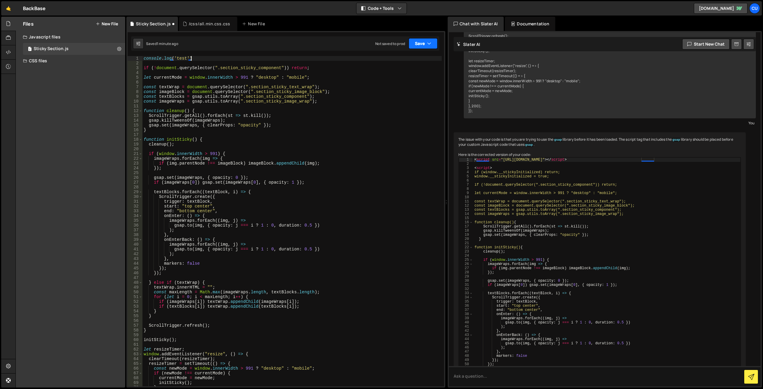
click at [423, 43] on button "Save" at bounding box center [423, 43] width 29 height 11
click at [407, 59] on div "Save to Staging S" at bounding box center [403, 58] width 62 height 6
type textarea "if (!document.querySelector(".section_sticky_component")) return;"
drag, startPoint x: 312, startPoint y: 69, endPoint x: 147, endPoint y: 69, distance: 165.1
click at [143, 69] on div "console . log ( 'test' ) if ( ! document . querySelector ( ".section_sticky_com…" at bounding box center [291, 226] width 299 height 340
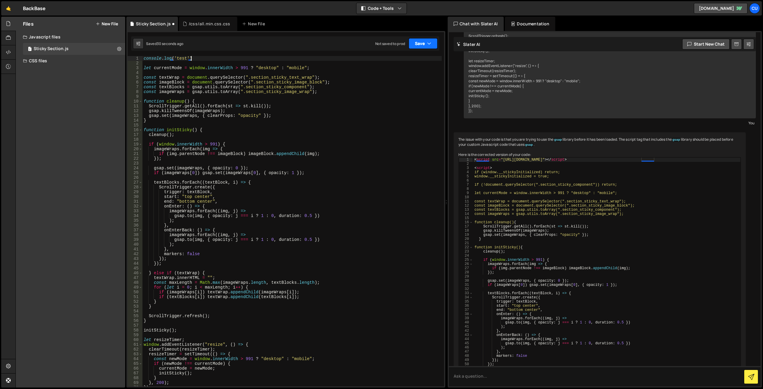
click at [418, 45] on button "Save" at bounding box center [423, 43] width 29 height 11
click at [402, 59] on div "Save to Staging S" at bounding box center [403, 58] width 62 height 6
click at [176, 57] on div "console . log ( 'test' ) let currentMode = window . innerWidth > 991 ? "desktop…" at bounding box center [291, 226] width 299 height 340
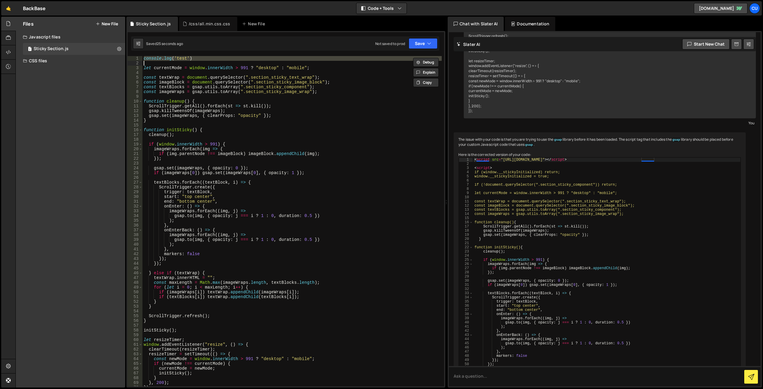
type textarea "console.log('test')"
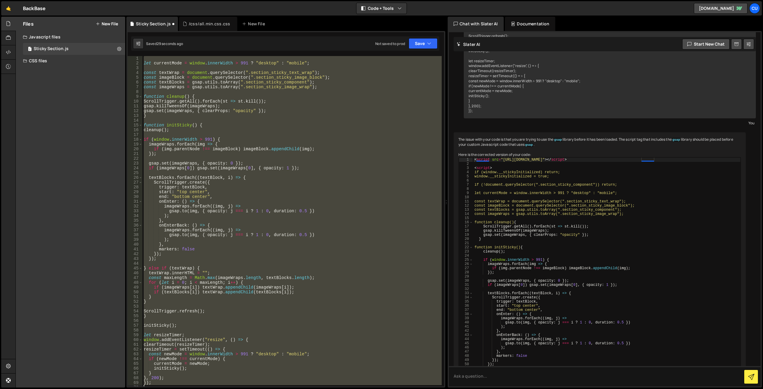
click at [320, 111] on div "let currentMode = window . innerWidth > 991 ? "desktop" : "mobile" ; const text…" at bounding box center [291, 221] width 299 height 330
type textarea "gsap.set(imageWraps, { clearProps: "opacity" });"
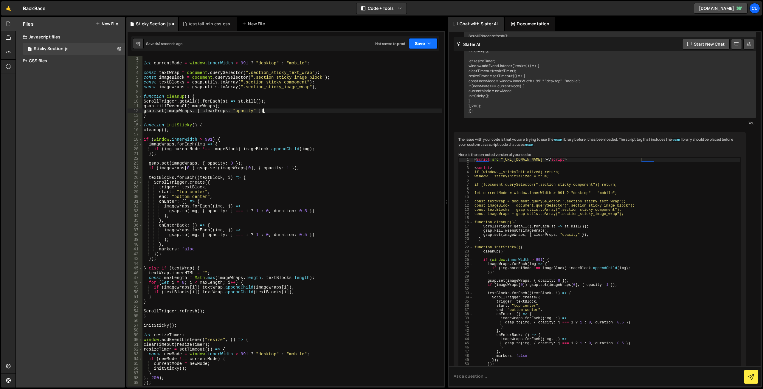
click at [421, 43] on button "Save" at bounding box center [423, 43] width 29 height 11
click at [401, 80] on div "Save to Production S" at bounding box center [403, 77] width 62 height 6
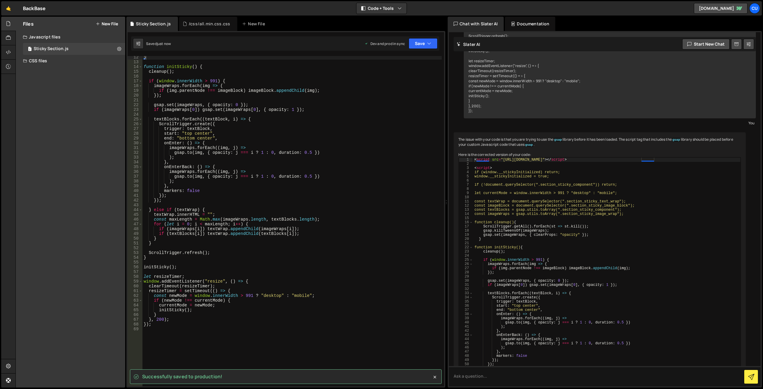
scroll to position [18, 0]
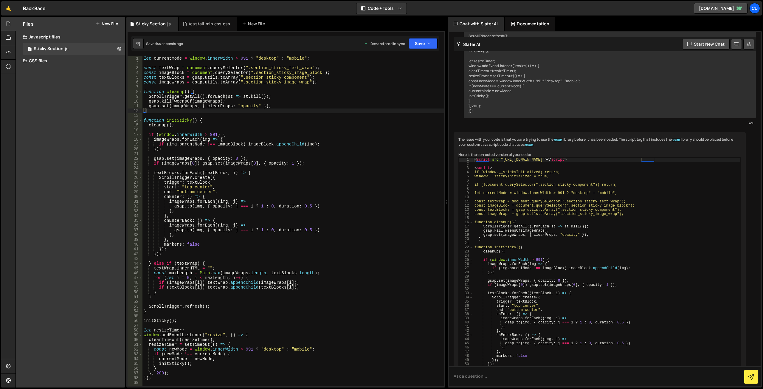
click at [108, 21] on button "New File" at bounding box center [107, 23] width 22 height 5
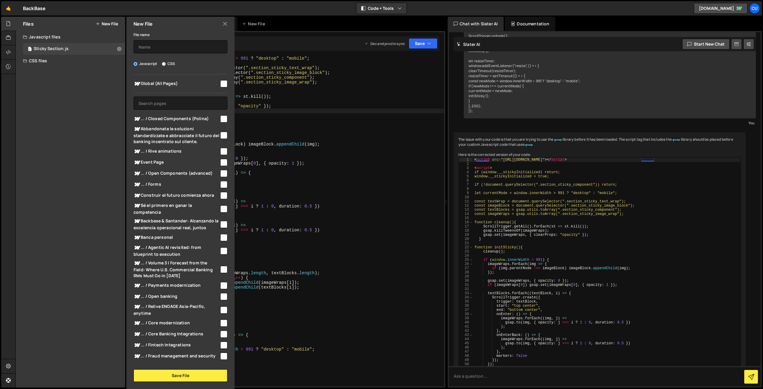
click at [222, 83] on input "checkbox" at bounding box center [223, 83] width 7 height 7
checkbox input "true"
click at [153, 42] on input "text" at bounding box center [181, 46] width 94 height 13
type input "В"
type input "Date Localization"
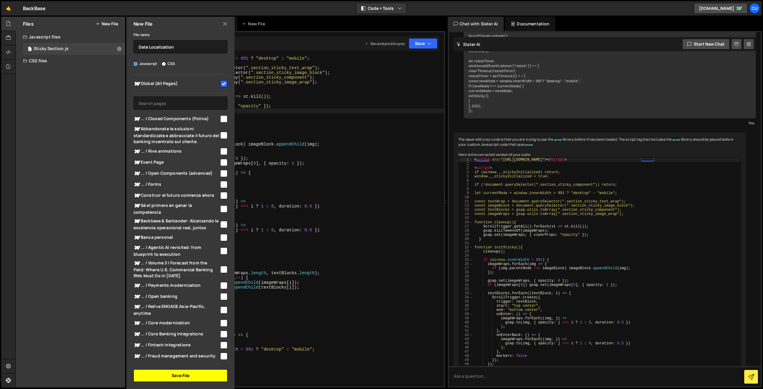
click at [181, 378] on button "Save File" at bounding box center [181, 375] width 94 height 13
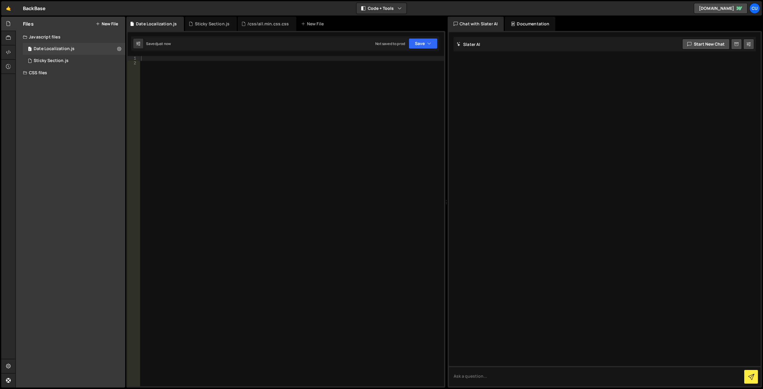
click at [222, 95] on div at bounding box center [292, 226] width 304 height 340
click at [61, 60] on div "Sticky Section.js" at bounding box center [51, 60] width 35 height 5
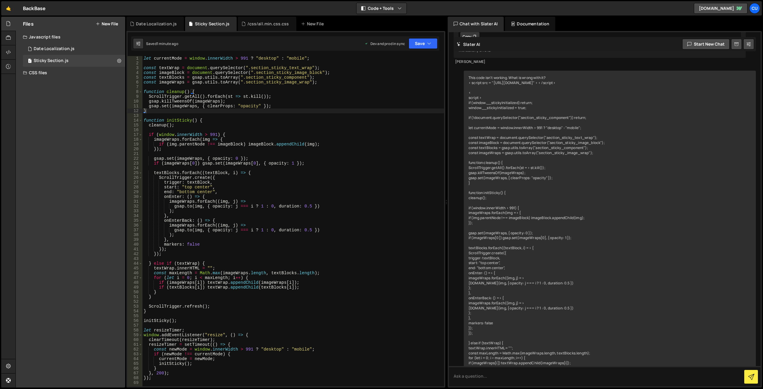
scroll to position [1282, 0]
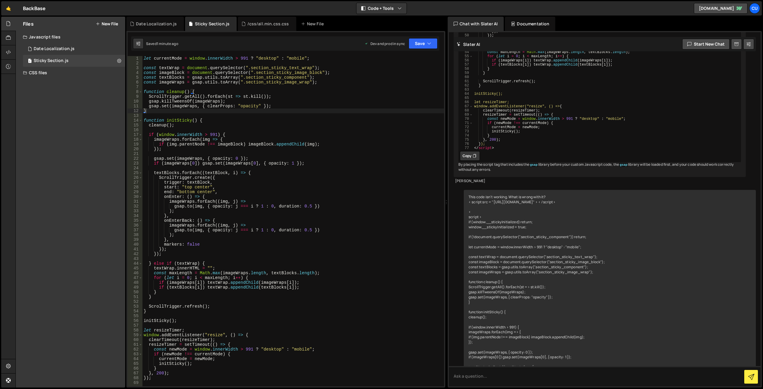
click at [463, 42] on h2 "Slater AI" at bounding box center [469, 44] width 24 height 6
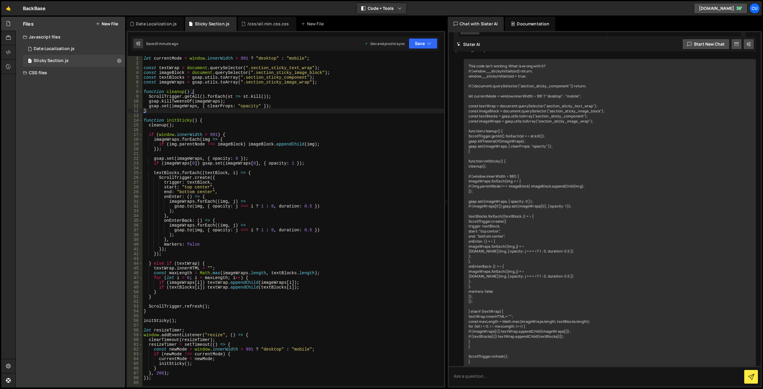
scroll to position [0, 0]
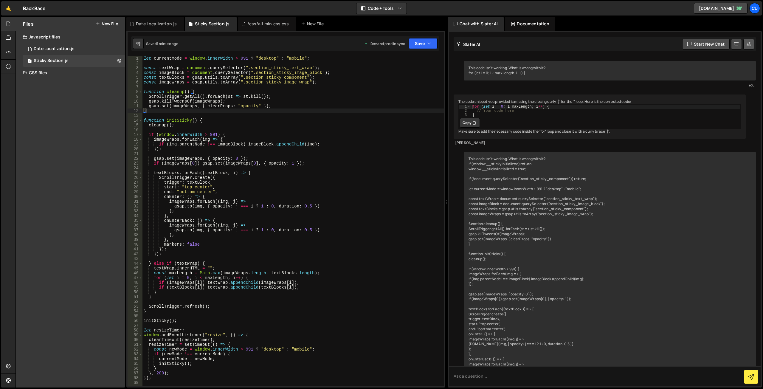
click at [747, 47] on button at bounding box center [748, 44] width 11 height 11
click at [59, 37] on select "Project Settings Code Editor Settings Chat Settings" at bounding box center [71, 36] width 87 height 13
click at [48, 155] on div "Settings Project Settings Code Editor Settings Chat Settings Project Title Back…" at bounding box center [70, 202] width 109 height 371
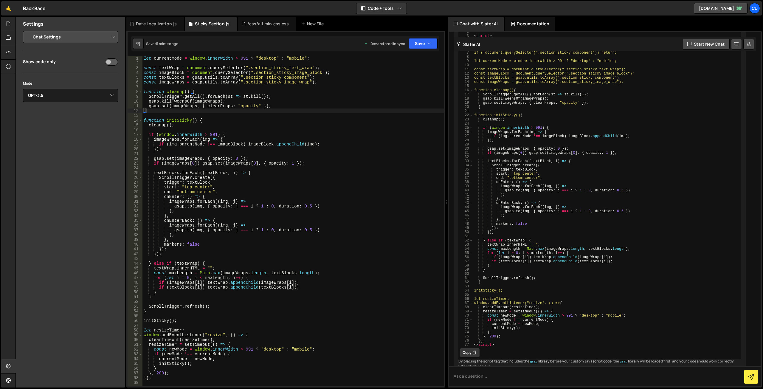
scroll to position [1162, 0]
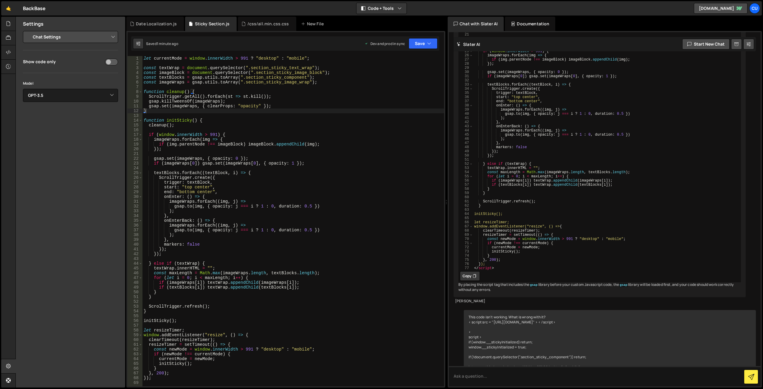
click at [42, 38] on select "Project Settings Code Editor Settings Chat Settings" at bounding box center [71, 36] width 87 height 13
click at [28, 30] on select "Project Settings Code Editor Settings Chat Settings" at bounding box center [71, 36] width 87 height 13
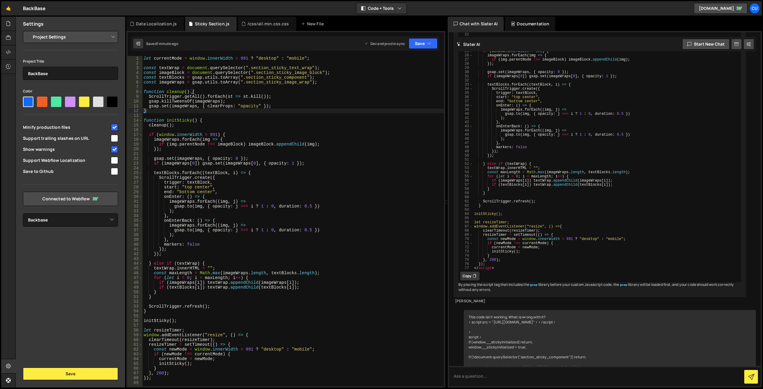
click at [52, 35] on select "Project Settings Code Editor Settings Chat Settings" at bounding box center [71, 36] width 87 height 13
click at [28, 30] on select "Project Settings Code Editor Settings Chat Settings" at bounding box center [71, 36] width 87 height 13
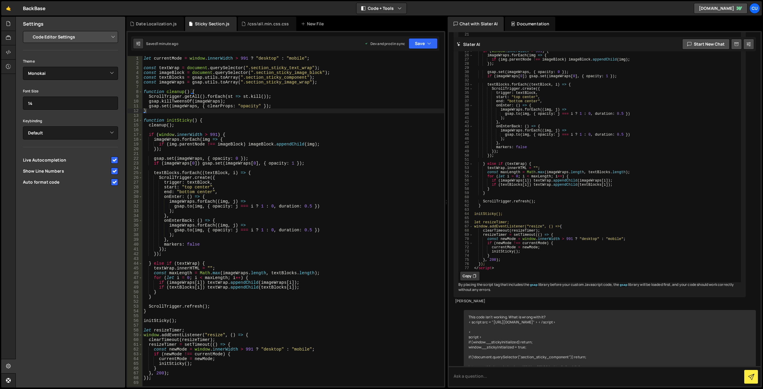
click at [53, 35] on select "Project Settings Code Editor Settings Chat Settings" at bounding box center [71, 36] width 87 height 13
click at [28, 30] on select "Project Settings Code Editor Settings Chat Settings" at bounding box center [71, 36] width 87 height 13
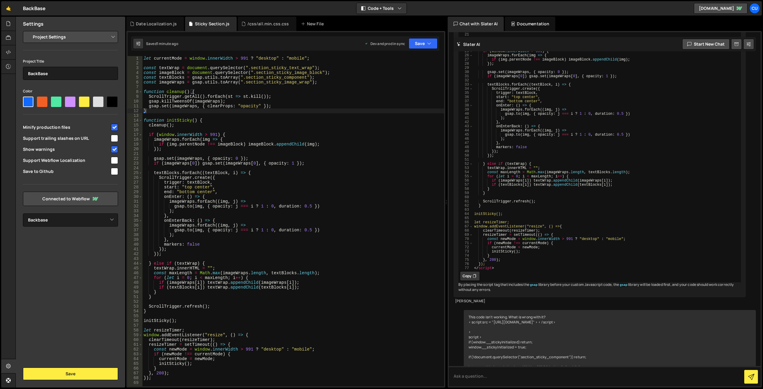
click at [49, 39] on select "Project Settings Code Editor Settings Chat Settings" at bounding box center [71, 36] width 87 height 13
click at [28, 30] on select "Project Settings Code Editor Settings Chat Settings" at bounding box center [71, 36] width 87 height 13
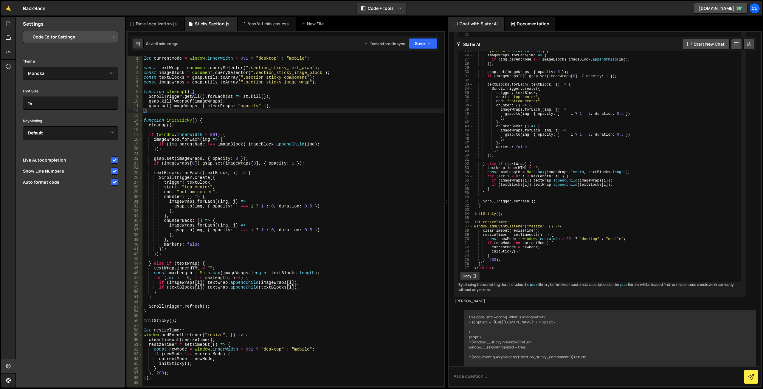
click at [60, 34] on select "Project Settings Code Editor Settings Chat Settings" at bounding box center [71, 36] width 87 height 13
select select "chat"
click at [28, 30] on select "Project Settings Code Editor Settings Chat Settings" at bounding box center [71, 36] width 87 height 13
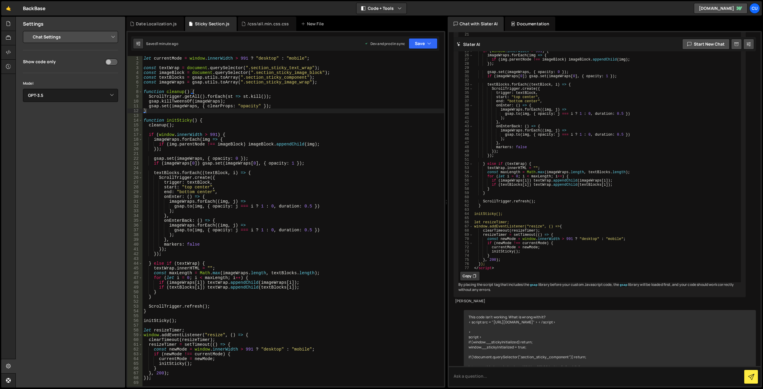
click at [113, 62] on input "checkbox" at bounding box center [111, 61] width 13 height 7
click at [110, 63] on input "checkbox" at bounding box center [111, 61] width 13 height 7
click at [114, 65] on input "checkbox" at bounding box center [111, 61] width 13 height 7
click at [109, 62] on input "checkbox" at bounding box center [111, 61] width 13 height 7
checkbox input "false"
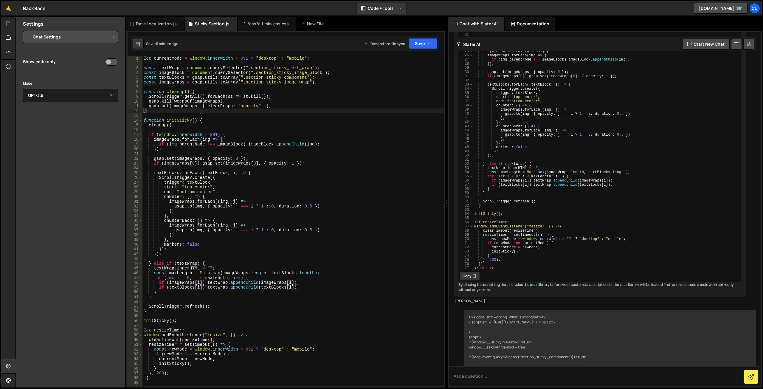
click at [677, 127] on div "< script src = "https://cdnjs.cloudflare.com/ajax/libs/gsap/3.9.1/gsap.min.js" …" at bounding box center [607, 114] width 268 height 330
click at [644, 218] on div "< script src = "https://cdnjs.cloudflare.com/ajax/libs/gsap/3.9.1/gsap.min.js" …" at bounding box center [607, 114] width 268 height 330
type textarea "if (imageWraps[i]) textWrap.appendChild(imageWraps[i]);"
click at [278, 184] on div "let currentMode = window . innerWidth > 991 ? "desktop" : "mobile" ; const text…" at bounding box center [293, 226] width 302 height 340
click at [336, 132] on div "let currentMode = window . innerWidth > 991 ? "desktop" : "mobile" ; const text…" at bounding box center [293, 226] width 302 height 340
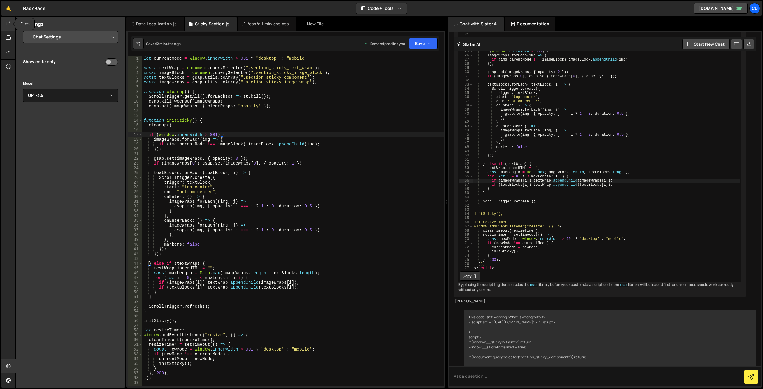
click at [8, 23] on icon at bounding box center [8, 23] width 5 height 7
click at [52, 48] on div "Date Localization.js" at bounding box center [54, 48] width 41 height 5
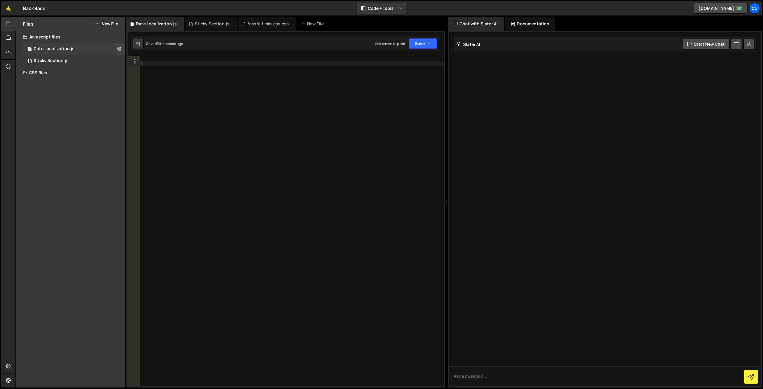
scroll to position [0, 0]
click at [62, 60] on div "Sticky Section.js" at bounding box center [51, 60] width 35 height 5
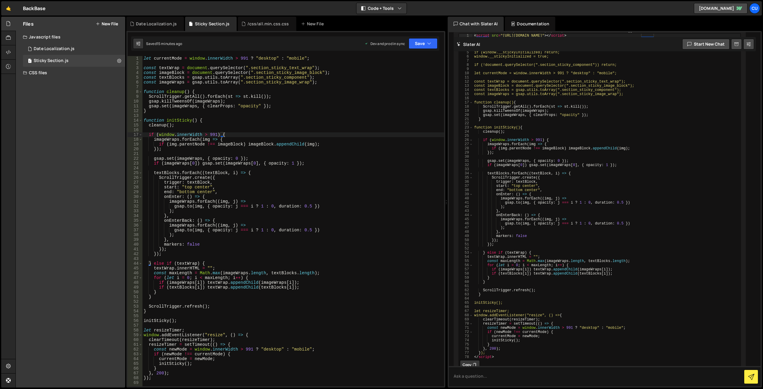
scroll to position [2146, 0]
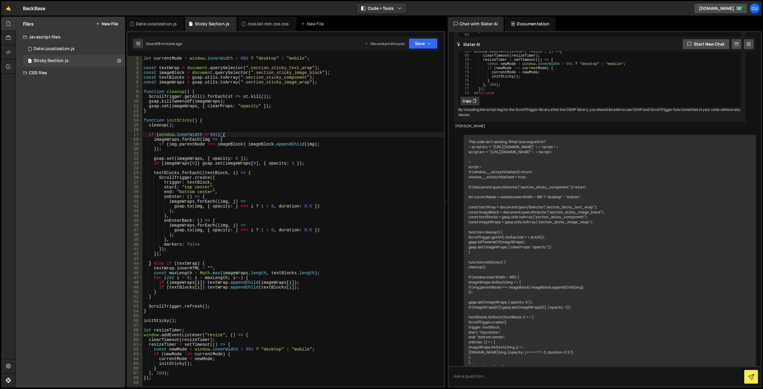
click at [341, 106] on div "let currentMode = window . innerWidth > 991 ? "desktop" : "mobile" ; const text…" at bounding box center [293, 226] width 302 height 340
type textarea "});"
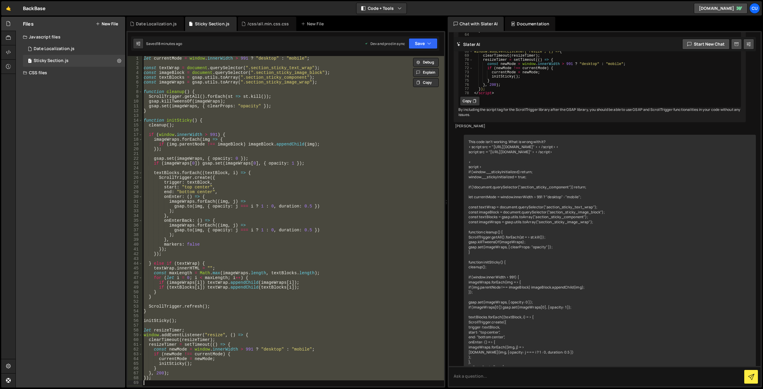
paste textarea
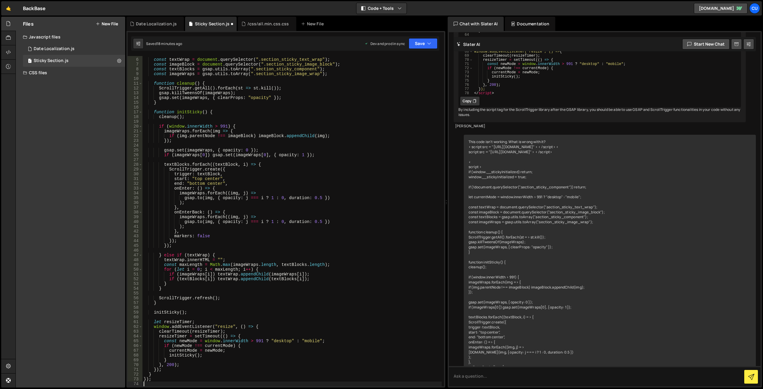
scroll to position [0, 0]
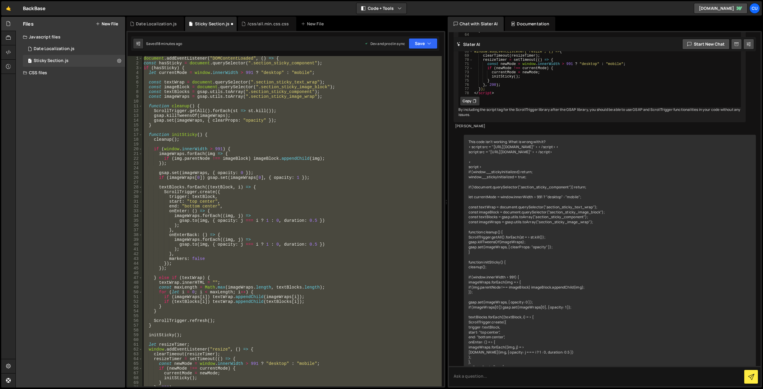
click at [322, 141] on div "document . addEventListener ( "DOMContentLoaded" , ( ) => { const hasSticky = d…" at bounding box center [291, 221] width 299 height 330
type textarea "cleanup();"
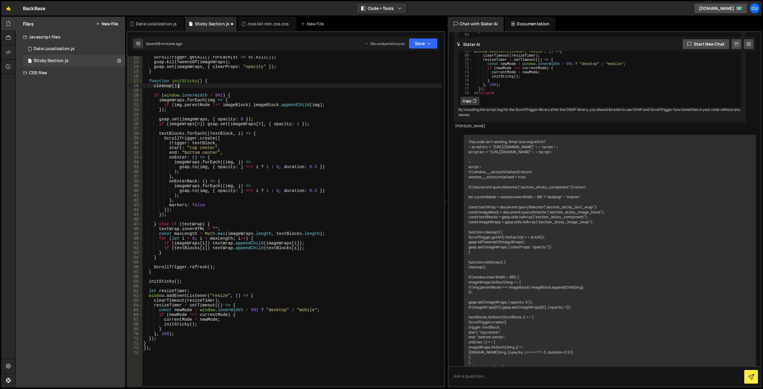
scroll to position [72, 0]
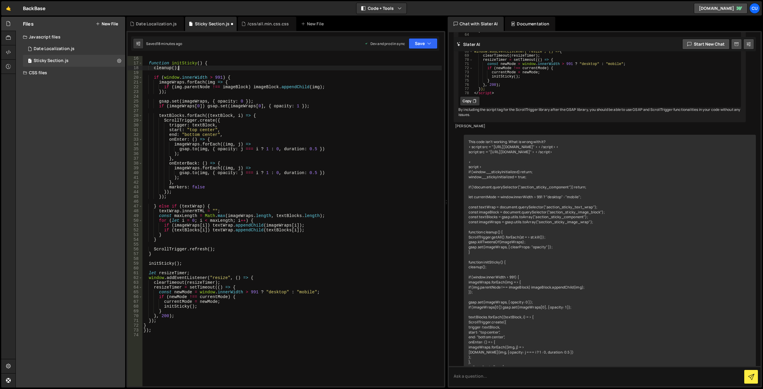
click at [180, 344] on div "function initSticky ( ) { cleanup ( ) ; if ( window . innerWidth > 991 ) { imag…" at bounding box center [291, 226] width 299 height 340
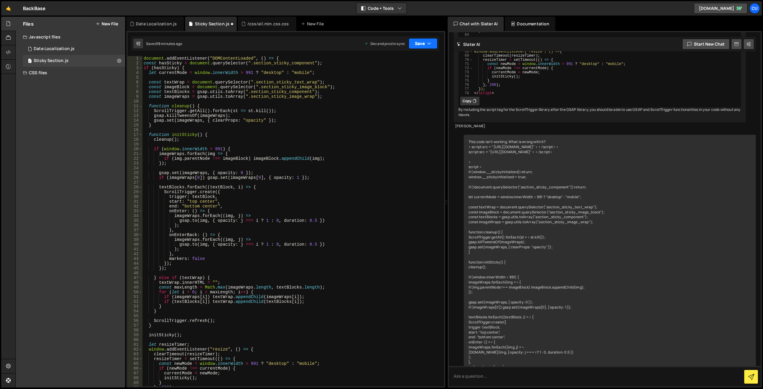
click at [418, 46] on button "Save" at bounding box center [423, 43] width 29 height 11
click at [402, 85] on div "18 minutes ago" at bounding box center [394, 83] width 25 height 5
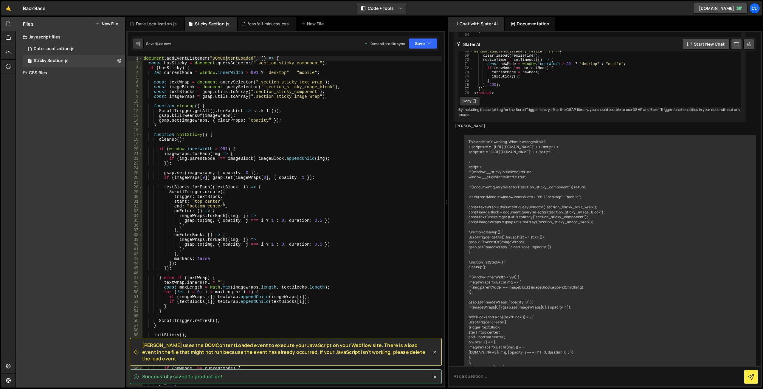
click at [227, 57] on div "document . addEventListener ( "DOMContentLoaded" , ( ) => { const hasSticky = d…" at bounding box center [291, 226] width 299 height 340
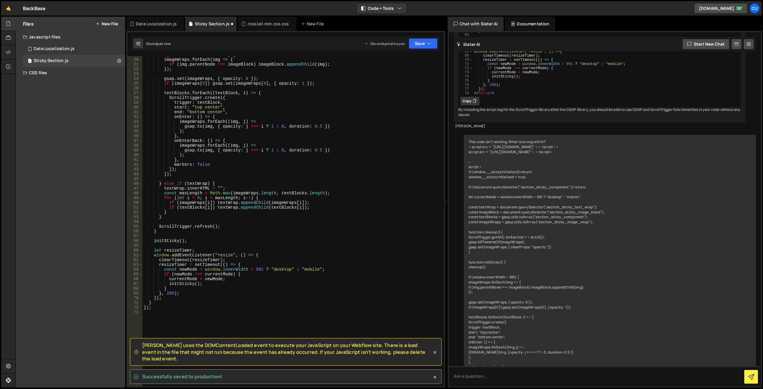
scroll to position [125, 0]
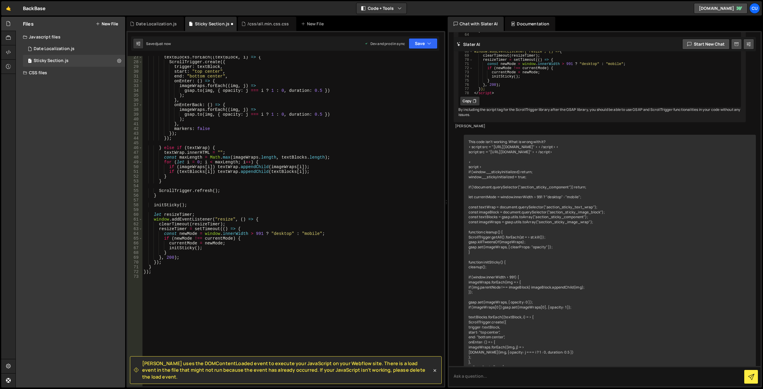
drag, startPoint x: 153, startPoint y: 270, endPoint x: 136, endPoint y: 271, distance: 17.6
click at [136, 271] on div "const hasSticky = document.querySelector(".section_sticky_component"); 27 28 29…" at bounding box center [286, 221] width 316 height 330
type textarea "});"
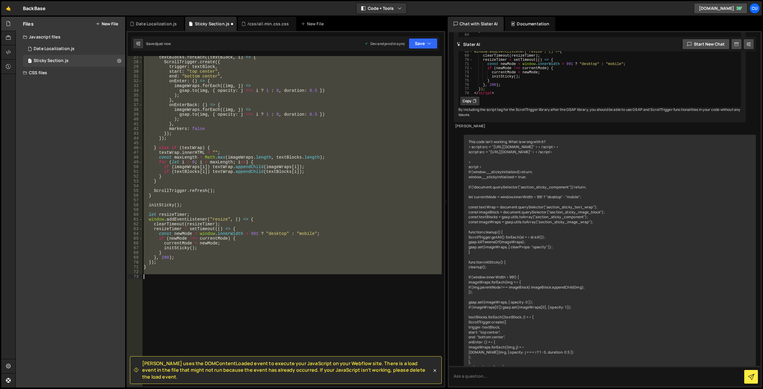
click at [256, 266] on div "textBlocks . forEach (( textBlock , i ) => { ScrollTrigger . create ({ trigger …" at bounding box center [291, 221] width 299 height 330
type textarea "}"
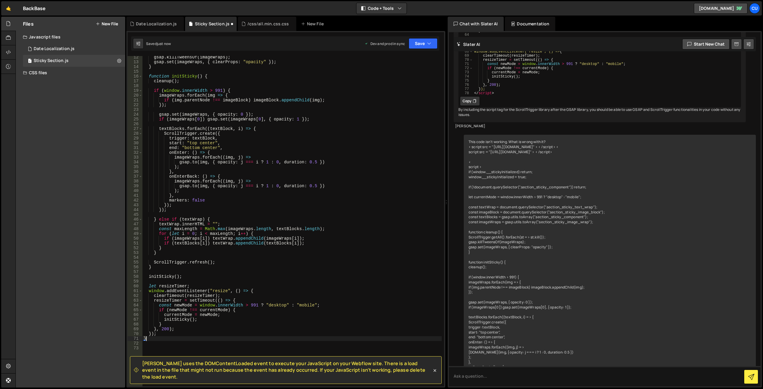
scroll to position [107, 0]
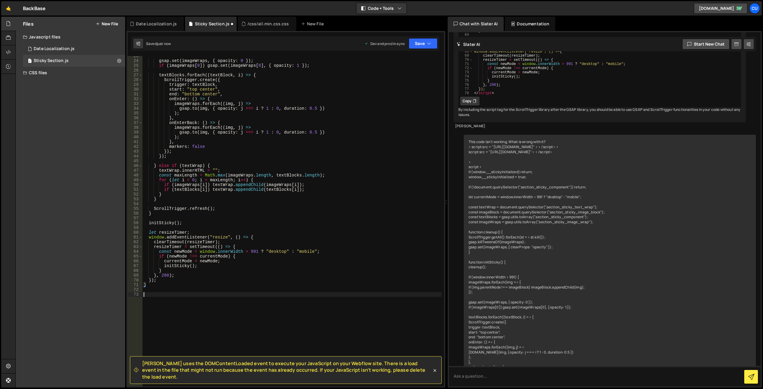
click at [218, 300] on div "gsap . set ( imageWraps , { opacity : 0 }) ; if ( imageWraps [ 0 ]) gsap . set …" at bounding box center [291, 224] width 299 height 340
type textarea "}"
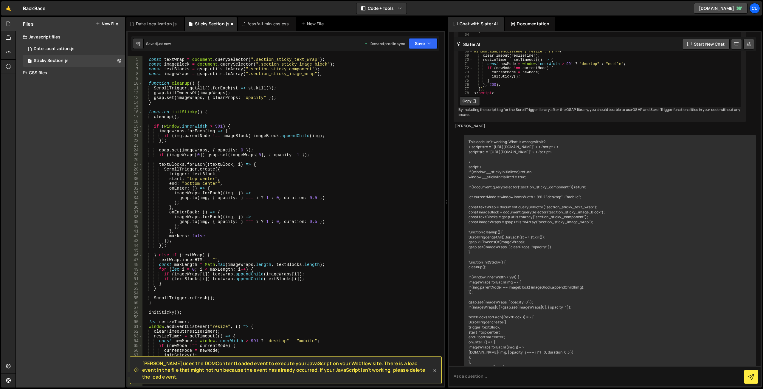
scroll to position [0, 0]
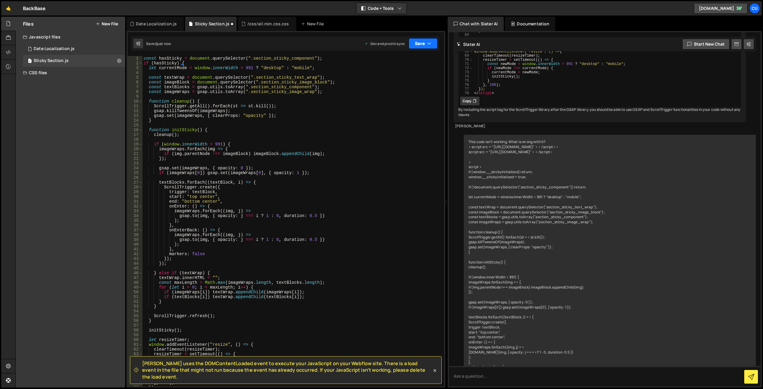
click at [417, 45] on button "Save" at bounding box center [423, 43] width 29 height 11
click at [400, 86] on div "Saved just now" at bounding box center [403, 83] width 62 height 7
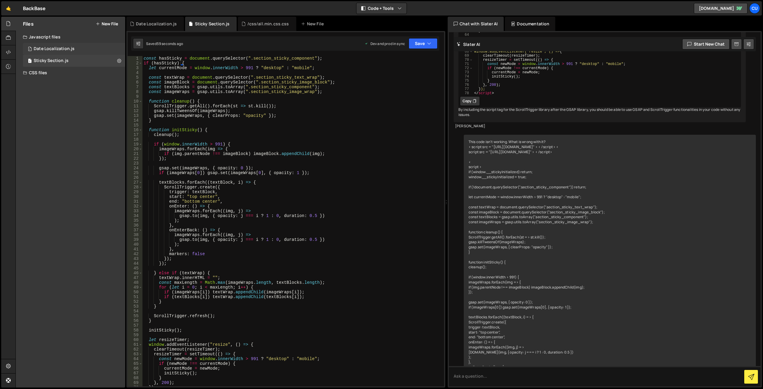
click at [67, 46] on div "Date Localization.js" at bounding box center [54, 48] width 41 height 5
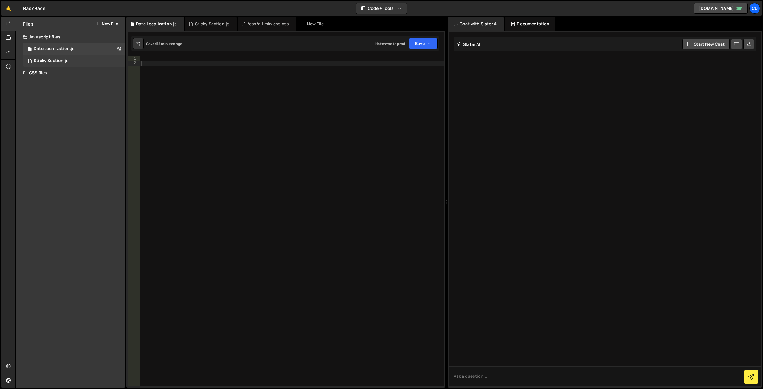
click at [64, 59] on div "Sticky Section.js" at bounding box center [51, 60] width 35 height 5
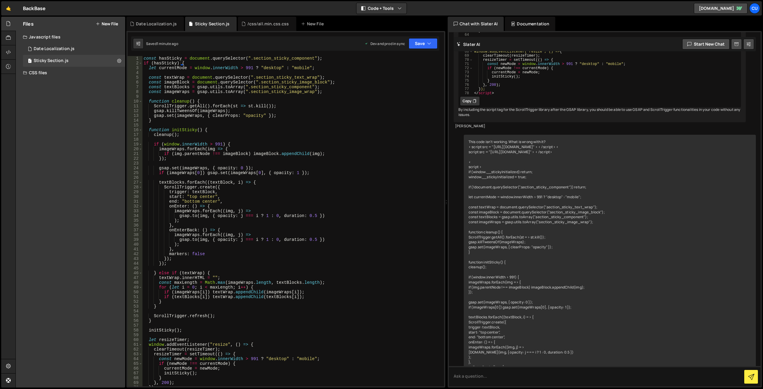
click at [104, 22] on button "New File" at bounding box center [107, 23] width 22 height 5
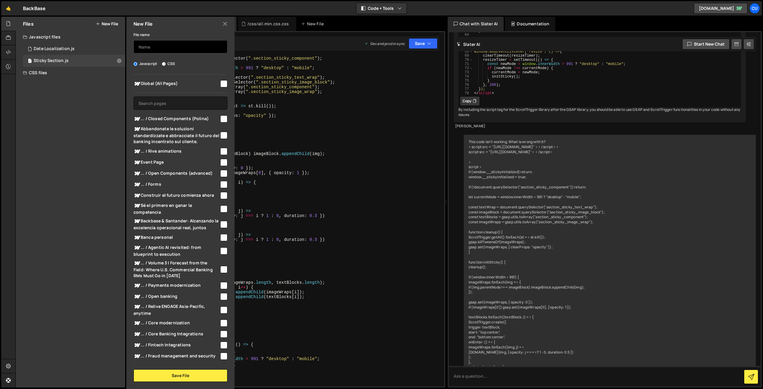
click at [173, 48] on input "text" at bounding box center [181, 46] width 94 height 13
type input "А"
type input "Filter Tags"
click at [223, 84] on input "checkbox" at bounding box center [223, 83] width 7 height 7
checkbox input "true"
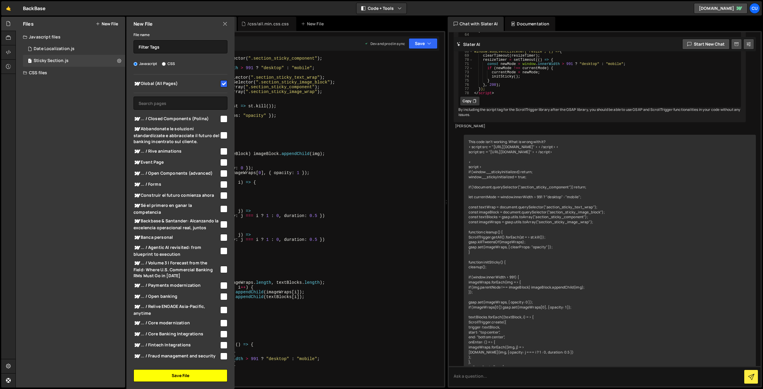
click at [179, 375] on button "Save File" at bounding box center [181, 375] width 94 height 13
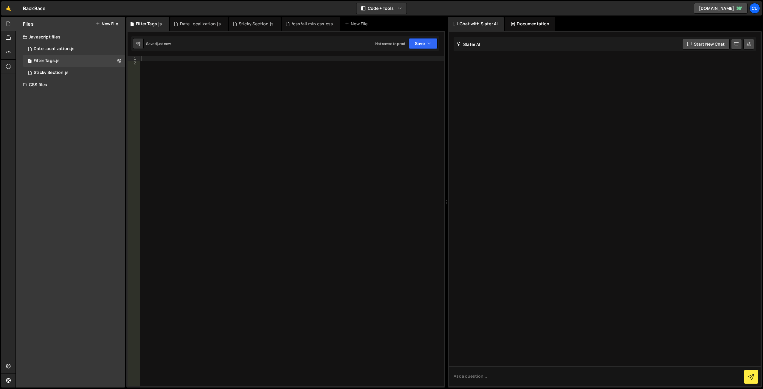
click at [163, 75] on div at bounding box center [292, 226] width 304 height 340
paste textarea "<!-- END Show Filter_tags -->"
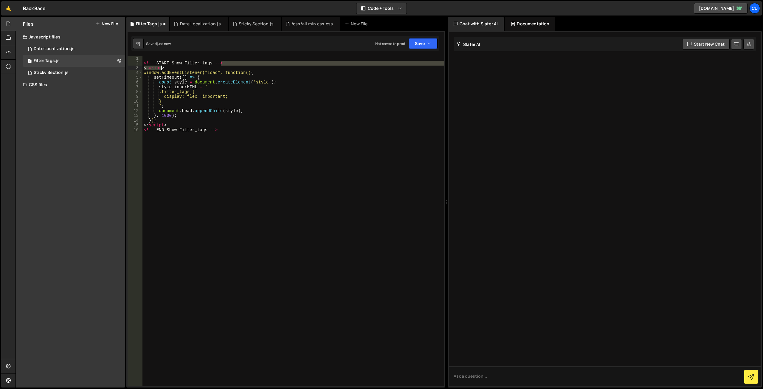
drag, startPoint x: 225, startPoint y: 61, endPoint x: 146, endPoint y: 62, distance: 78.7
click at [146, 62] on div "<!-- START Show Filter_tags --> < script > window.addEventListener("load", func…" at bounding box center [293, 226] width 302 height 340
click at [269, 72] on div "<!-- START Show Filter_tags --> < script > window.addEventListener("load", func…" at bounding box center [293, 226] width 302 height 340
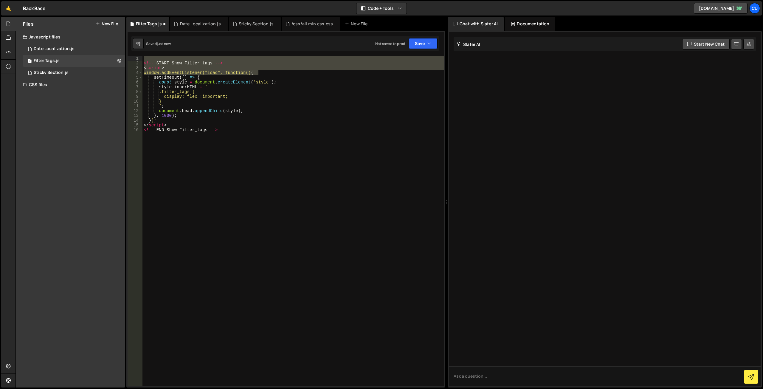
drag, startPoint x: 257, startPoint y: 72, endPoint x: 141, endPoint y: 60, distance: 117.1
click at [141, 60] on div "window.addEventListener("load", function() { 1 2 3 4 5 6 7 8 9 10 11 12 13 14 1…" at bounding box center [286, 221] width 316 height 330
type textarea "<!-- START Show Filter_tags -->"
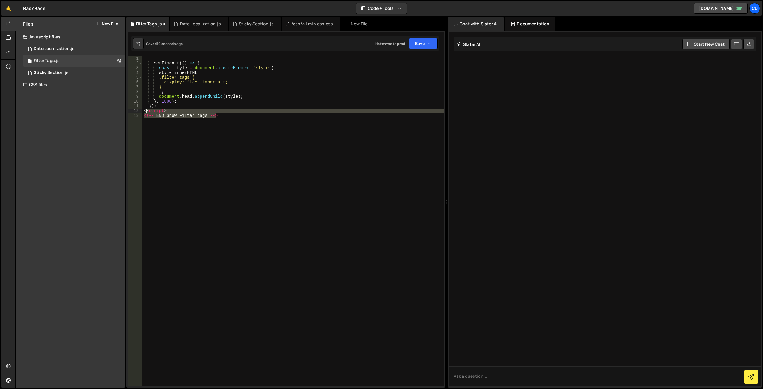
drag, startPoint x: 204, startPoint y: 115, endPoint x: 145, endPoint y: 112, distance: 59.1
click at [142, 113] on div "1 2 3 4 5 6 7 8 9 10 11 12 13 setTimeout (( ) => { const style = document . cre…" at bounding box center [286, 221] width 316 height 330
type textarea "</script> <!-- END Show Filter_tags -->"
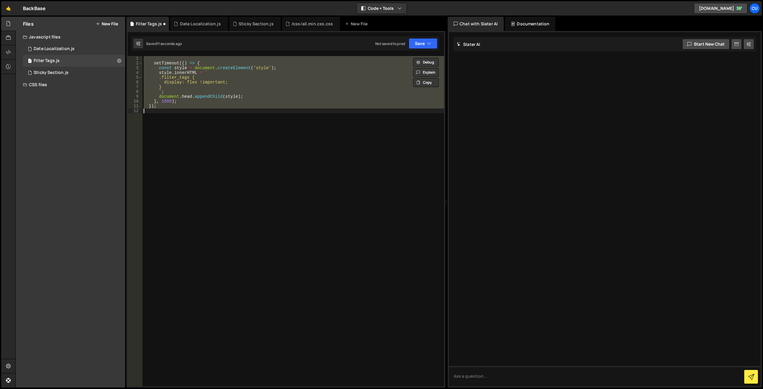
type textarea "});"
drag, startPoint x: 249, startPoint y: 121, endPoint x: 235, endPoint y: 122, distance: 13.8
click at [247, 122] on div "setTimeout (( ) => { const style = document . createElement ( 'style' ) ; style…" at bounding box center [293, 226] width 302 height 340
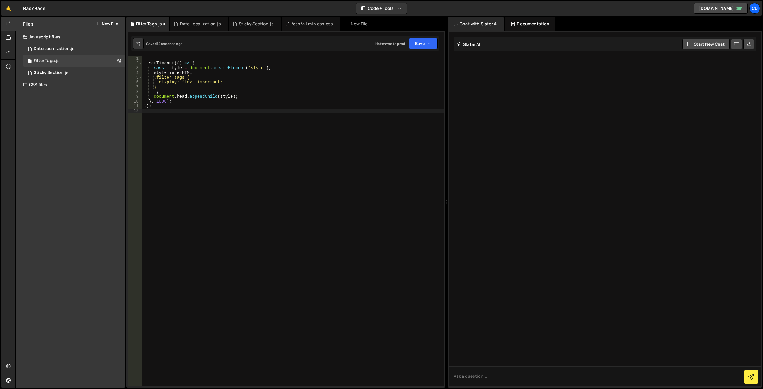
click at [162, 55] on div "1 Type cmd + s to save your Javascript file. הההההההההההההההההההההההההההההההההה…" at bounding box center [285, 209] width 319 height 356
click at [155, 57] on div "setTimeout (( ) => { const style = document . createElement ( 'style' ) ; style…" at bounding box center [293, 226] width 302 height 340
type textarea "setTimeout(() => {"
click at [160, 109] on div "setTimeout (( ) => { const style = document . createElement ( 'style' ) ; style…" at bounding box center [293, 226] width 302 height 340
type textarea "});"
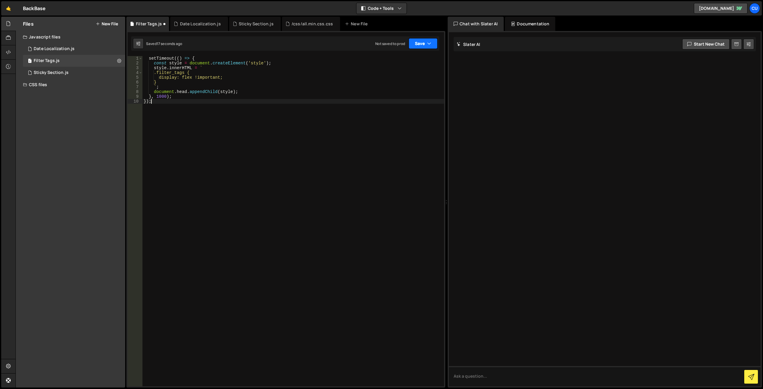
click at [417, 43] on button "Save" at bounding box center [423, 43] width 29 height 11
click at [394, 82] on div "Not saved to prod" at bounding box center [403, 83] width 62 height 7
click at [66, 72] on div "Sticky Section.js" at bounding box center [51, 72] width 35 height 5
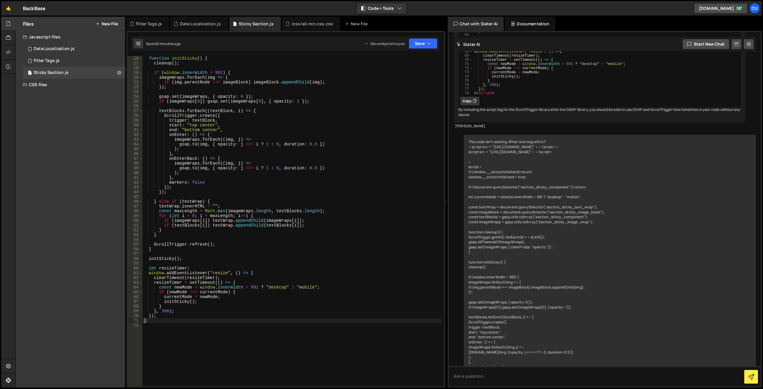
scroll to position [72, 0]
click at [72, 62] on div "1 Filter Tags.js 0" at bounding box center [74, 61] width 102 height 12
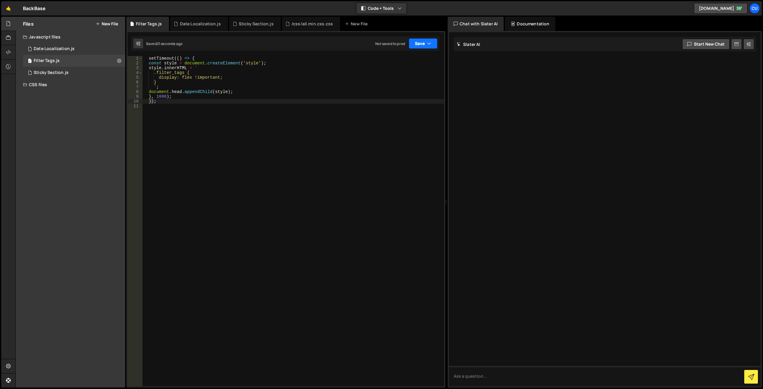
click at [418, 46] on button "Save" at bounding box center [423, 43] width 29 height 11
click at [391, 84] on div "Not saved to prod" at bounding box center [403, 83] width 62 height 7
click at [74, 49] on div "1 Date Localization.js 0" at bounding box center [74, 49] width 102 height 12
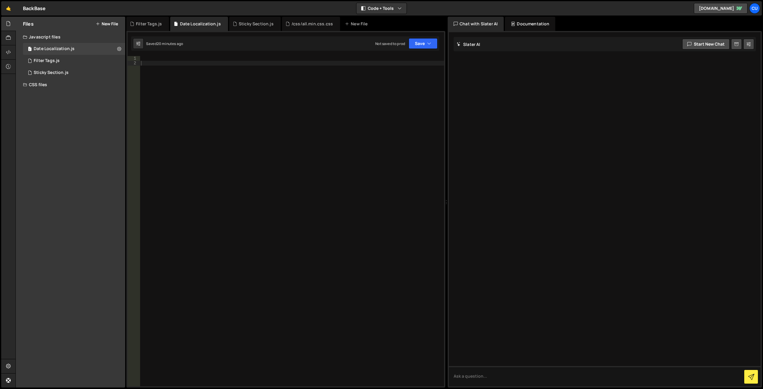
click at [162, 67] on div at bounding box center [292, 226] width 304 height 340
paste textarea "<!-- END Translate dates -->"
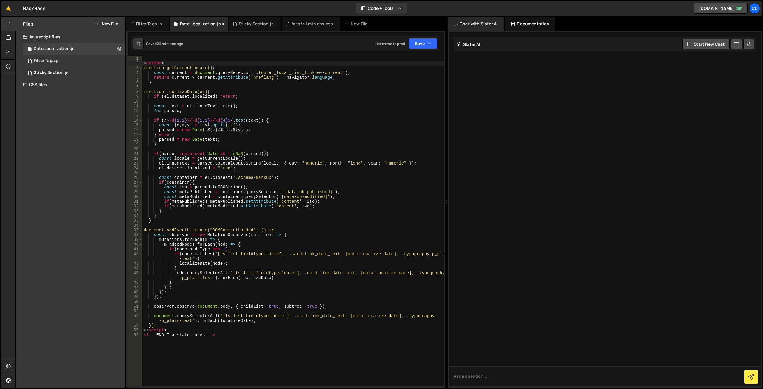
drag, startPoint x: 160, startPoint y: 63, endPoint x: 128, endPoint y: 63, distance: 31.9
click at [128, 63] on div "<!-- END Translate dates --> 1 2 3 4 5 6 7 8 9 10 11 12 13 14 15 16 17 18 19 20…" at bounding box center [286, 221] width 316 height 330
type textarea "<script>"
drag, startPoint x: 215, startPoint y: 334, endPoint x: 149, endPoint y: 326, distance: 66.3
click at [140, 330] on div "1 2 3 4 5 6 7 8 9 10 11 12 13 14 15 16 17 18 19 20 21 22 23 24 25 26 27 28 29 3…" at bounding box center [286, 221] width 316 height 330
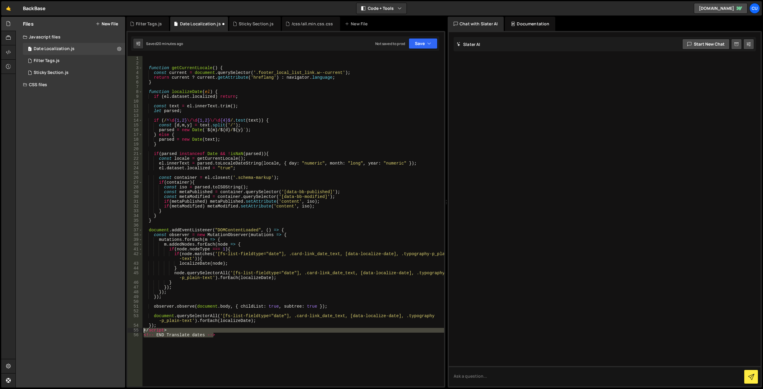
type textarea "</script> <!-- END Translate dates -->"
click at [425, 44] on button "Save" at bounding box center [423, 43] width 29 height 11
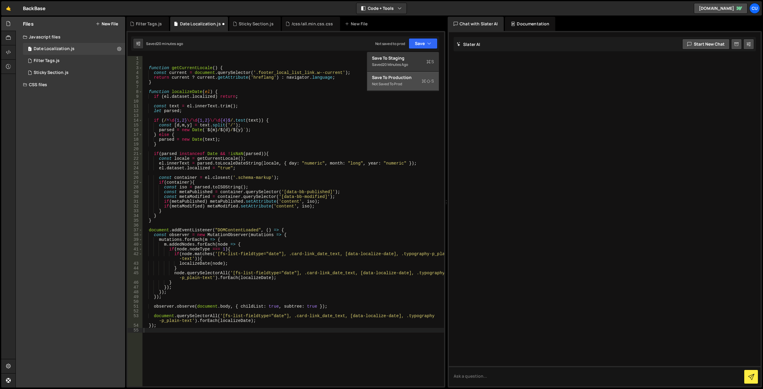
click at [407, 76] on div "Save to Production S" at bounding box center [403, 77] width 62 height 6
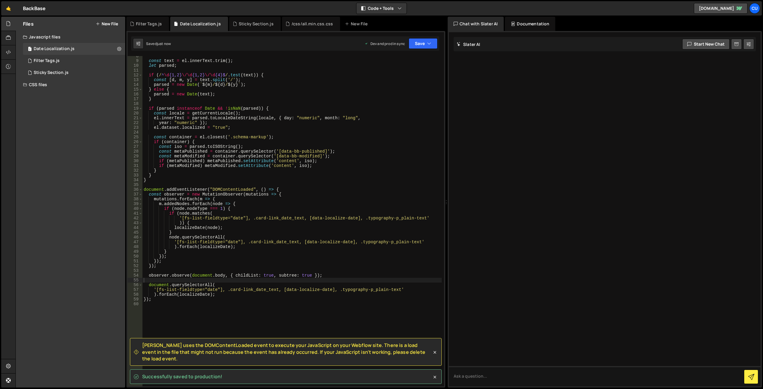
scroll to position [36, 0]
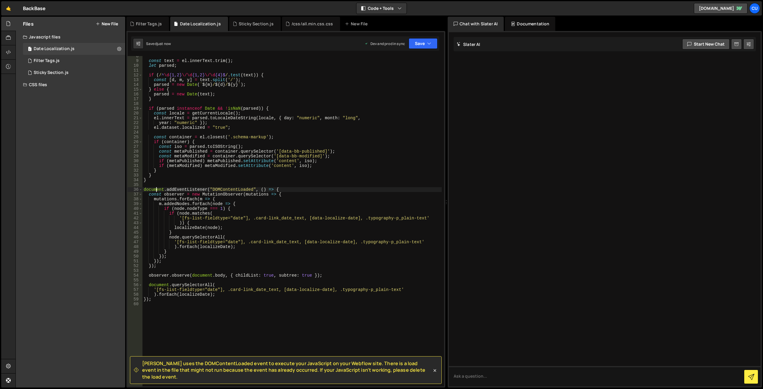
click at [156, 190] on div "const text = el . innerText . trim ( ) ; let parsed ; if ( / ^ \d {1,2} \/\d {1…" at bounding box center [291, 224] width 299 height 340
click at [141, 190] on span at bounding box center [140, 189] width 3 height 5
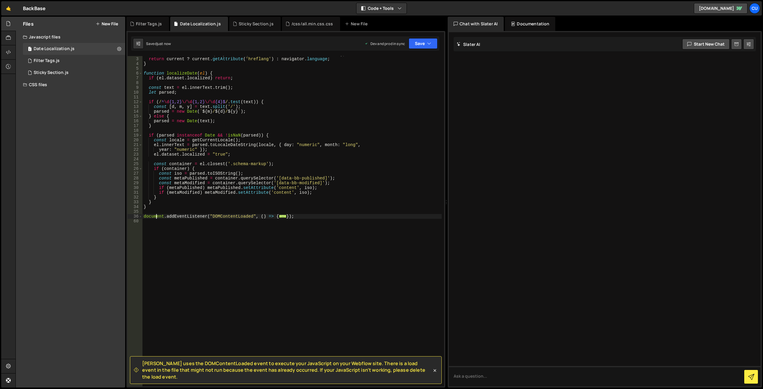
scroll to position [9, 0]
click at [142, 216] on div "36" at bounding box center [135, 216] width 15 height 5
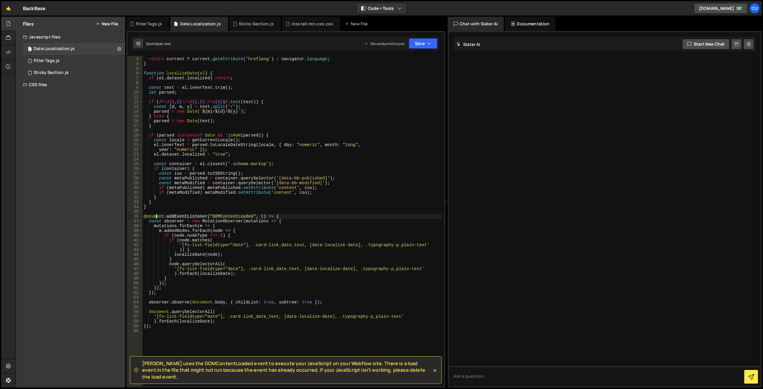
click at [235, 218] on div "const current = document . querySelector ( '.footer_local_list_link.w--current'…" at bounding box center [291, 222] width 299 height 340
drag, startPoint x: 156, startPoint y: 323, endPoint x: 144, endPoint y: 323, distance: 12.5
click at [144, 323] on div "const current = document . querySelector ( '.footer_local_list_link.w--current'…" at bounding box center [291, 222] width 299 height 340
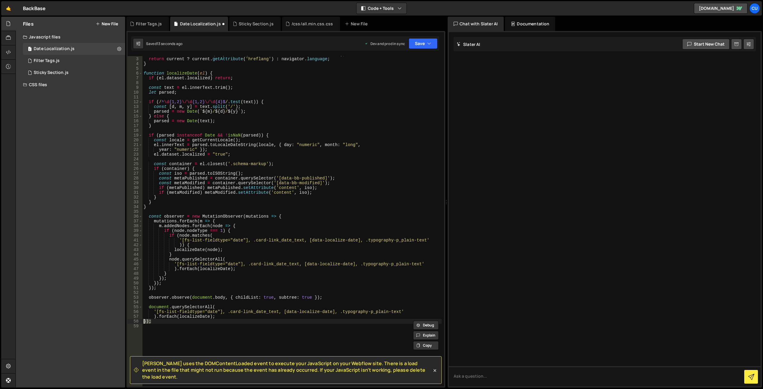
click at [158, 289] on div "const current = document . querySelector ( '.footer_local_list_link.w--current'…" at bounding box center [291, 222] width 299 height 340
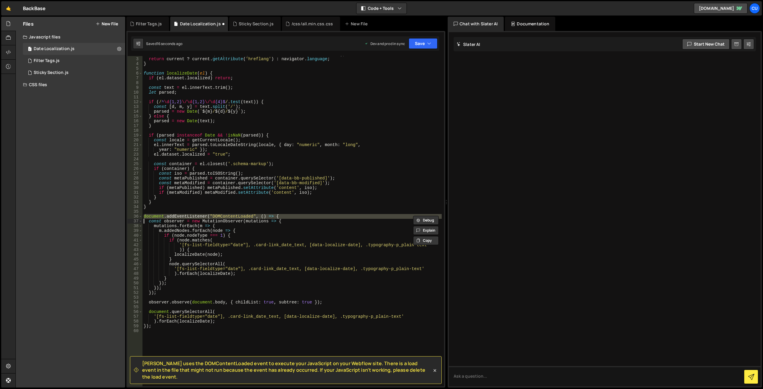
click at [206, 290] on div "const current = document . querySelector ( '.footer_local_list_link.w--current'…" at bounding box center [291, 222] width 299 height 340
drag, startPoint x: 153, startPoint y: 326, endPoint x: 143, endPoint y: 326, distance: 9.5
click at [143, 326] on div "const current = document . querySelector ( '.footer_local_list_link.w--current'…" at bounding box center [291, 222] width 299 height 340
type textarea "});"
click at [157, 216] on div "const current = document . querySelector ( '.footer_local_list_link.w--current'…" at bounding box center [291, 222] width 299 height 340
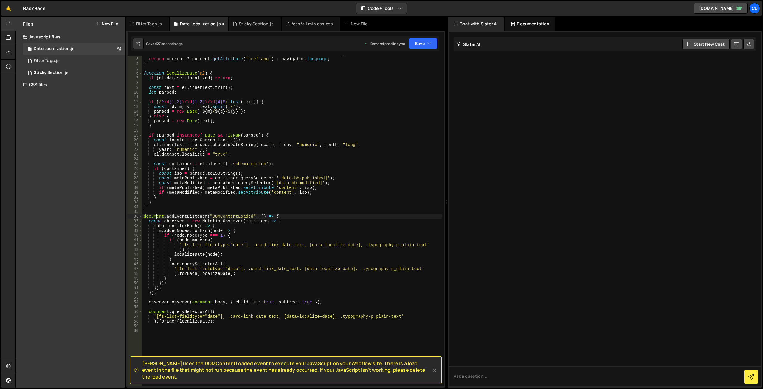
click at [157, 216] on div "const current = document . querySelector ( '.footer_local_list_link.w--current'…" at bounding box center [291, 222] width 299 height 340
type textarea "const observer = new MutationObserver(mutations => {"
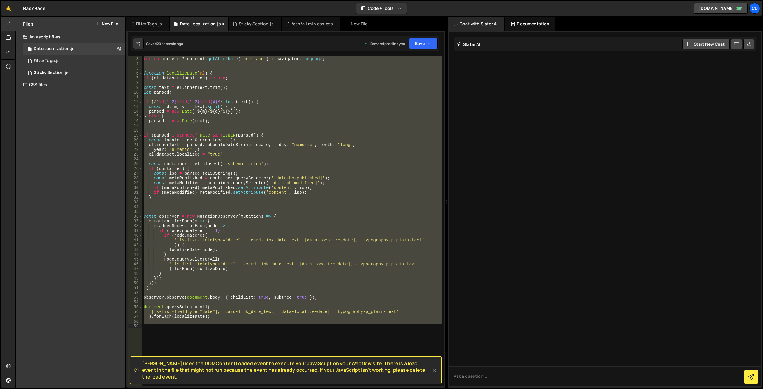
click at [273, 215] on div "const current = document . querySelector ( '.footer_local_list_link.w--current'…" at bounding box center [291, 221] width 299 height 330
type textarea "const observer = new MutationObserver(mutations => {"
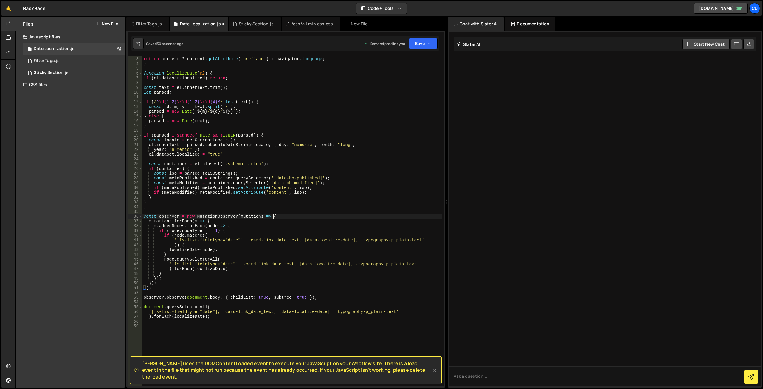
click at [151, 326] on div "const current = document . querySelector ( '.footer_local_list_link.w--current'…" at bounding box center [291, 222] width 299 height 340
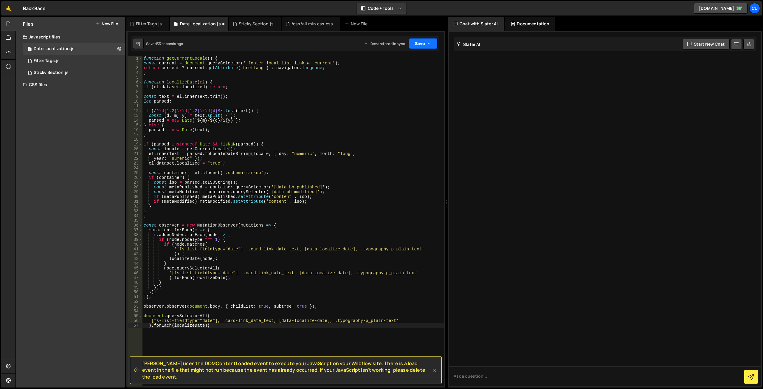
click at [432, 45] on button "Save" at bounding box center [423, 43] width 29 height 11
click at [373, 112] on div "function getCurrentLocale ( ) { const current = document . querySelector ( '.fo…" at bounding box center [293, 226] width 302 height 340
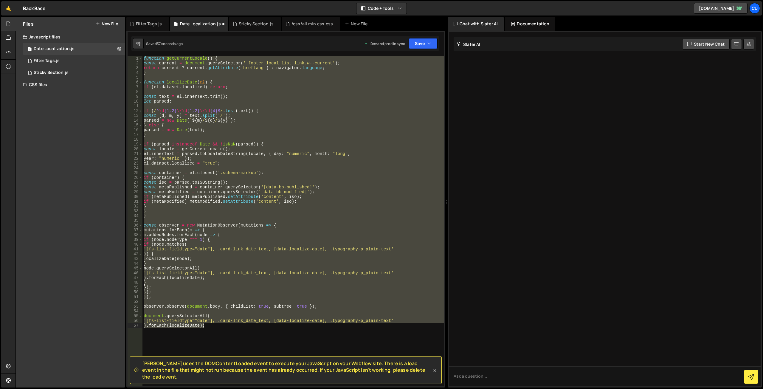
click at [336, 119] on div "function getCurrentLocale ( ) { const current = document . querySelector ( '.fo…" at bounding box center [293, 221] width 302 height 330
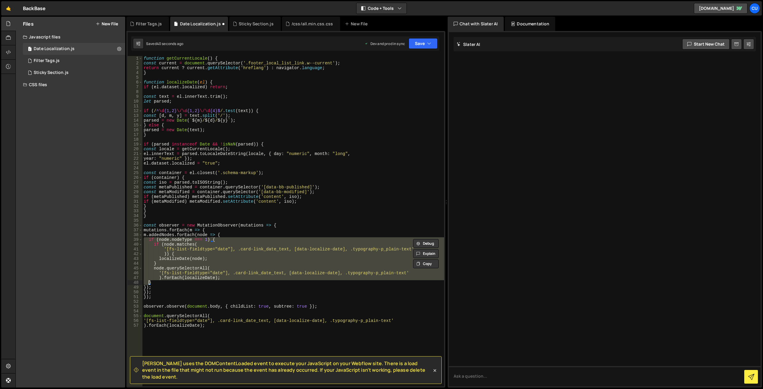
type textarea "'[fs-list-fieldtype="date"], .card-link_date_text, [data-localize-date], .typog…"
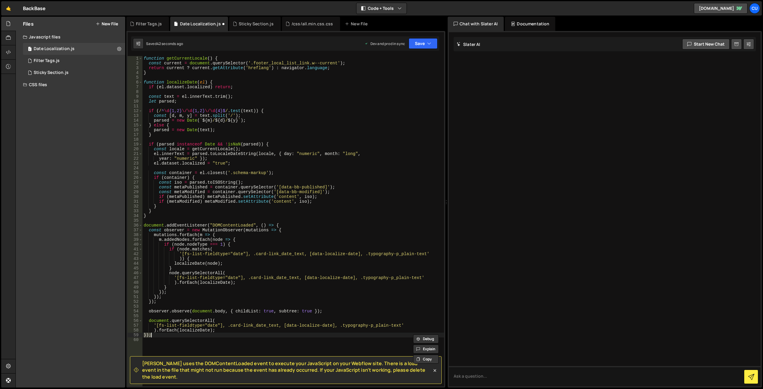
type textarea "});"
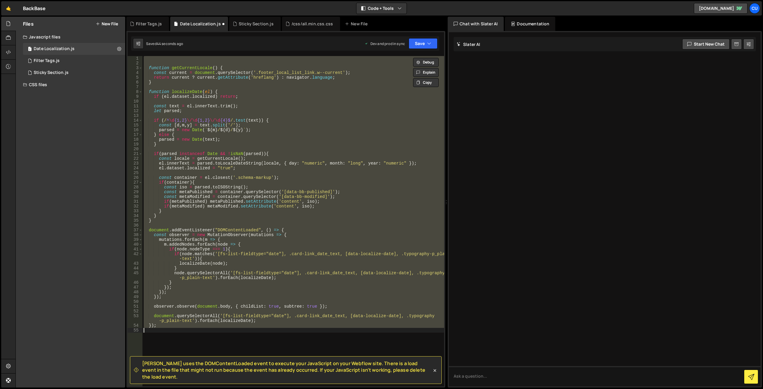
click at [164, 63] on div "function getCurrentLocale ( ) { const current = document . querySelector ( '.fo…" at bounding box center [293, 221] width 302 height 330
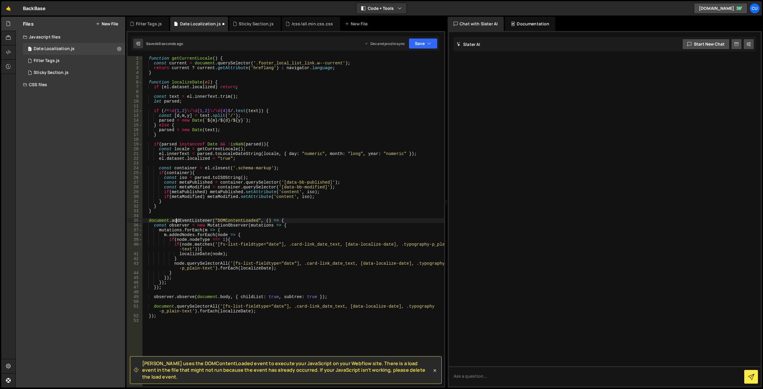
click at [176, 220] on div "function getCurrentLocale ( ) { const current = document . querySelector ( '.fo…" at bounding box center [293, 226] width 302 height 340
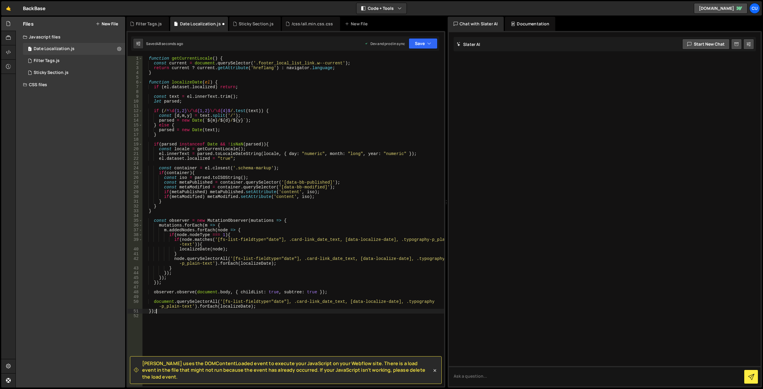
click at [162, 312] on div "function getCurrentLocale ( ) { const current = document . querySelector ( '.fo…" at bounding box center [293, 226] width 302 height 340
type textarea "}"
click at [260, 206] on div "function getCurrentLocale ( ) { const current = document . querySelector ( '.fo…" at bounding box center [293, 226] width 302 height 340
type textarea "}"
click at [166, 216] on div "function getCurrentLocale ( ) { const current = document . querySelector ( '.fo…" at bounding box center [293, 226] width 302 height 340
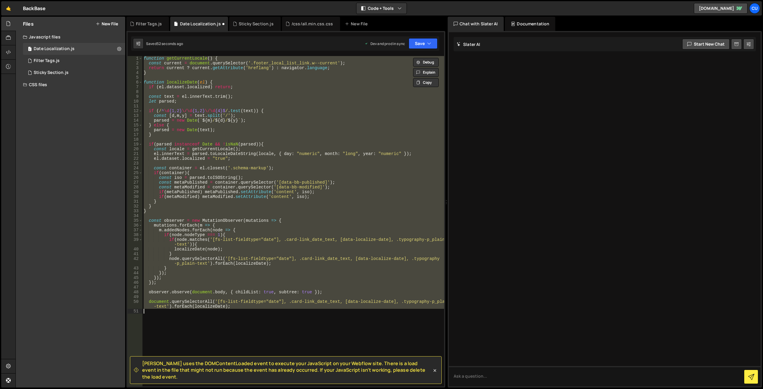
click at [310, 131] on div "function getCurrentLocale ( ) { const current = document . querySelector ( '.fo…" at bounding box center [293, 221] width 302 height 330
type textarea "parsed = new Date(text);"
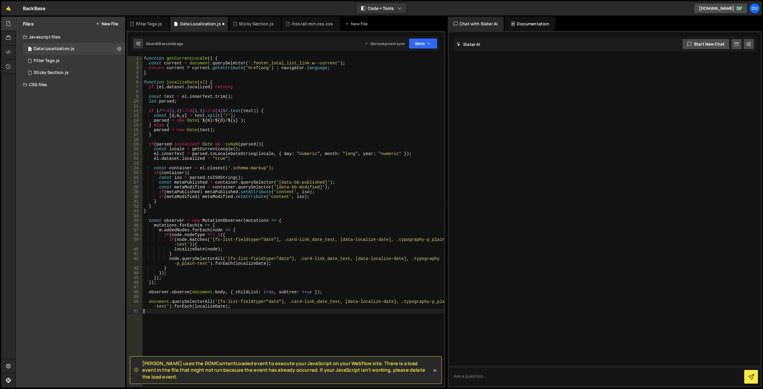
drag, startPoint x: 154, startPoint y: 313, endPoint x: 160, endPoint y: 310, distance: 7.2
click at [154, 316] on div "function getCurrentLocale ( ) { const current = document . querySelector ( '.fo…" at bounding box center [293, 226] width 302 height 340
type textarea "document.querySelectorAll('[fs-list-fieldtype="date"], .card-link_date_text, [d…"
click at [420, 44] on button "Save" at bounding box center [423, 43] width 29 height 11
click at [412, 82] on div "Saved 58 seconds ago" at bounding box center [403, 83] width 62 height 7
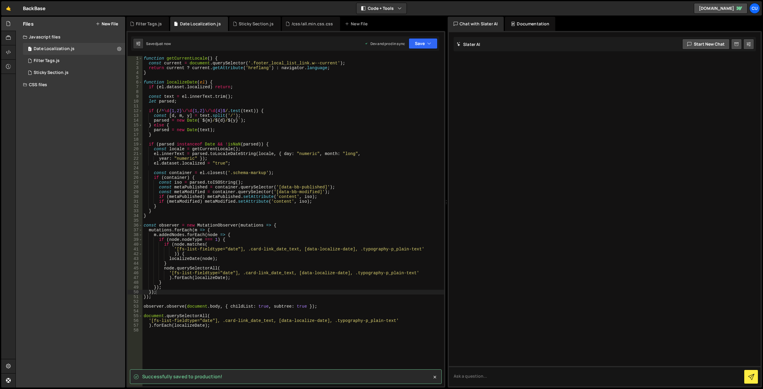
scroll to position [0, 0]
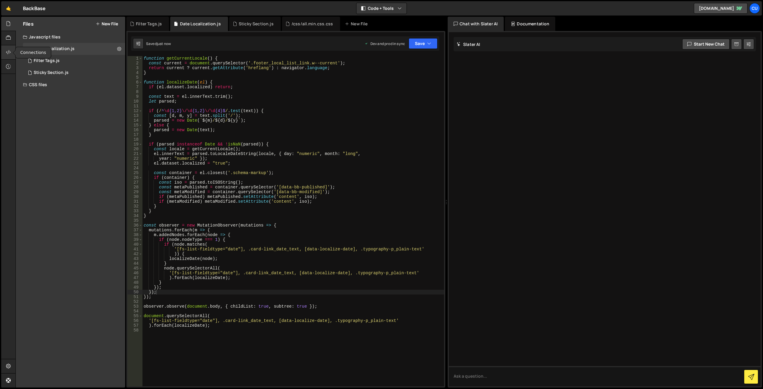
click at [5, 52] on div at bounding box center [8, 52] width 15 height 14
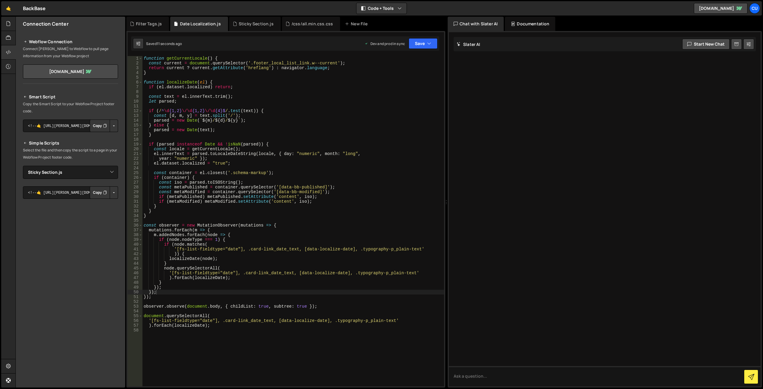
click at [100, 125] on button "Copy" at bounding box center [100, 125] width 20 height 13
click at [10, 26] on icon at bounding box center [8, 23] width 5 height 7
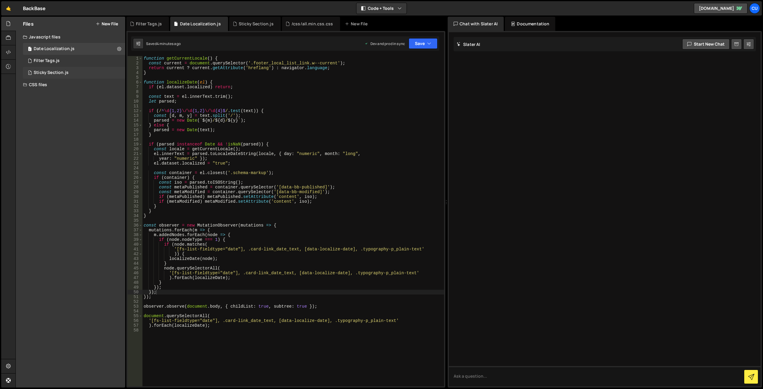
click at [74, 72] on div "1 Sticky Section.js 0" at bounding box center [74, 73] width 102 height 12
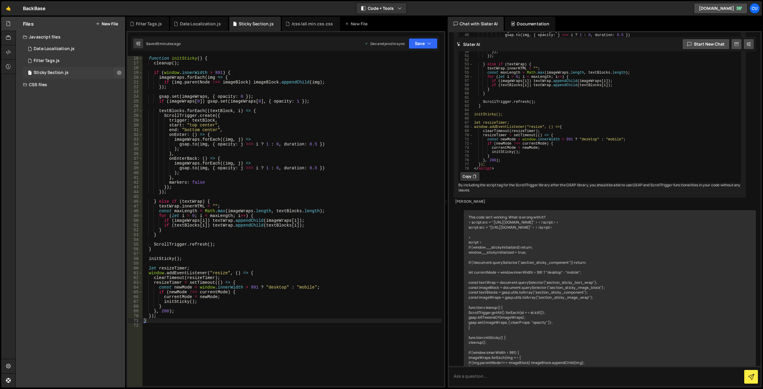
scroll to position [2146, 0]
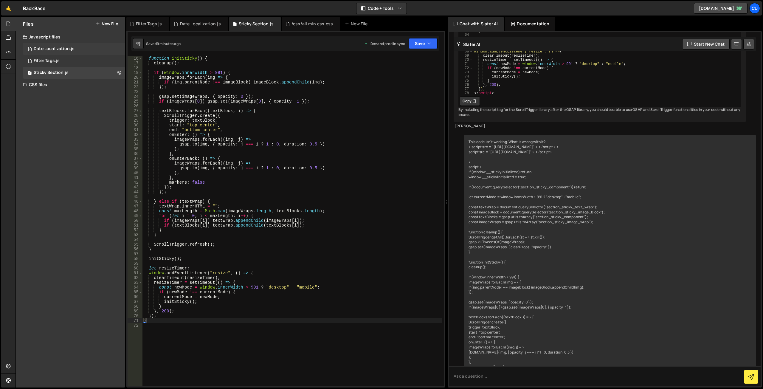
click at [83, 49] on div "1 Date Localization.js 0" at bounding box center [74, 49] width 102 height 12
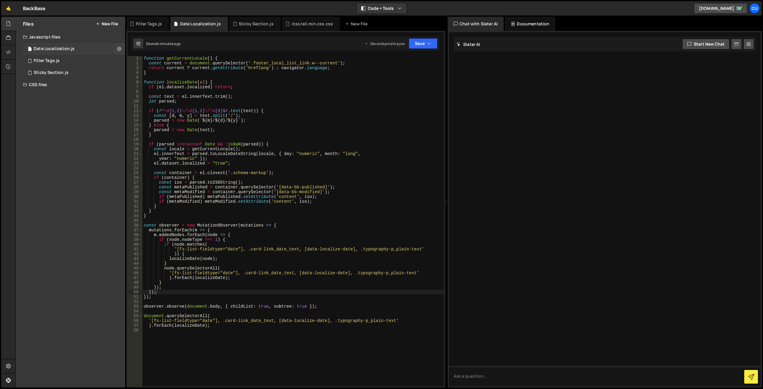
scroll to position [0, 0]
click at [73, 71] on div "1 Sticky Section.js 0" at bounding box center [74, 73] width 102 height 12
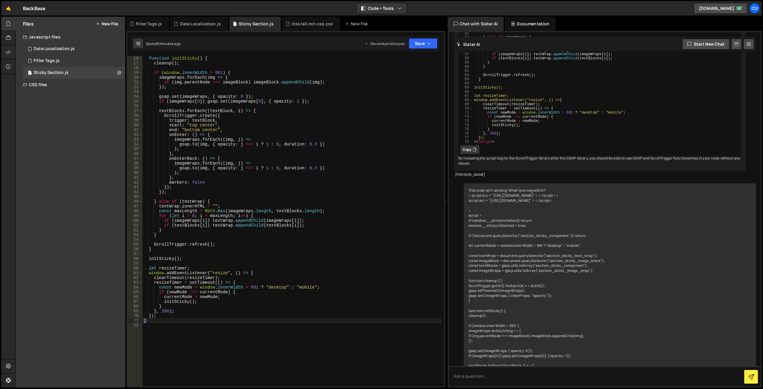
scroll to position [2146, 0]
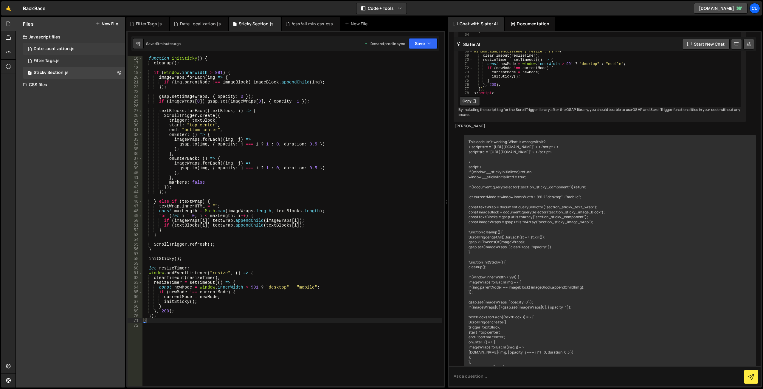
click at [74, 49] on div "1 Date Localization.js 0" at bounding box center [74, 49] width 102 height 12
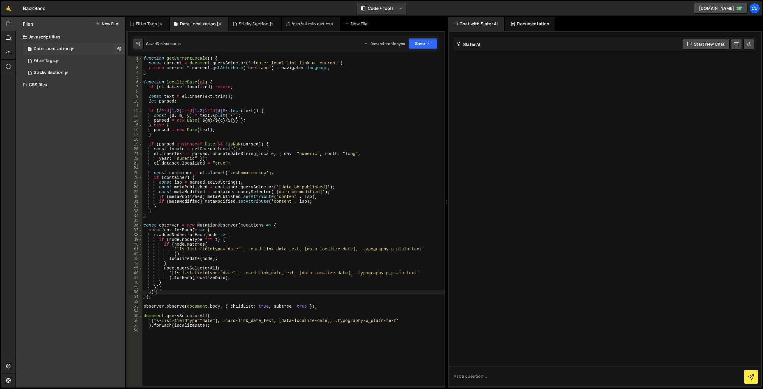
scroll to position [0, 0]
click at [80, 70] on div "1 Sticky Section.js 0" at bounding box center [74, 73] width 102 height 12
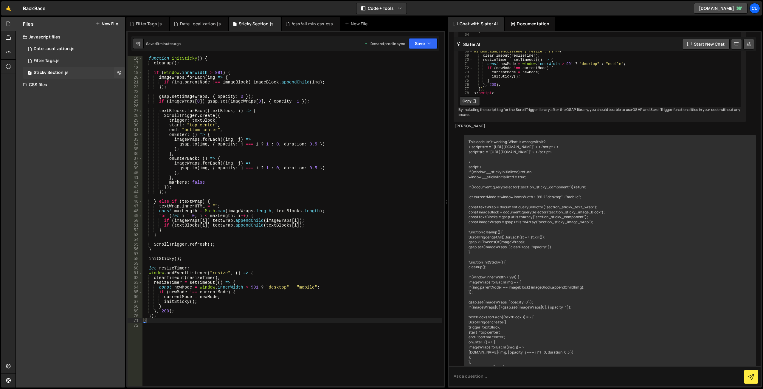
scroll to position [2146, 0]
click at [83, 50] on div "1 Date Localization.js 0" at bounding box center [74, 49] width 102 height 12
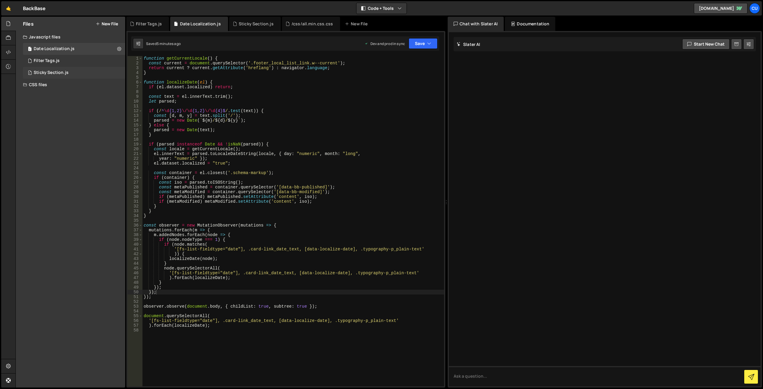
click at [87, 69] on div "1 Sticky Section.js 0" at bounding box center [74, 73] width 102 height 12
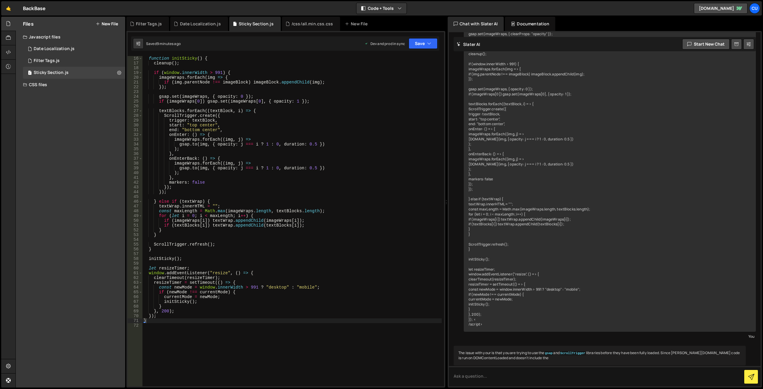
scroll to position [2419, 0]
click at [90, 48] on div "1 Date Localization.js 0" at bounding box center [74, 49] width 102 height 12
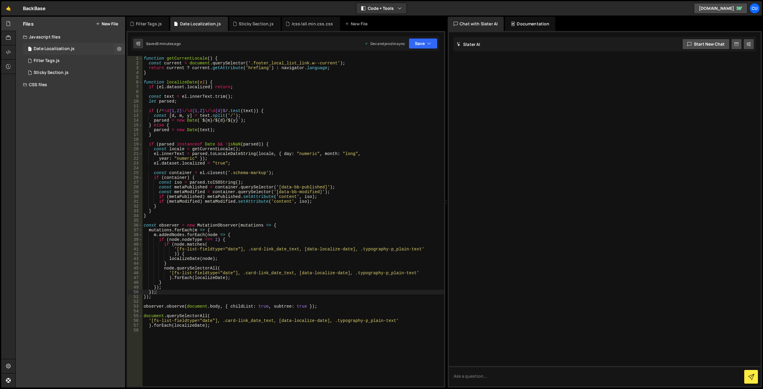
scroll to position [0, 0]
click at [71, 60] on div "1 Filter Tags.js 0" at bounding box center [74, 61] width 102 height 12
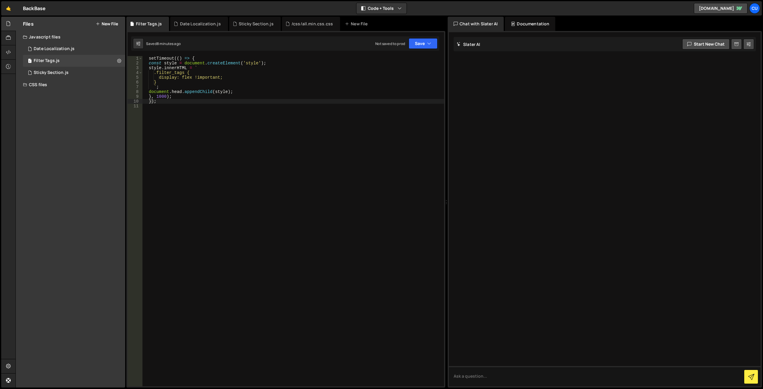
click at [229, 116] on div "setTimeout (( ) => { const style = document . createElement ( 'style' ) ; style…" at bounding box center [293, 226] width 302 height 340
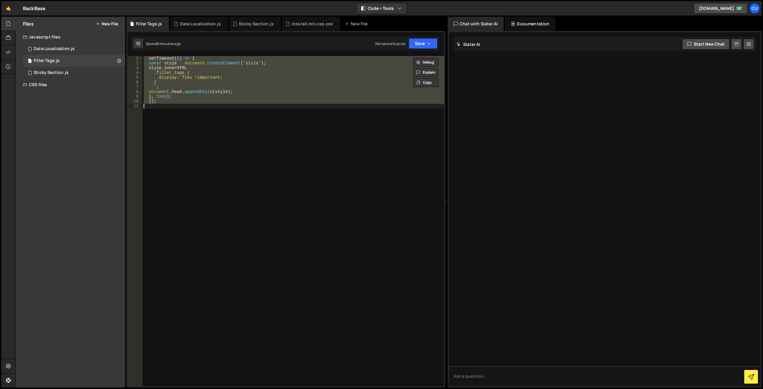
paste textarea "}, 1000);"
type textarea "}, 1000);"
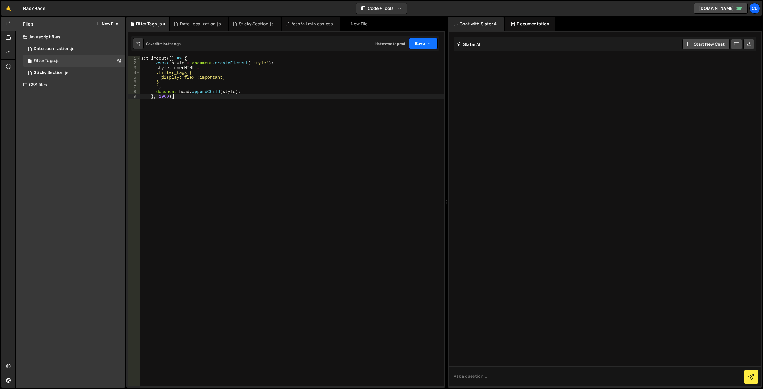
click at [418, 46] on button "Save" at bounding box center [423, 43] width 29 height 11
click at [399, 83] on div "Not saved to prod" at bounding box center [403, 83] width 62 height 7
click at [246, 118] on div "setTimeout (( ) => { const style = document . createElement ( 'style' ) ; style…" at bounding box center [293, 226] width 302 height 340
type textarea "}, 1000);"
click at [416, 45] on button "Save" at bounding box center [423, 43] width 29 height 11
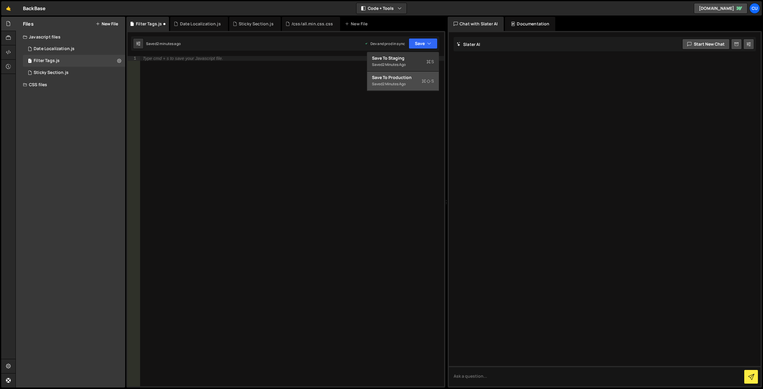
click at [398, 83] on div "2 minutes ago" at bounding box center [393, 83] width 23 height 5
click at [212, 81] on div at bounding box center [292, 226] width 304 height 340
click at [184, 56] on div "1 Type cmd + s to save your Javascript file. הההההההההההההההההההההההההההההההההה…" at bounding box center [285, 209] width 319 height 356
click at [168, 59] on div at bounding box center [292, 226] width 304 height 340
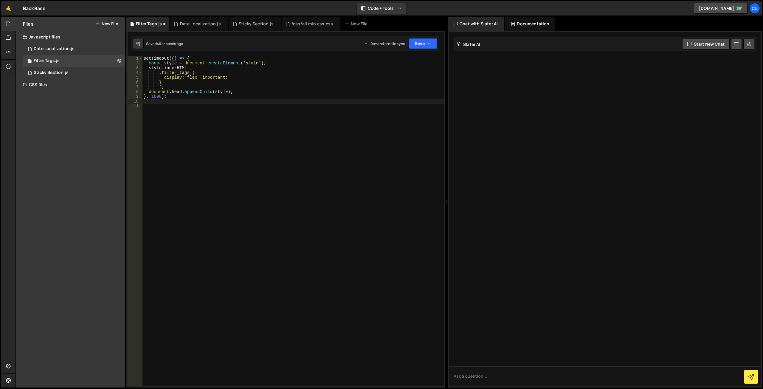
drag, startPoint x: 143, startPoint y: 59, endPoint x: 147, endPoint y: 64, distance: 6.2
click at [144, 59] on div "setTimeout (( ) => { const style = document . createElement ( 'style' ) ; style…" at bounding box center [293, 226] width 302 height 340
click at [149, 63] on div "setTimeout (( ) => { const style = document . createElement ( 'style' ) ; style…" at bounding box center [293, 226] width 302 height 340
click at [148, 67] on div "setTimeout (( ) => { const style = document . createElement ( 'style' ) ; style…" at bounding box center [293, 226] width 302 height 340
click at [149, 90] on div "setTimeout (( ) => { const style = document . createElement ( 'style' ) ; style…" at bounding box center [293, 226] width 302 height 340
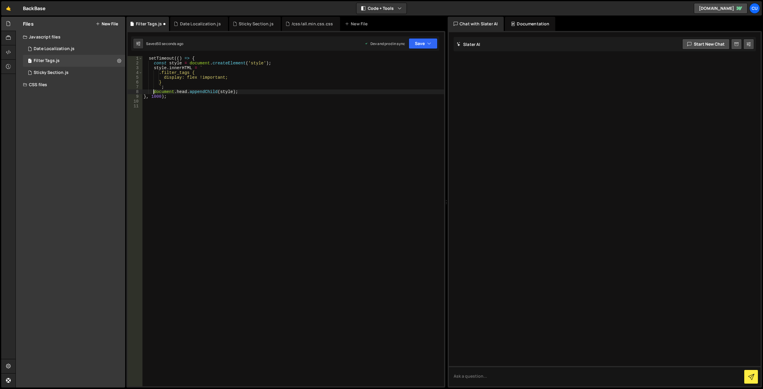
click at [145, 97] on div "setTimeout (( ) => { const style = document . createElement ( 'style' ) ; style…" at bounding box center [293, 226] width 302 height 340
type textarea "}, 1000);"
click at [295, 116] on div "setTimeout (( ) => { const style = document . createElement ( 'style' ) ; style…" at bounding box center [293, 226] width 302 height 340
type textarea "}, 1000);"
click at [417, 44] on button "Save" at bounding box center [423, 43] width 29 height 11
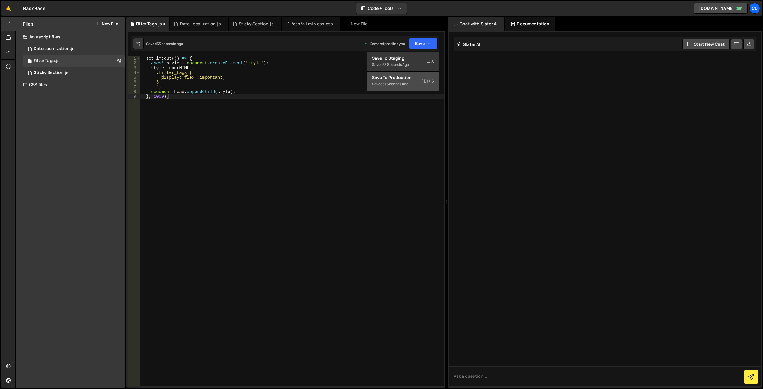
click at [405, 83] on div "51 seconds ago" at bounding box center [395, 83] width 26 height 5
click at [84, 48] on div "1 Date Localization.js 0" at bounding box center [74, 49] width 102 height 12
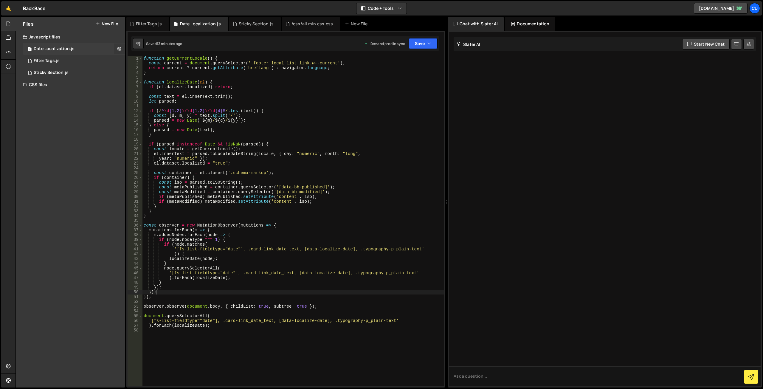
click at [118, 49] on icon at bounding box center [119, 49] width 4 height 6
click at [155, 62] on button "Edit File Settings" at bounding box center [155, 61] width 58 height 12
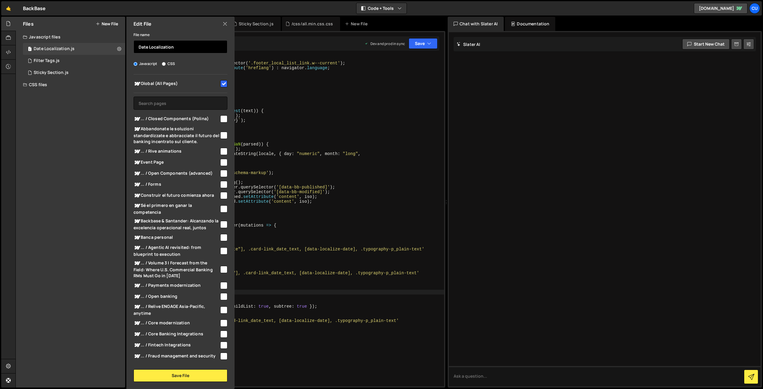
click at [184, 47] on input "Date Localization" at bounding box center [181, 46] width 94 height 13
paste input "localization in blog cards, events, etc."
click at [155, 374] on button "Save File" at bounding box center [181, 375] width 94 height 13
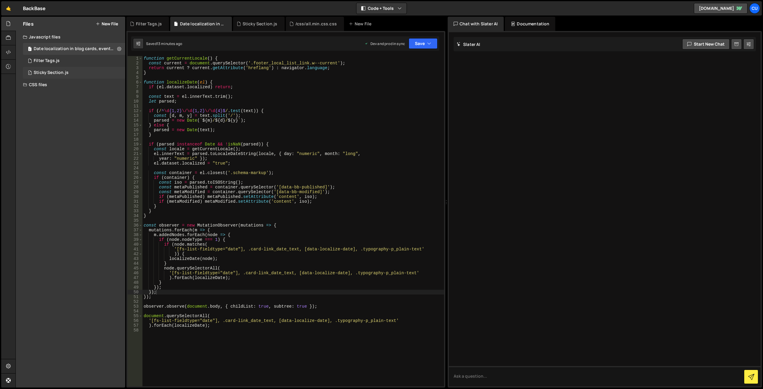
click at [98, 75] on div "1 Sticky Section.js 0" at bounding box center [74, 73] width 102 height 12
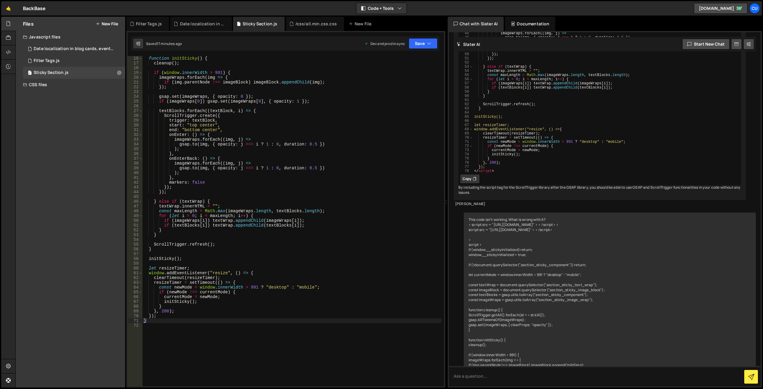
scroll to position [2146, 0]
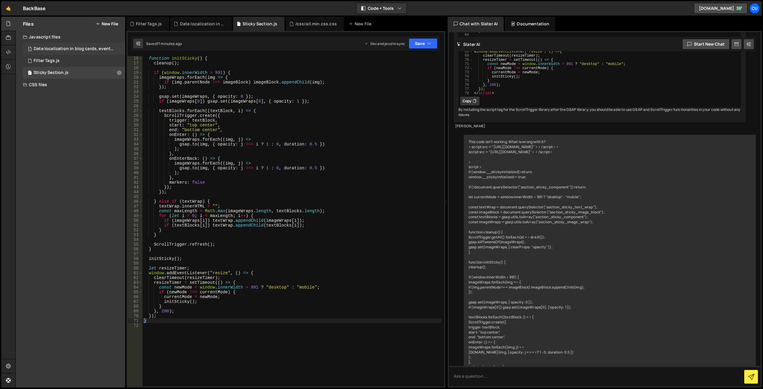
click at [101, 50] on div "Date localization in blog cards, events, etc.js" at bounding box center [75, 48] width 82 height 5
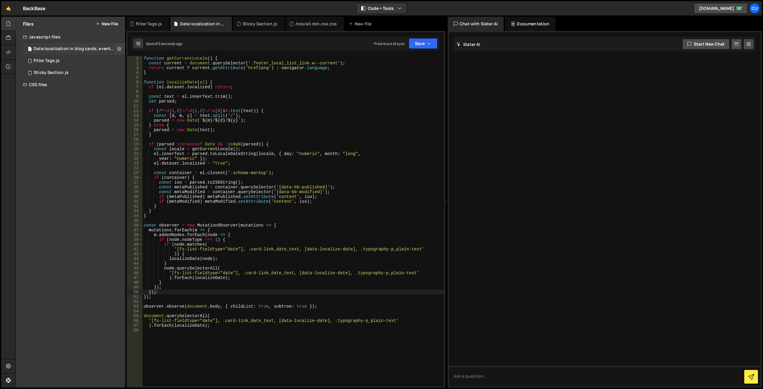
scroll to position [0, 0]
click at [117, 50] on icon at bounding box center [119, 49] width 4 height 6
type input "Date localization in blog cards, events, etc"
radio input "true"
checkbox input "true"
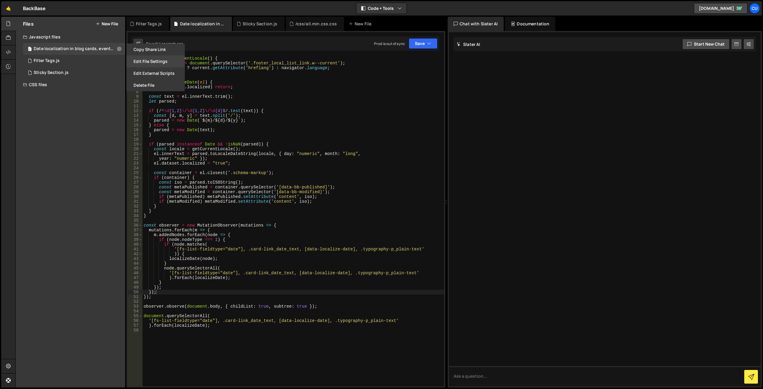
click at [152, 62] on button "Edit File Settings" at bounding box center [155, 61] width 58 height 12
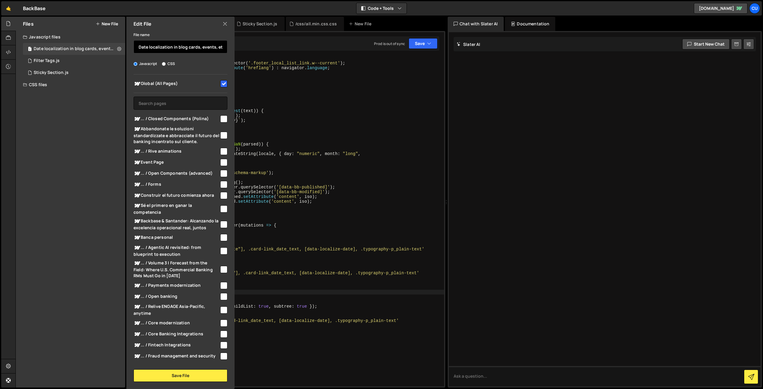
click at [177, 48] on input "Date localization in blog cards, events, etc" at bounding box center [181, 46] width 94 height 13
paste input "cards,"
click at [166, 377] on button "Save File" at bounding box center [181, 375] width 94 height 13
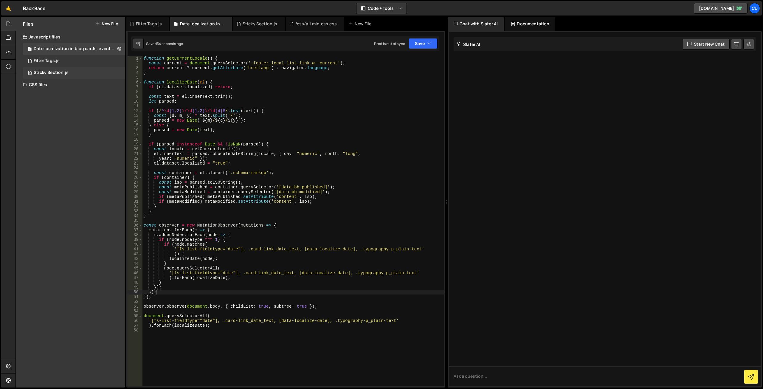
click at [77, 74] on div "1 Sticky Section.js 0" at bounding box center [74, 73] width 102 height 12
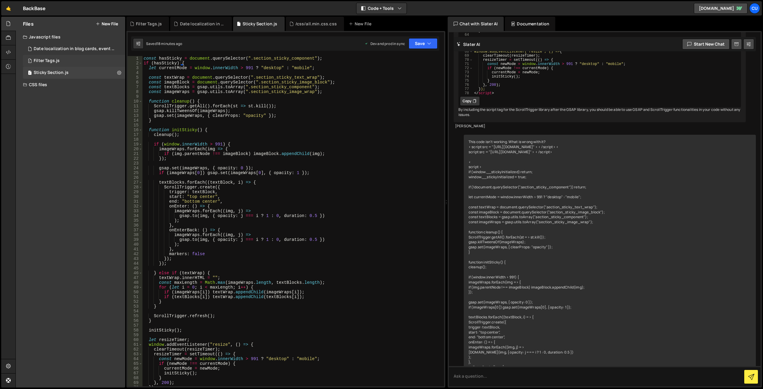
click at [85, 62] on div "1 Filter Tags.js 0" at bounding box center [74, 61] width 102 height 12
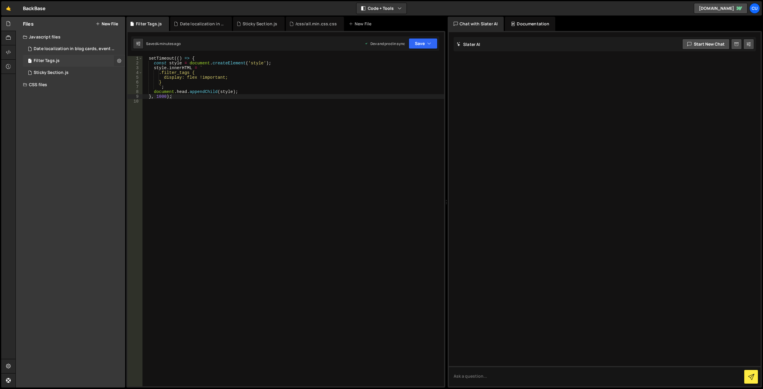
click at [118, 59] on icon at bounding box center [119, 61] width 4 height 6
type input "Filter Tags"
radio input "true"
checkbox input "true"
click at [153, 71] on button "Edit File Settings" at bounding box center [155, 73] width 58 height 12
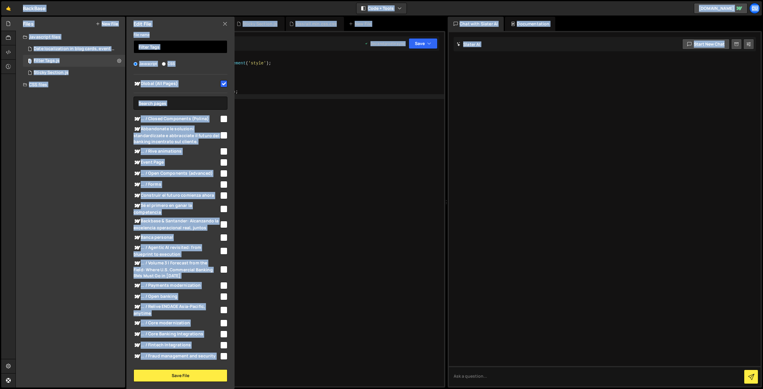
click at [177, 46] on input "Filter Tags" at bounding box center [181, 46] width 94 height 13
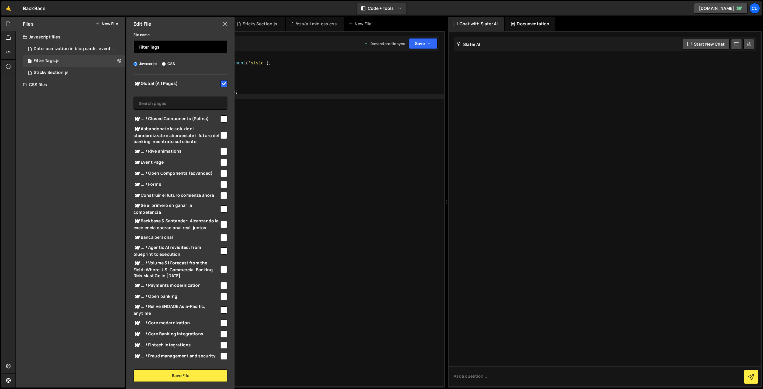
paste input ""Fix for the premature appearance of the filter tag.""
type input "Fix for the premature appearance of the filter tag"
click at [166, 378] on button "Save File" at bounding box center [181, 375] width 94 height 13
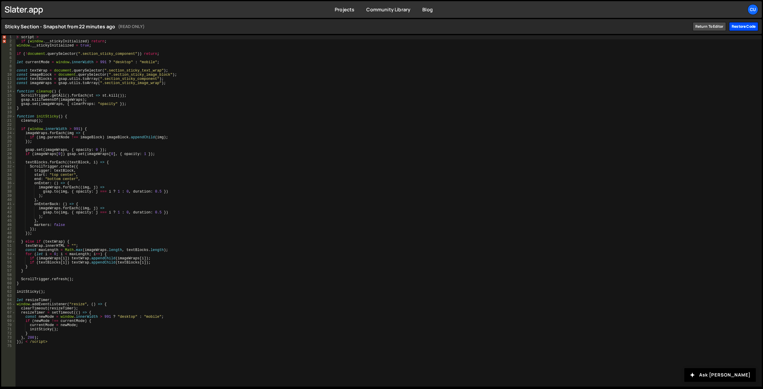
click at [734, 30] on div "Restore code" at bounding box center [743, 26] width 29 height 9
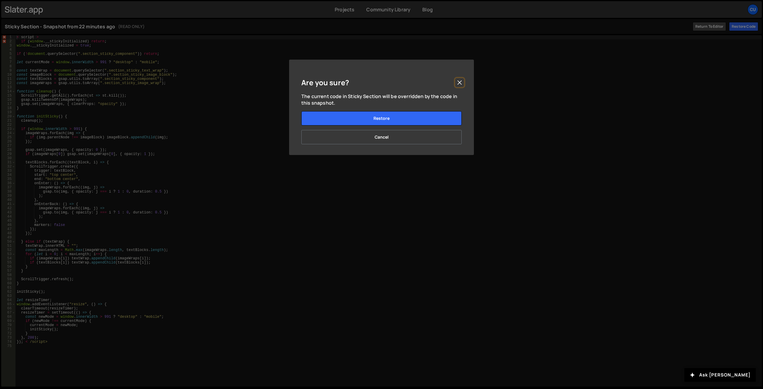
click at [458, 83] on button "Close" at bounding box center [459, 82] width 9 height 9
